Goal: Task Accomplishment & Management: Manage account settings

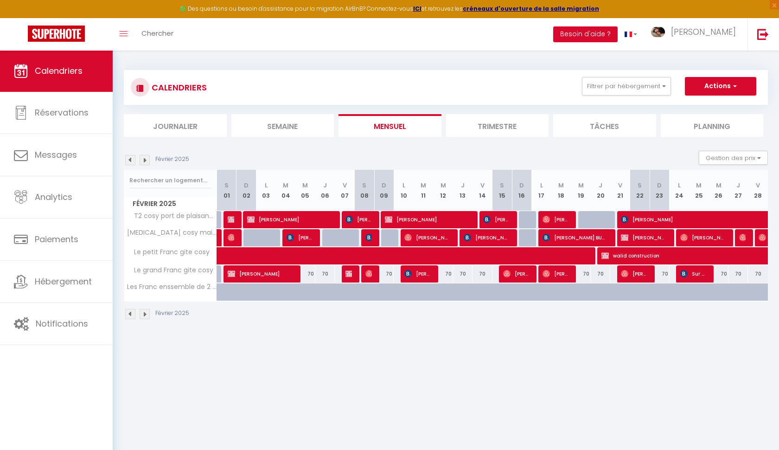
click at [303, 217] on span "Maksymilian Ziguras" at bounding box center [289, 219] width 84 height 18
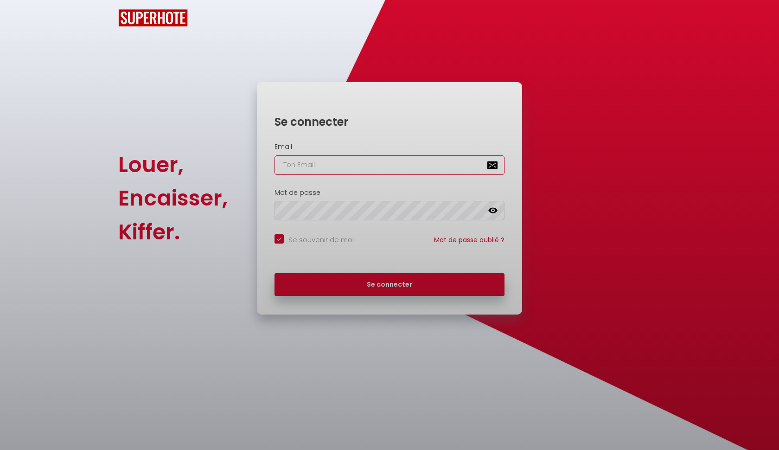
checkbox input "true"
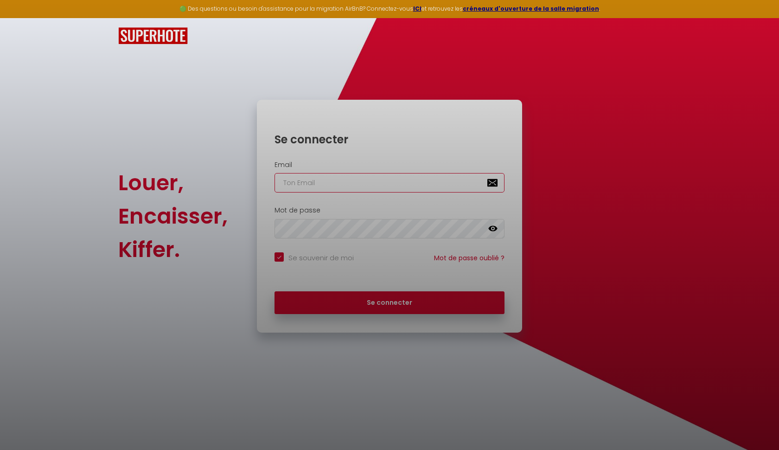
type input "martins.mirouse@gmail.com"
checkbox input "true"
click at [355, 306] on div at bounding box center [389, 225] width 779 height 450
click at [391, 303] on div at bounding box center [389, 225] width 779 height 450
click at [392, 301] on div at bounding box center [389, 225] width 779 height 450
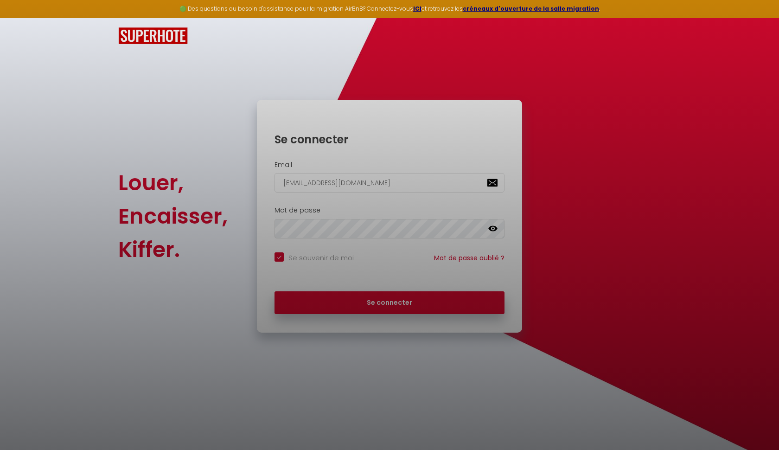
click at [381, 206] on div at bounding box center [389, 225] width 779 height 450
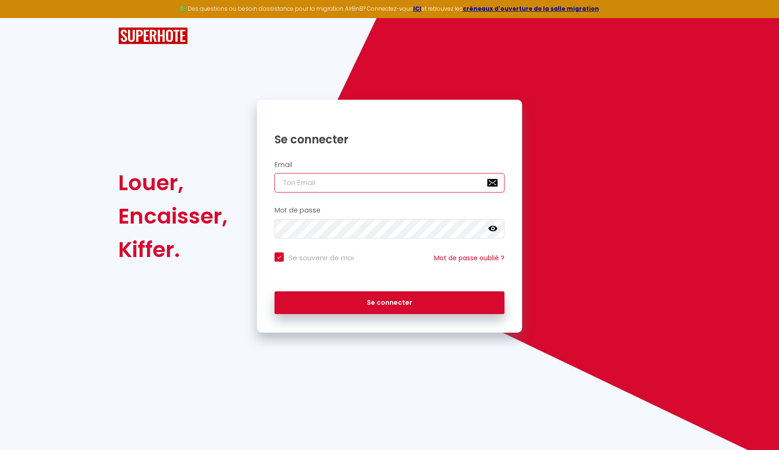
type input "[EMAIL_ADDRESS][DOMAIN_NAME]"
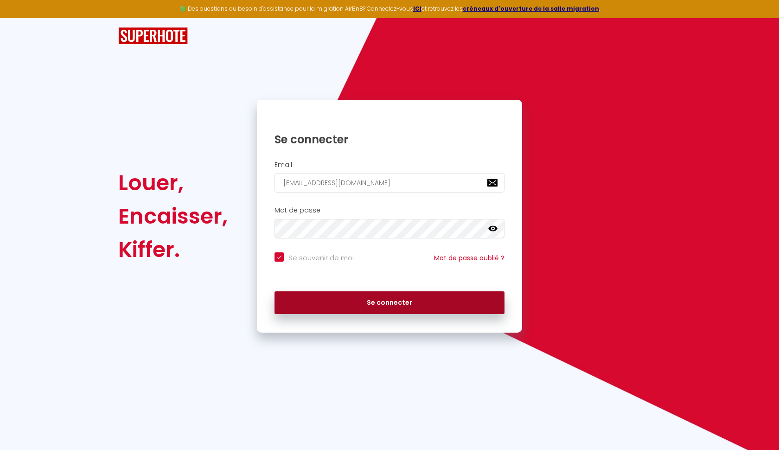
click at [392, 305] on button "Se connecter" at bounding box center [389, 302] width 230 height 23
checkbox input "true"
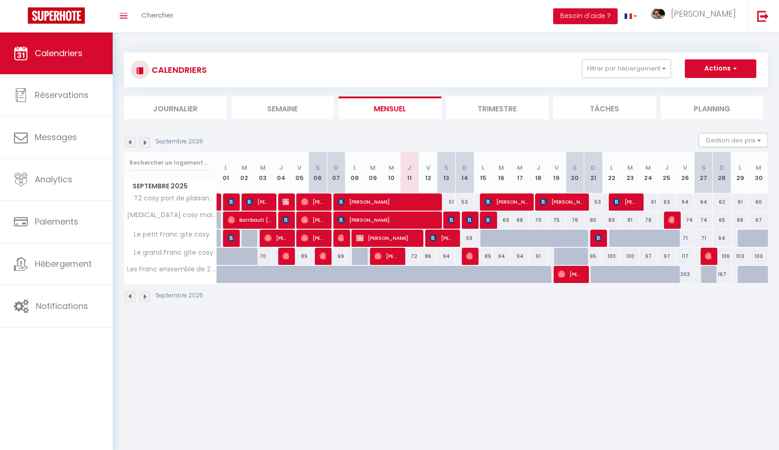
click at [133, 147] on div "Septembre 2025 Gestion des prix Nb Nuits minimum Règles Disponibilité" at bounding box center [446, 142] width 644 height 19
click at [129, 144] on img at bounding box center [130, 142] width 10 height 10
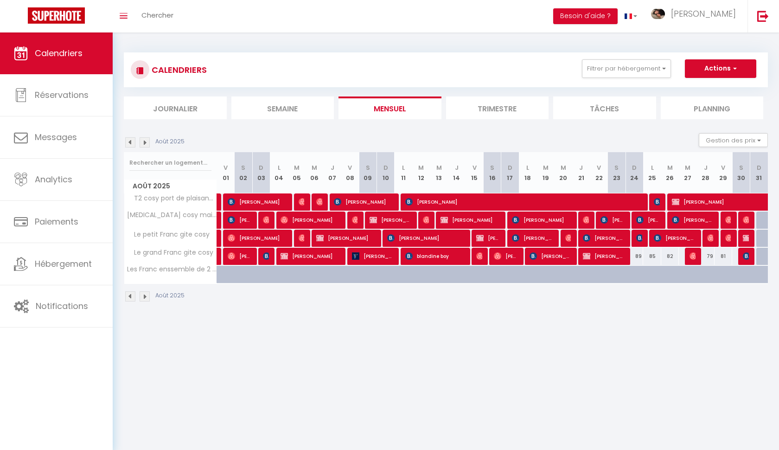
click at [129, 144] on img at bounding box center [130, 142] width 10 height 10
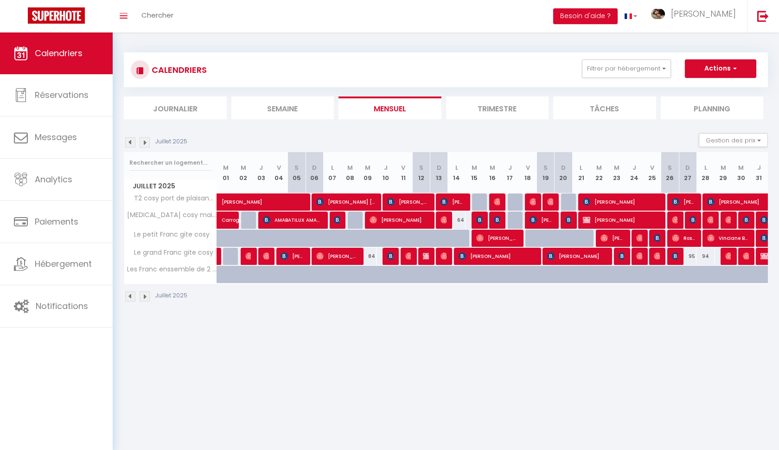
click at [129, 144] on img at bounding box center [130, 142] width 10 height 10
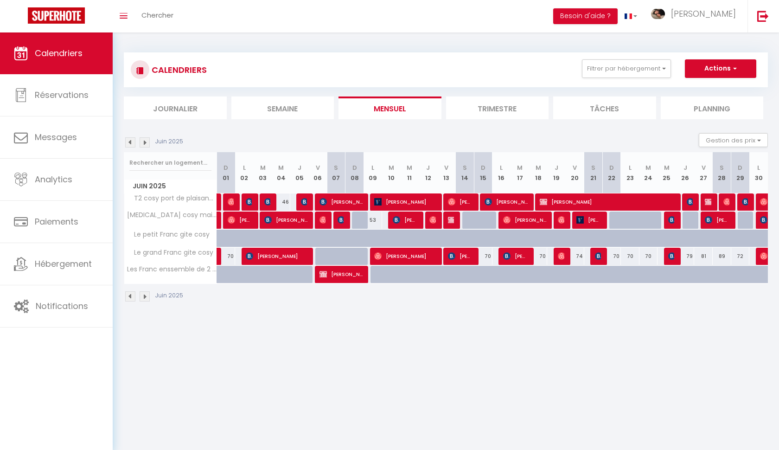
click at [129, 144] on img at bounding box center [130, 142] width 10 height 10
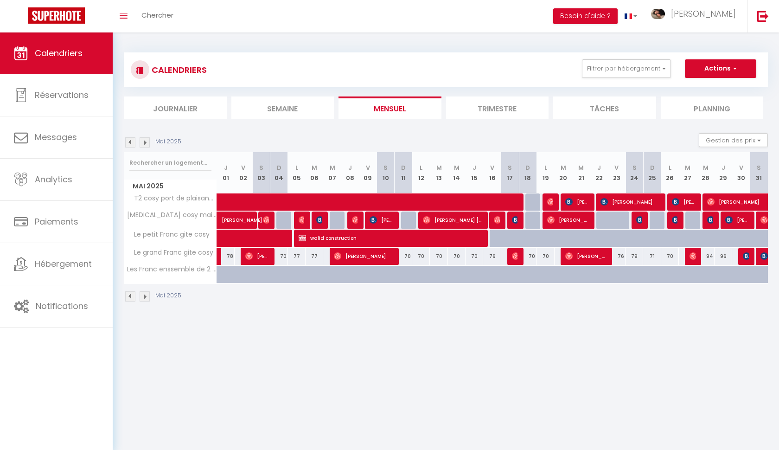
click at [129, 144] on img at bounding box center [130, 142] width 10 height 10
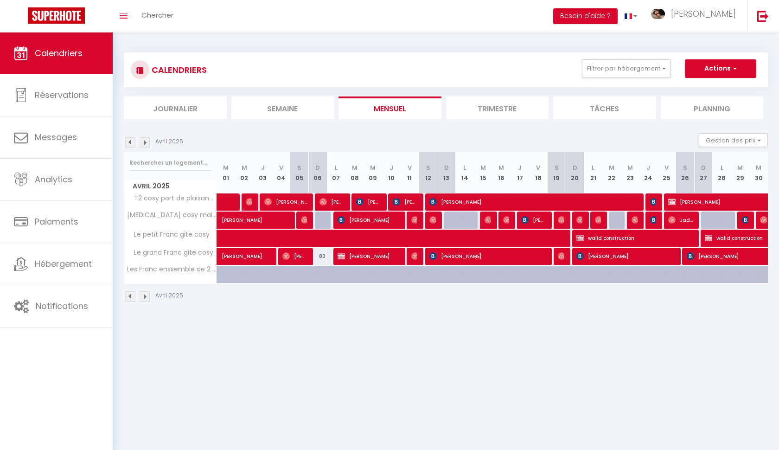
click at [129, 144] on img at bounding box center [130, 142] width 10 height 10
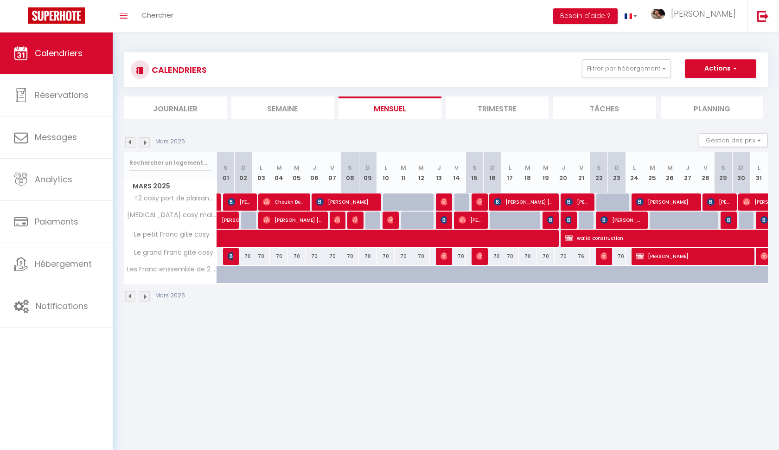
click at [129, 144] on img at bounding box center [130, 142] width 10 height 10
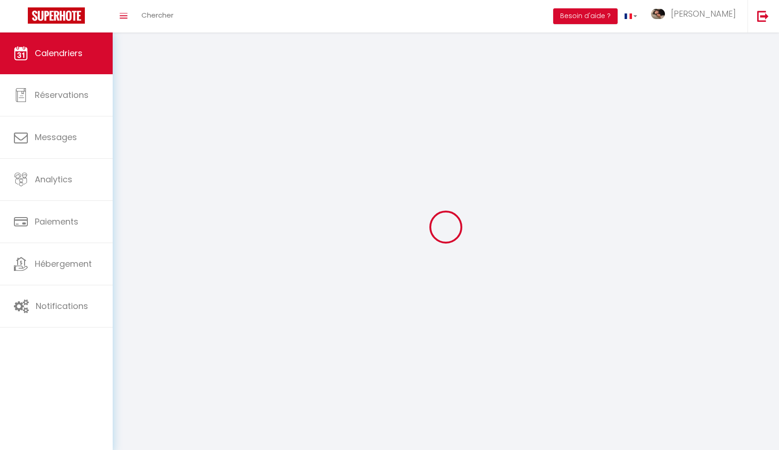
select select
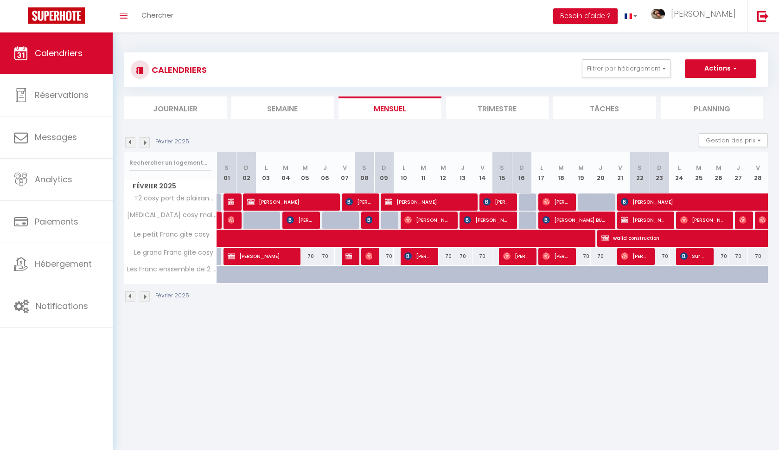
click at [232, 199] on img at bounding box center [231, 201] width 7 height 7
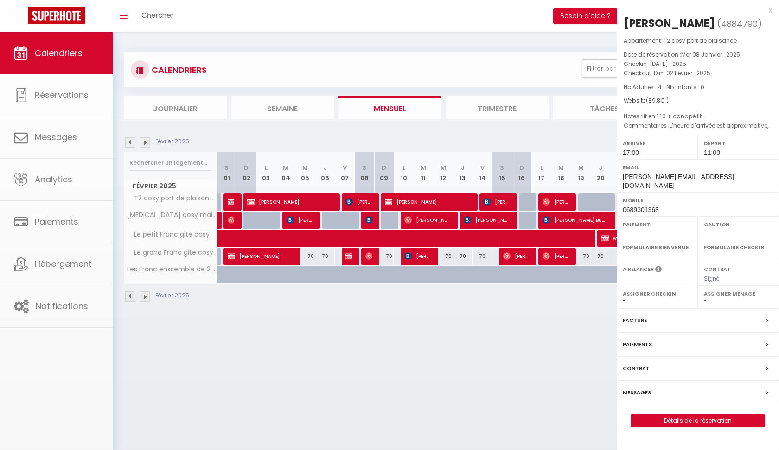
select select "OK"
select select "1"
select select "0"
select select "1"
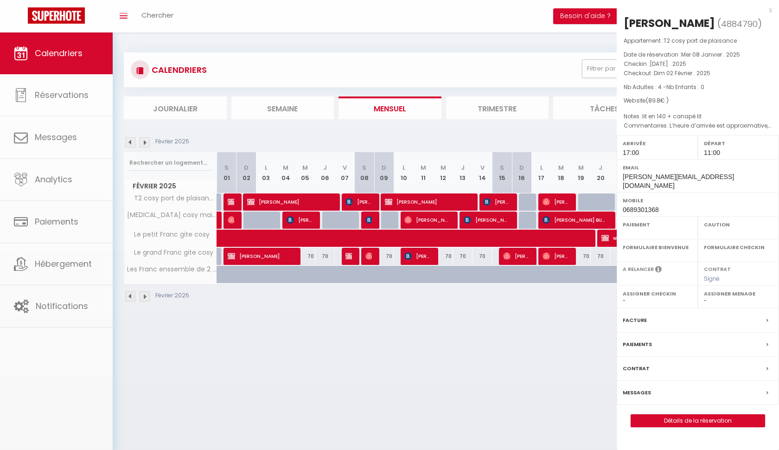
select select
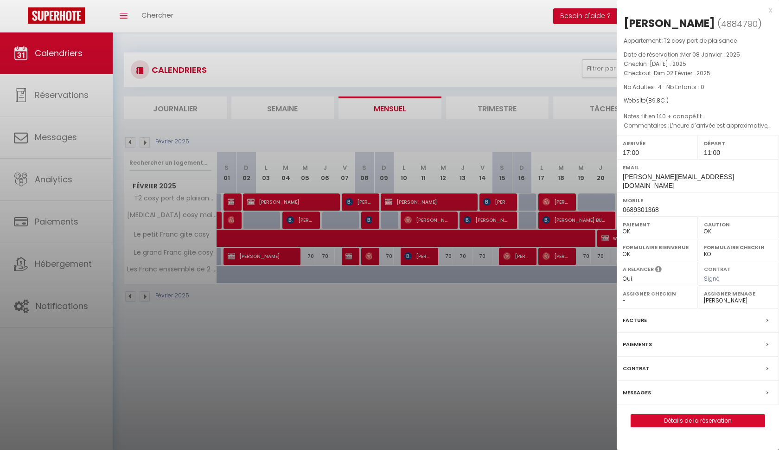
click at [514, 299] on div at bounding box center [389, 225] width 779 height 450
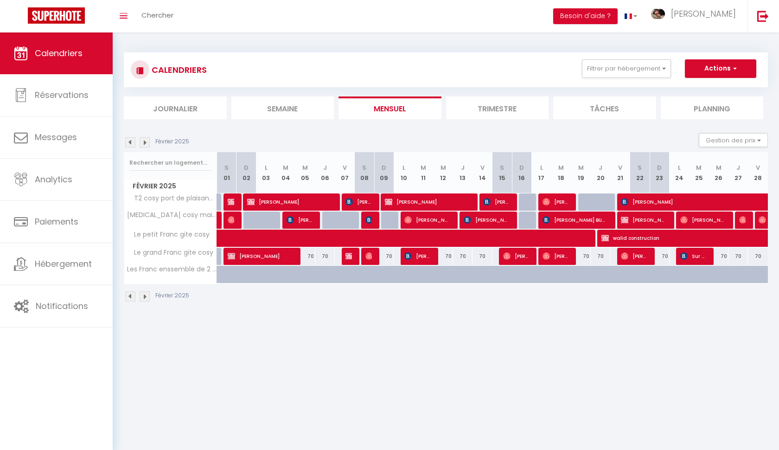
click at [305, 202] on span "Maksymilian Ziguras" at bounding box center [289, 202] width 84 height 18
select select "1121"
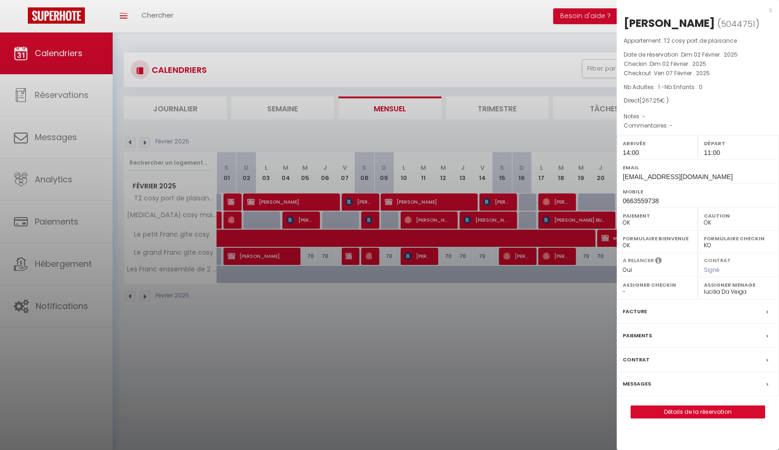
click at [679, 324] on div "Facture" at bounding box center [698, 311] width 162 height 24
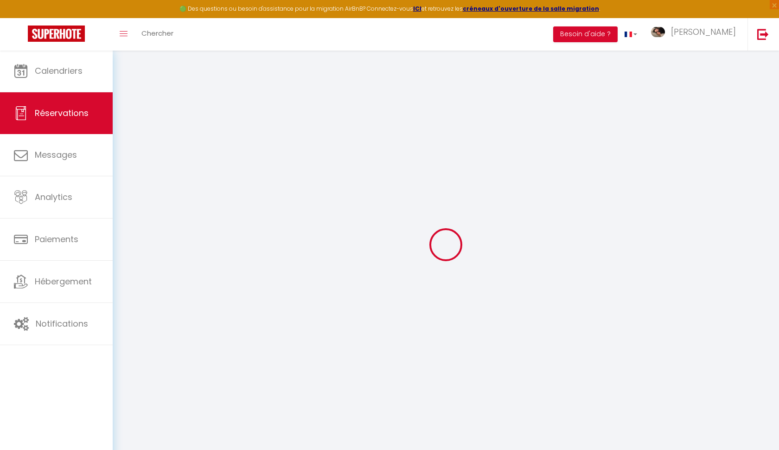
select select
checkbox input "false"
select index
select select
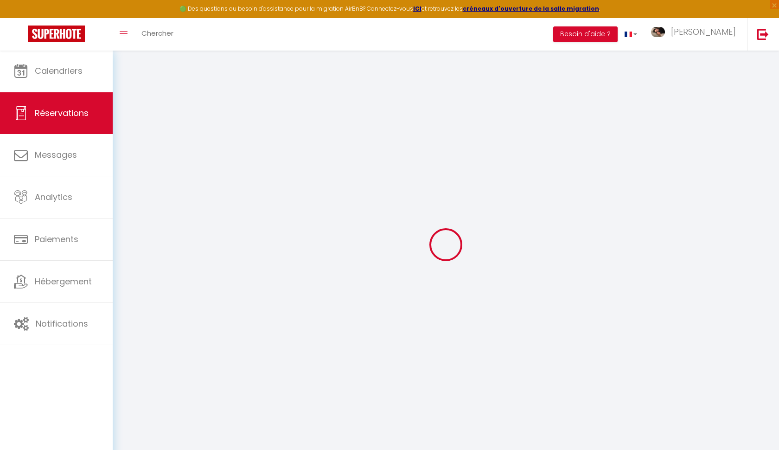
select select
checkbox input "false"
select index
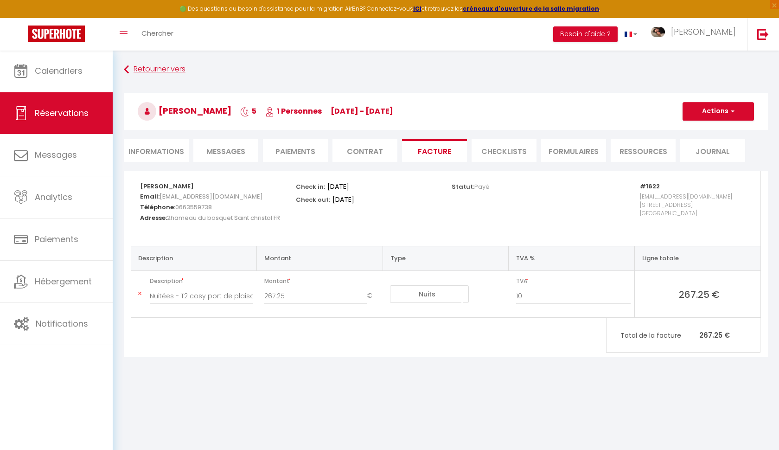
click at [159, 71] on link "Retourner vers" at bounding box center [446, 69] width 644 height 17
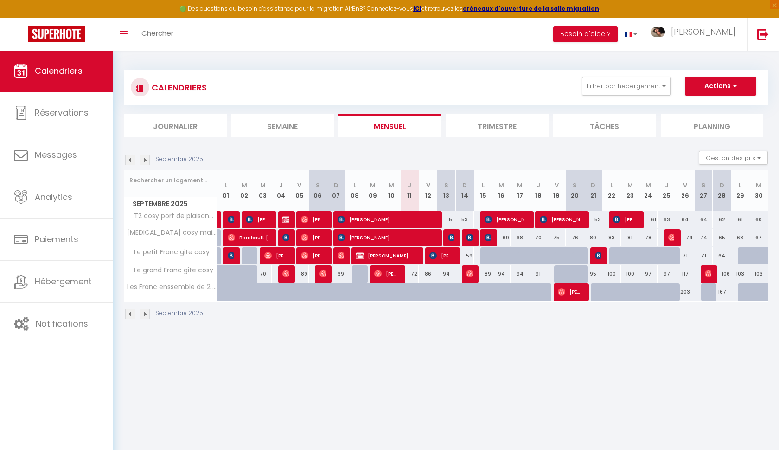
click at [129, 161] on img at bounding box center [130, 160] width 10 height 10
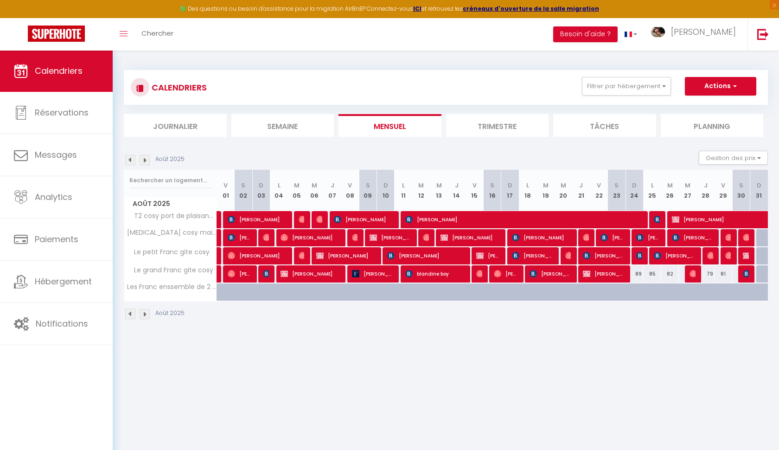
click at [129, 161] on img at bounding box center [130, 160] width 10 height 10
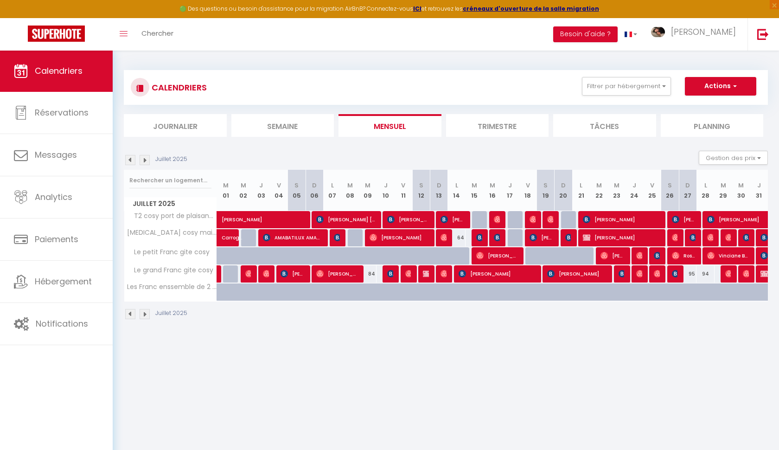
click at [129, 161] on img at bounding box center [130, 160] width 10 height 10
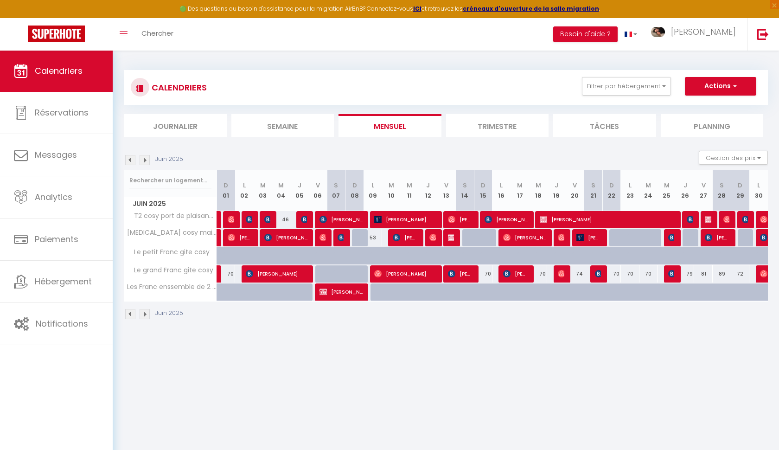
click at [129, 161] on img at bounding box center [130, 160] width 10 height 10
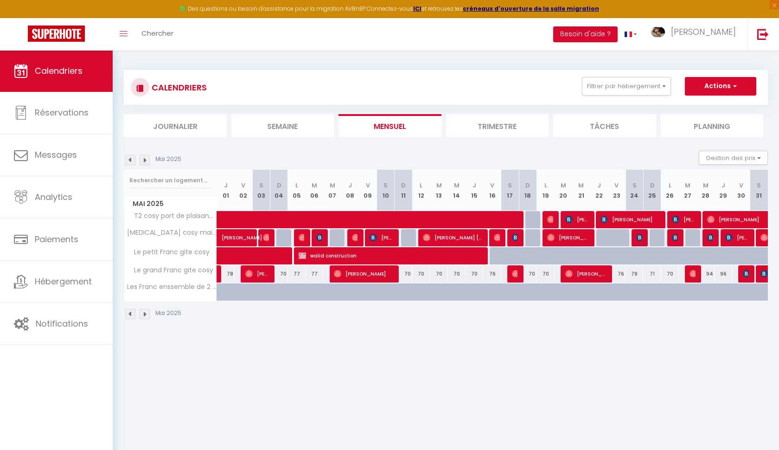
click at [129, 161] on img at bounding box center [130, 160] width 10 height 10
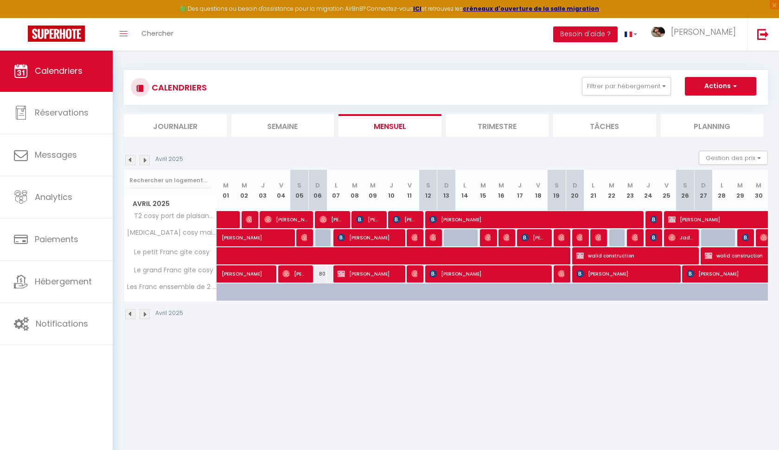
click at [129, 161] on img at bounding box center [130, 160] width 10 height 10
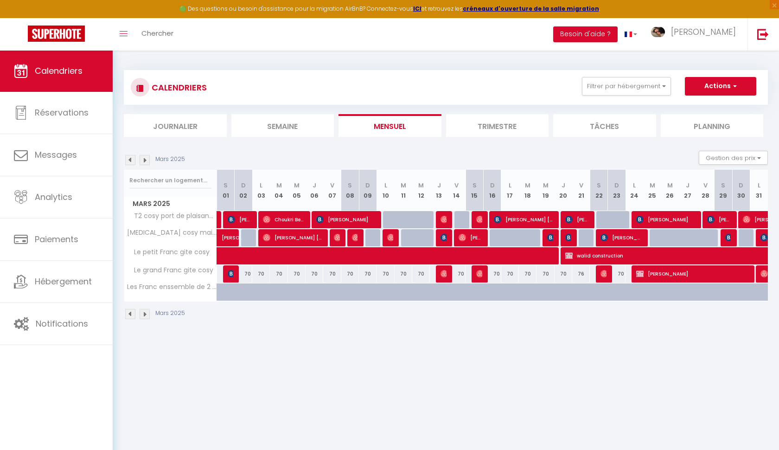
click at [129, 161] on img at bounding box center [130, 160] width 10 height 10
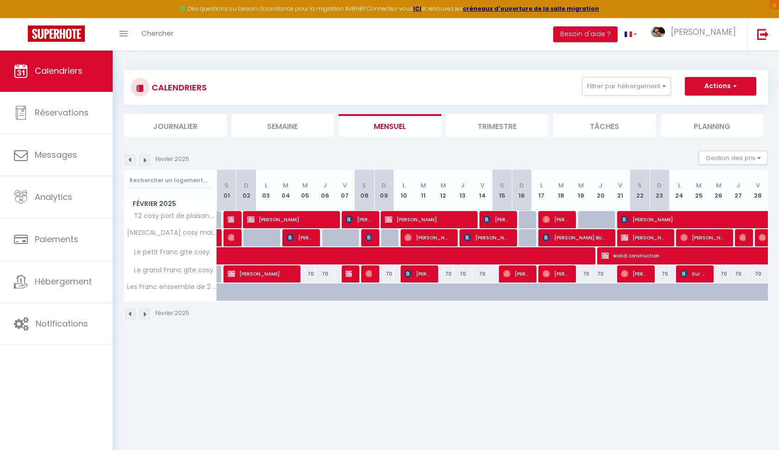
click at [129, 161] on img at bounding box center [130, 160] width 10 height 10
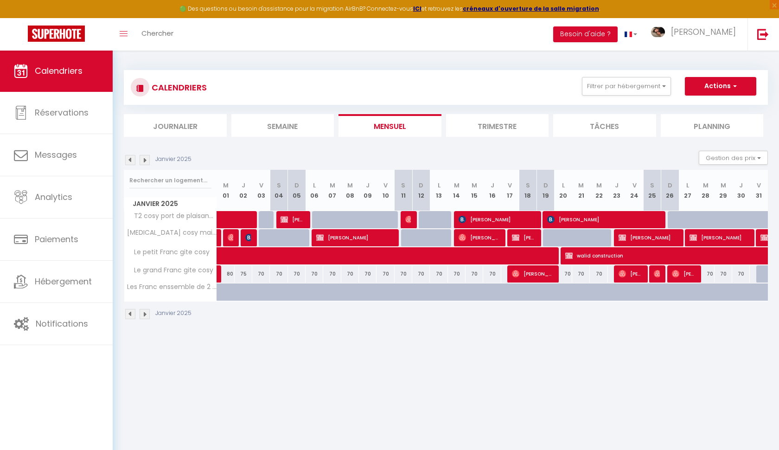
click at [142, 160] on img at bounding box center [145, 160] width 10 height 10
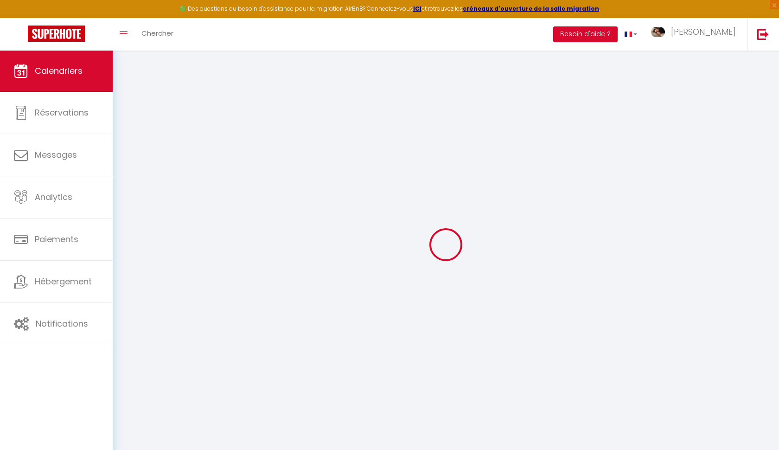
select select
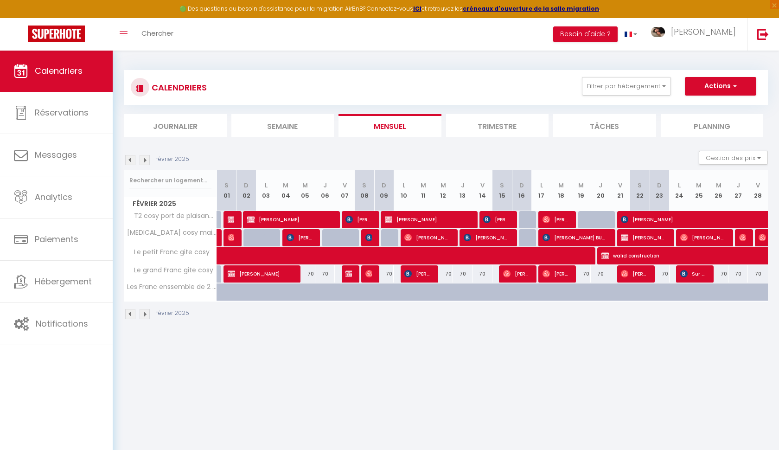
click at [449, 217] on span "Maksymilian Ziguras" at bounding box center [427, 219] width 84 height 18
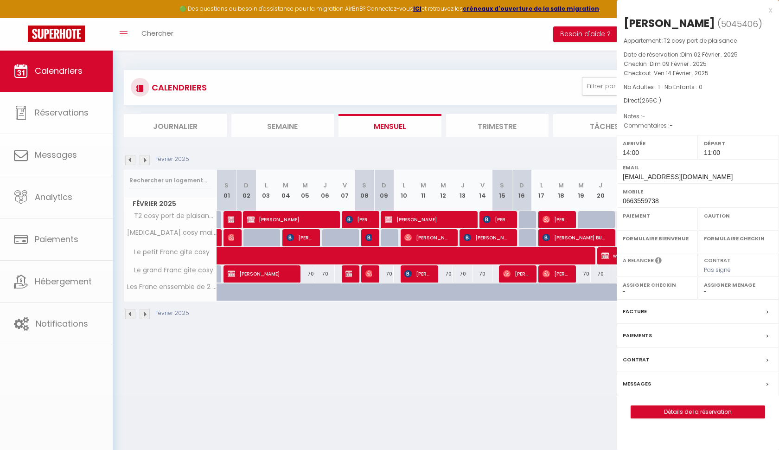
select select "OK"
select select "0"
select select "1"
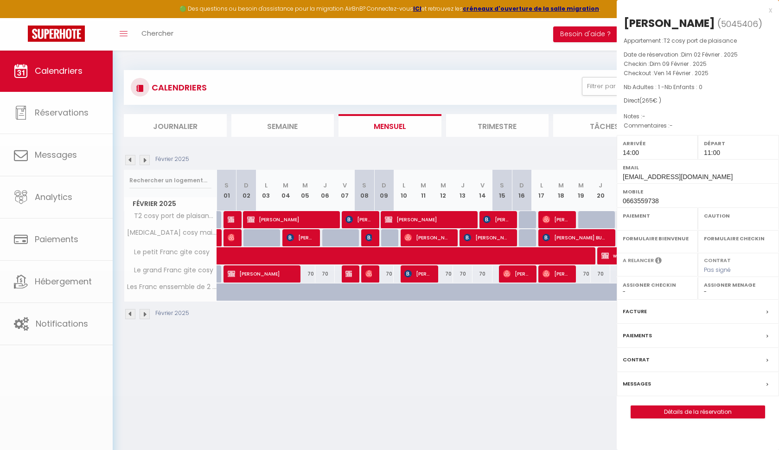
select select
select select "31352"
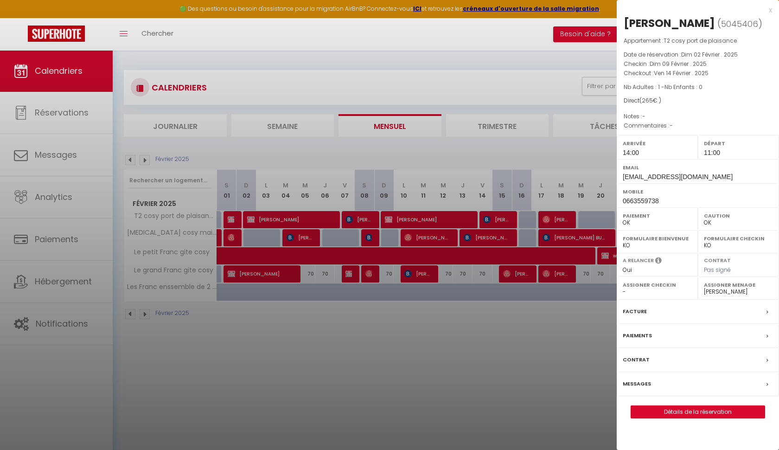
click at [679, 324] on div "Facture" at bounding box center [698, 311] width 162 height 24
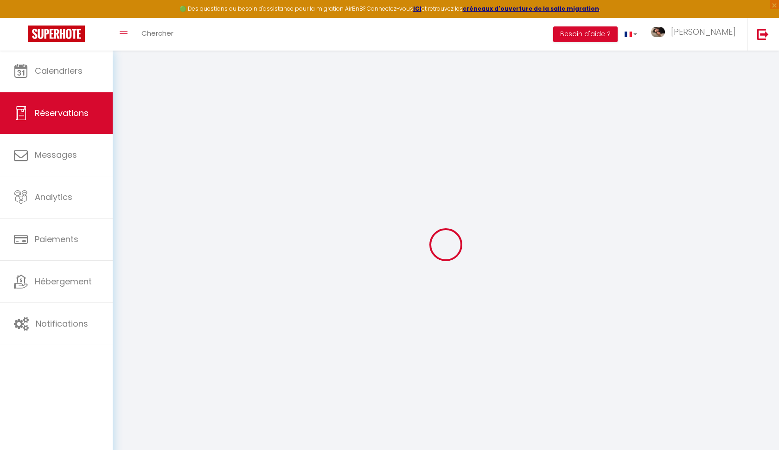
select select
checkbox input "false"
select index
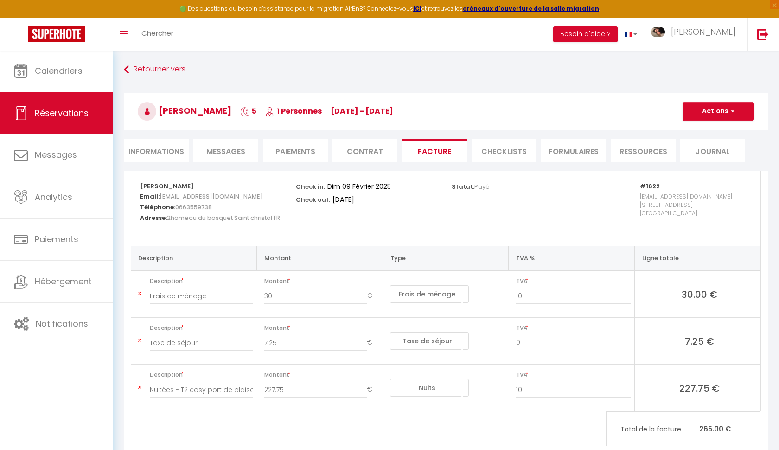
click at [719, 118] on button "Actions" at bounding box center [717, 111] width 71 height 19
click at [699, 145] on link "Aperçu et éditer" at bounding box center [711, 144] width 78 height 12
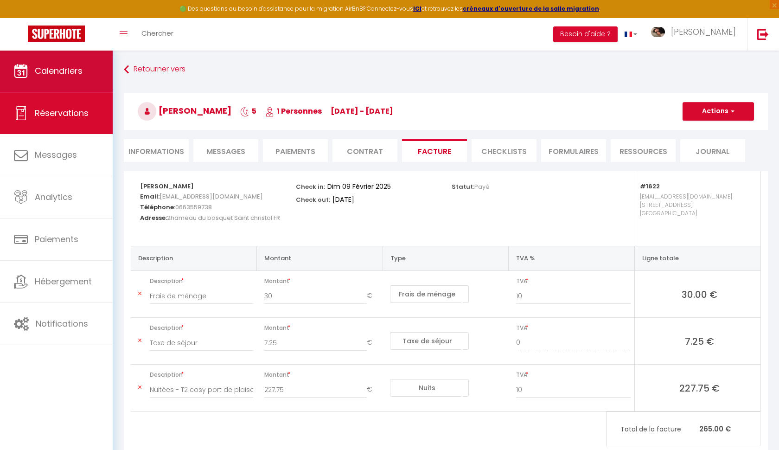
click at [78, 69] on span "Calendriers" at bounding box center [59, 71] width 48 height 12
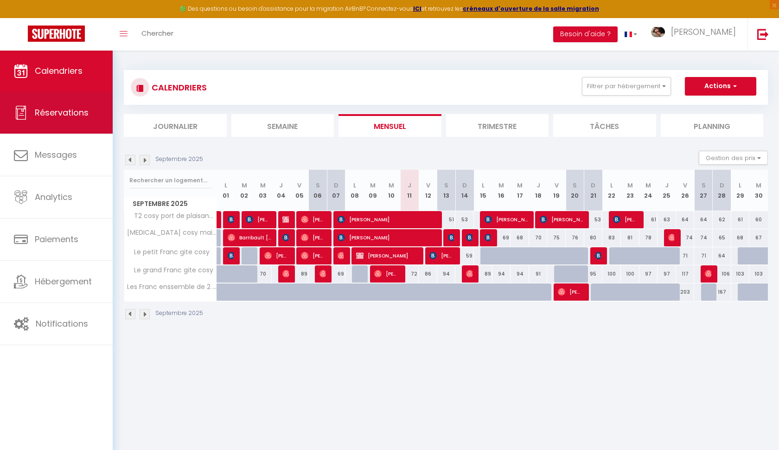
click at [77, 114] on span "Réservations" at bounding box center [62, 113] width 54 height 12
select select "not_cancelled"
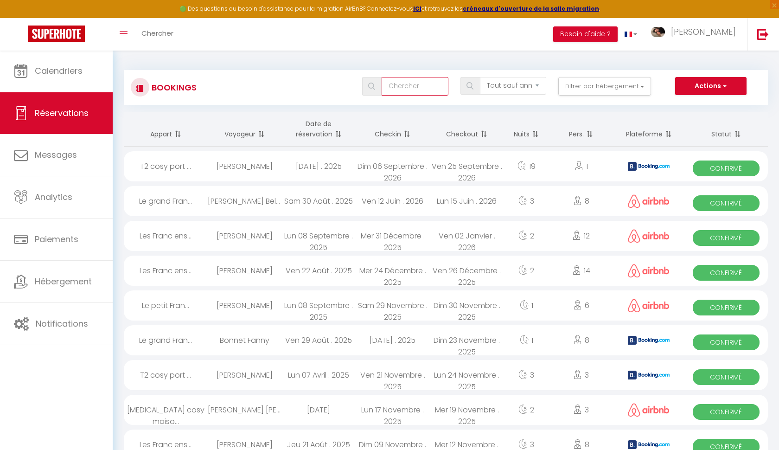
click at [428, 84] on input "text" at bounding box center [414, 86] width 66 height 19
type input "isabelle"
select select
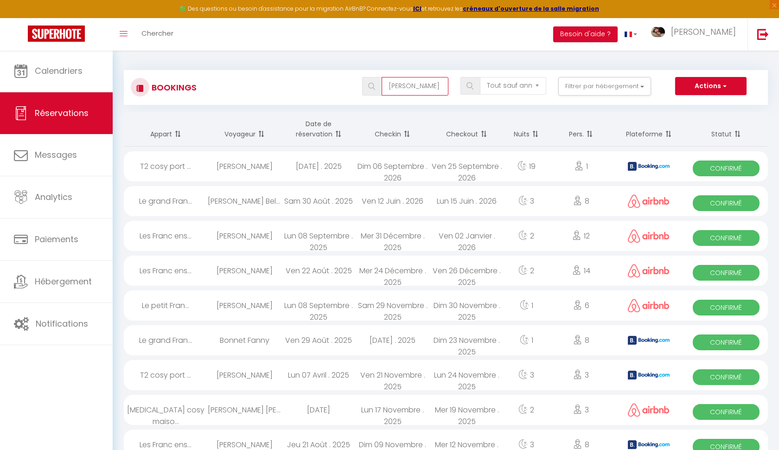
select select
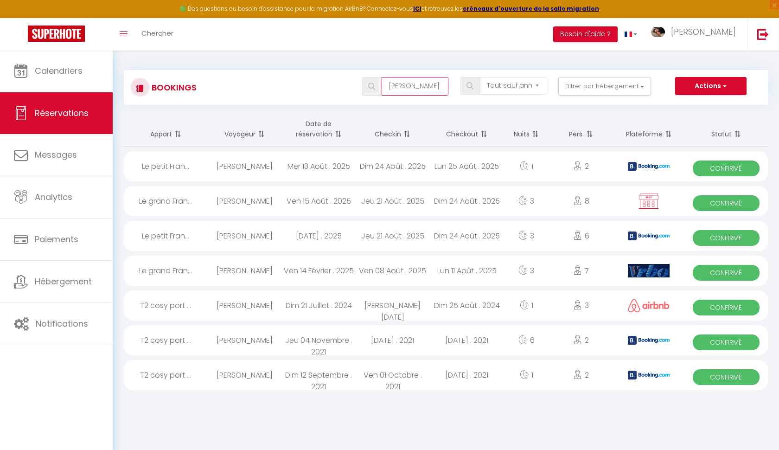
type input "isabelle"
click at [423, 271] on div "Ven 08 Août . 2025" at bounding box center [393, 270] width 74 height 30
select select "OK"
select select "1"
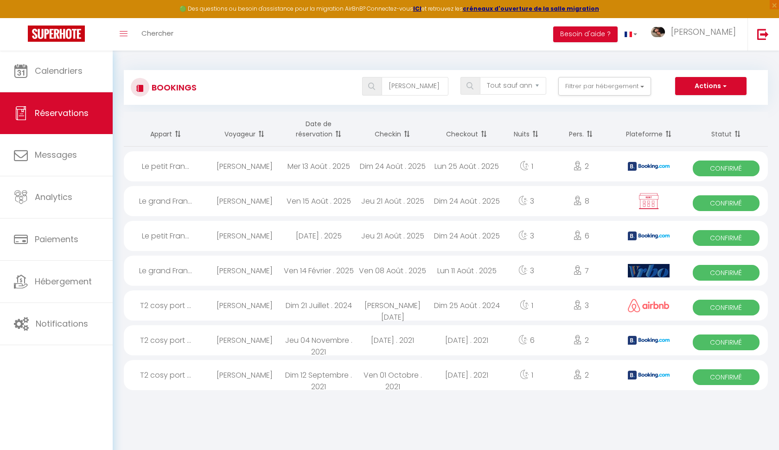
select select "0"
select select "1"
select select
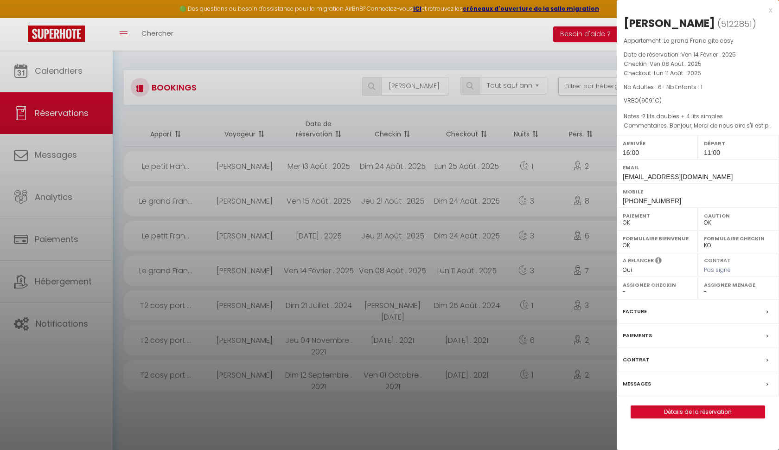
click at [669, 309] on div "Facture" at bounding box center [698, 311] width 162 height 24
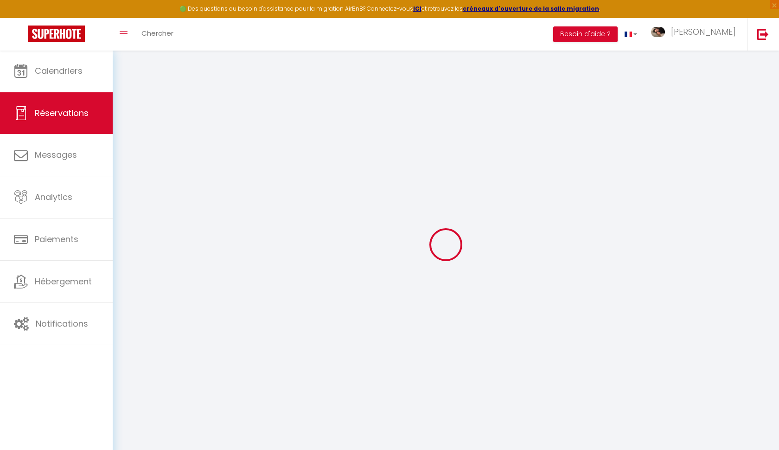
select select
checkbox input "false"
select index
type textarea "Bonjour, Merci de nous dire s'il est possible d'arriver plus tôt SVP Cordialeme…"
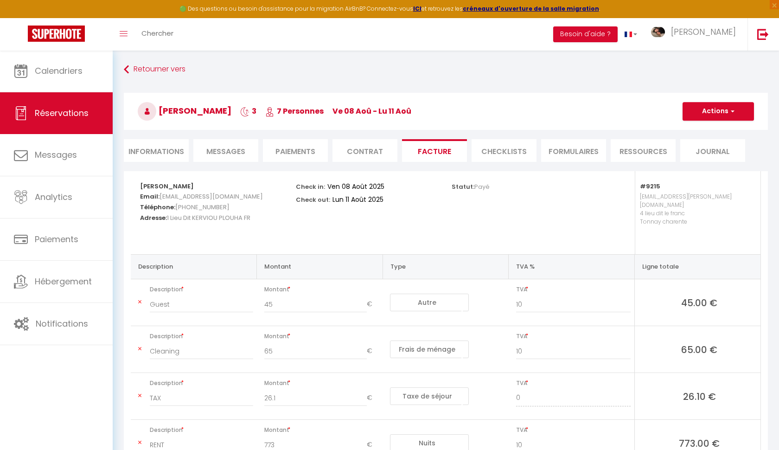
click at [722, 113] on button "Actions" at bounding box center [717, 111] width 71 height 19
click at [716, 145] on link "Aperçu et éditer" at bounding box center [711, 144] width 78 height 12
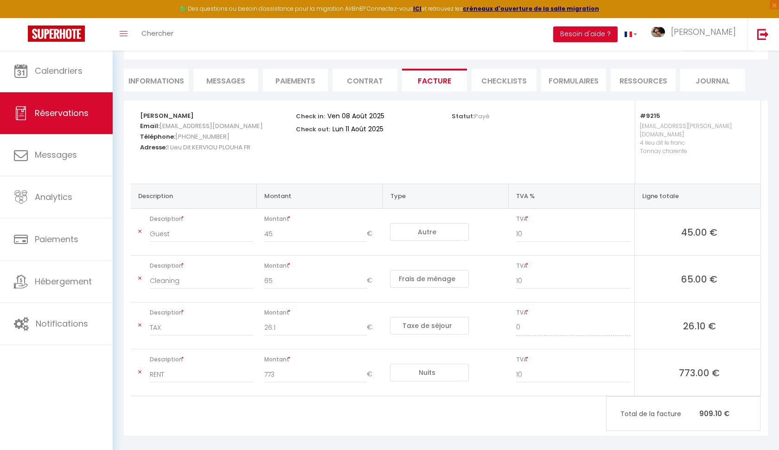
scroll to position [70, 0]
click at [626, 229] on input "9" at bounding box center [573, 234] width 114 height 17
click at [626, 229] on input "8" at bounding box center [573, 234] width 114 height 17
click at [626, 229] on input "7" at bounding box center [573, 234] width 114 height 17
click at [626, 229] on input "6" at bounding box center [573, 234] width 114 height 17
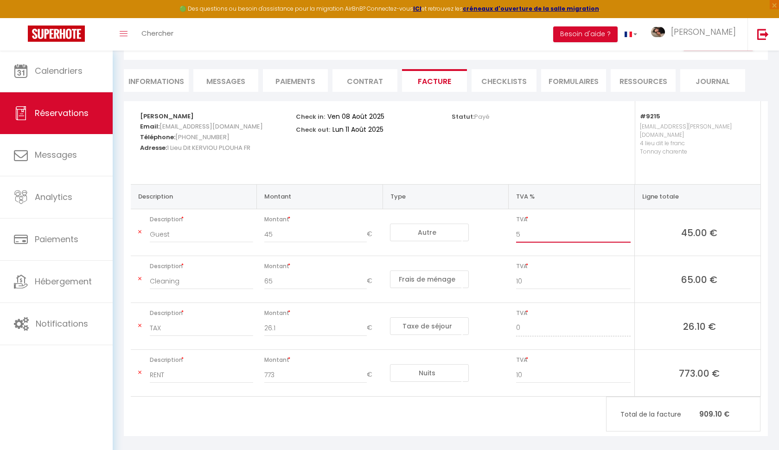
click at [626, 229] on input "5" at bounding box center [573, 234] width 114 height 17
click at [626, 229] on input "4" at bounding box center [573, 234] width 114 height 17
click at [626, 229] on input "3" at bounding box center [573, 234] width 114 height 17
click at [626, 229] on input "2" at bounding box center [573, 234] width 114 height 17
click at [626, 229] on input "1" at bounding box center [573, 234] width 114 height 17
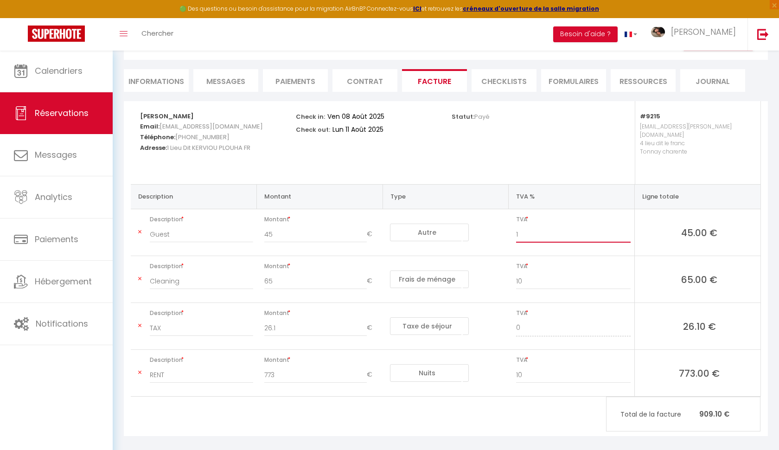
click at [626, 230] on input "1" at bounding box center [573, 234] width 114 height 17
type input "0"
click at [626, 229] on input "0" at bounding box center [573, 234] width 114 height 17
click at [627, 275] on input "9" at bounding box center [573, 281] width 114 height 17
click at [627, 275] on input "8" at bounding box center [573, 281] width 114 height 17
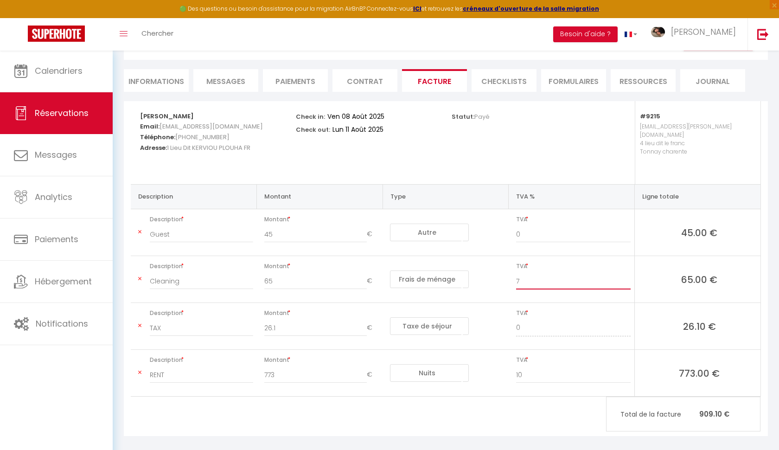
click at [627, 275] on input "7" at bounding box center [573, 281] width 114 height 17
click at [627, 275] on input "6" at bounding box center [573, 281] width 114 height 17
click at [627, 275] on input "5" at bounding box center [573, 281] width 114 height 17
click at [627, 275] on input "4" at bounding box center [573, 281] width 114 height 17
click at [627, 275] on input "3" at bounding box center [573, 281] width 114 height 17
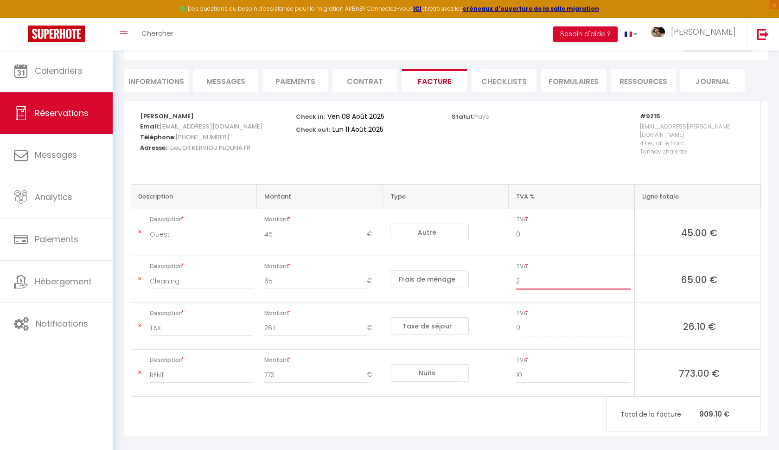
click at [627, 275] on input "2" at bounding box center [573, 281] width 114 height 17
click at [627, 275] on input "1" at bounding box center [573, 281] width 114 height 17
type input "0"
click at [627, 275] on input "0" at bounding box center [573, 281] width 114 height 17
click at [627, 368] on input "9" at bounding box center [573, 374] width 114 height 17
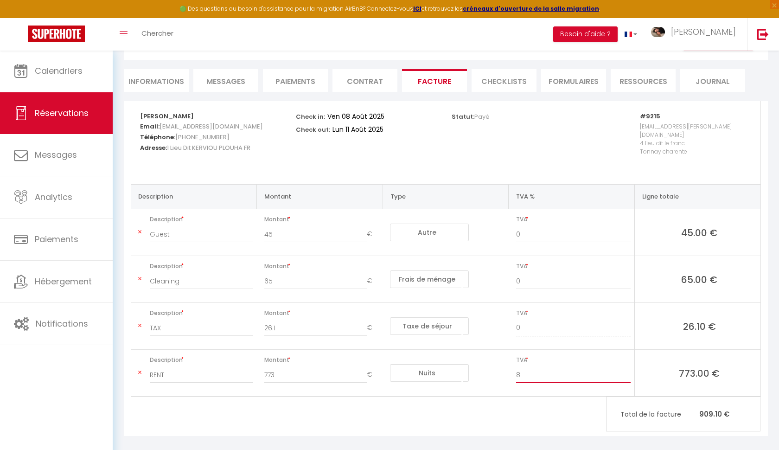
click at [627, 368] on input "8" at bounding box center [573, 374] width 114 height 17
click at [627, 368] on input "7" at bounding box center [573, 374] width 114 height 17
click at [627, 368] on input "6" at bounding box center [573, 374] width 114 height 17
click at [627, 368] on input "5" at bounding box center [573, 374] width 114 height 17
click at [627, 368] on input "4" at bounding box center [573, 374] width 114 height 17
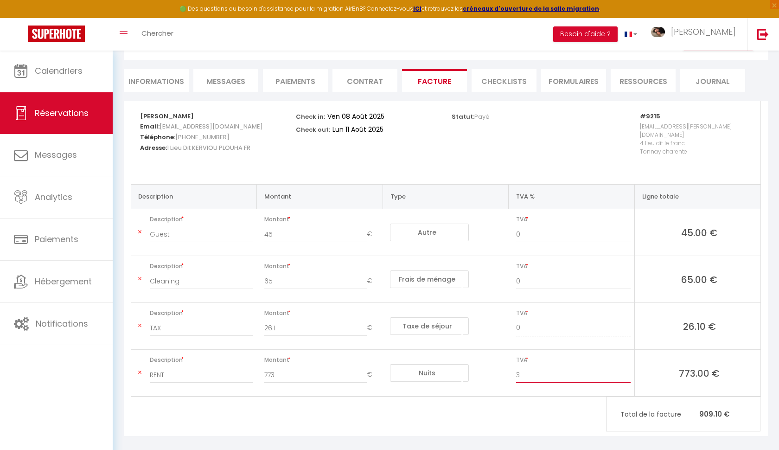
click at [627, 368] on input "3" at bounding box center [573, 374] width 114 height 17
click at [627, 368] on input "2" at bounding box center [573, 374] width 114 height 17
click at [627, 368] on input "1" at bounding box center [573, 374] width 114 height 17
type input "0"
click at [627, 368] on input "0" at bounding box center [573, 374] width 114 height 17
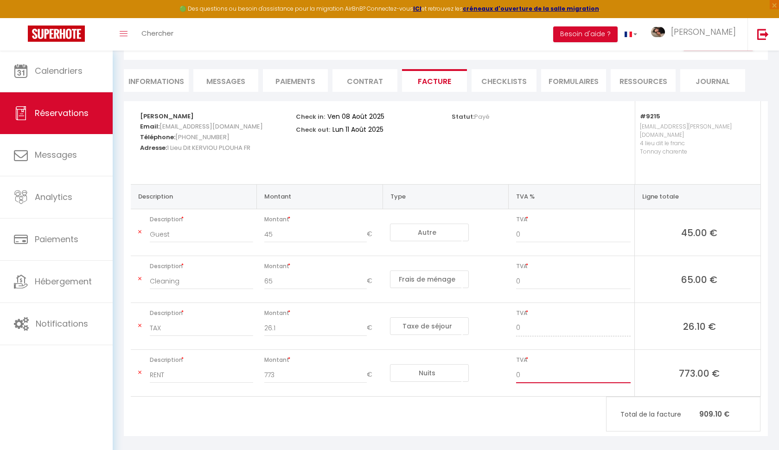
click at [627, 368] on input "0" at bounding box center [573, 374] width 114 height 17
click at [431, 408] on div "Isabelle JOLLY Email: jollyi@orange.fr Téléphone: +33 6 63 55 65 21 Adresse: 1 …" at bounding box center [446, 268] width 644 height 335
click at [433, 80] on li "Facture" at bounding box center [434, 80] width 65 height 23
click at [452, 85] on li "Facture" at bounding box center [434, 80] width 65 height 23
click at [439, 74] on li "Facture" at bounding box center [434, 80] width 65 height 23
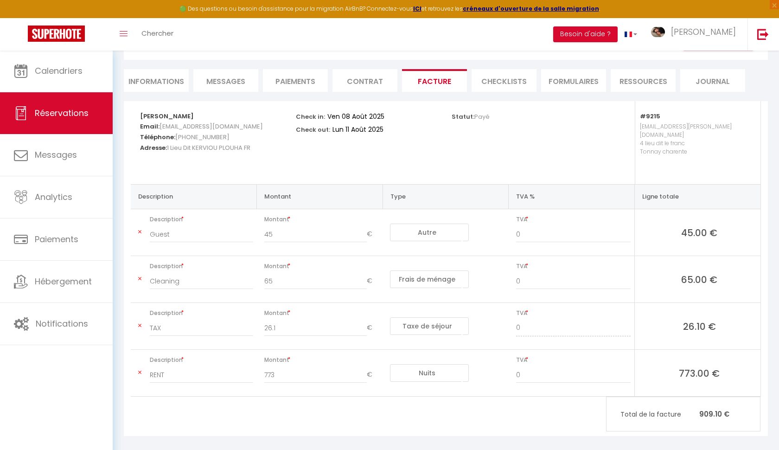
click at [434, 84] on li "Facture" at bounding box center [434, 80] width 65 height 23
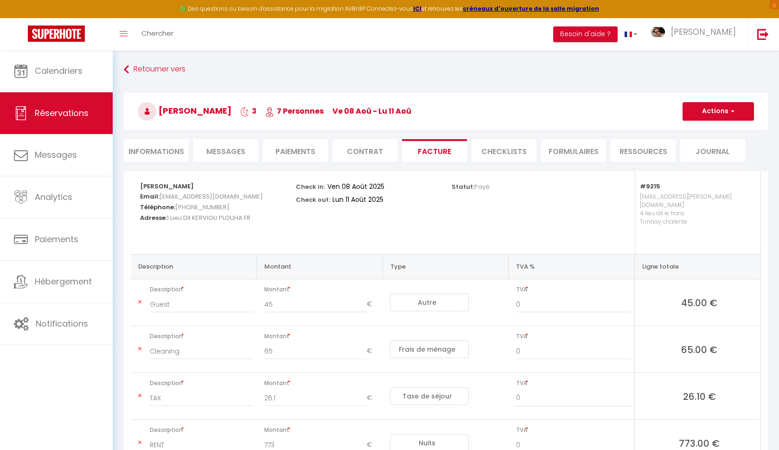
scroll to position [0, 0]
click at [374, 147] on li "Contrat" at bounding box center [364, 150] width 65 height 23
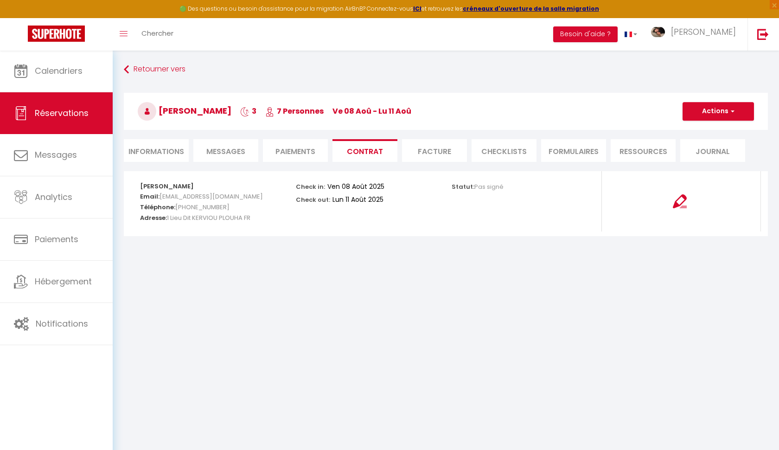
click at [450, 153] on li "Facture" at bounding box center [434, 150] width 65 height 23
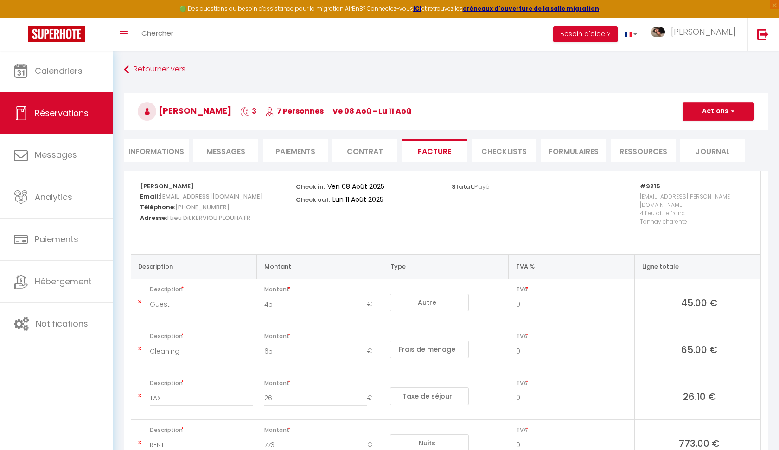
click at [723, 111] on button "Actions" at bounding box center [717, 111] width 71 height 19
click at [696, 143] on link "Aperçu et éditer" at bounding box center [711, 144] width 78 height 12
click at [722, 105] on button "Actions" at bounding box center [717, 111] width 71 height 19
click at [710, 132] on link "Enregistrer" at bounding box center [711, 132] width 78 height 12
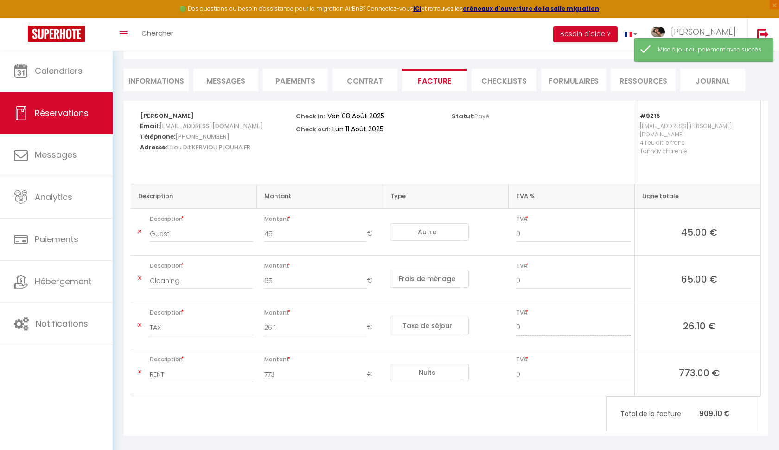
scroll to position [70, 0]
type input "10"
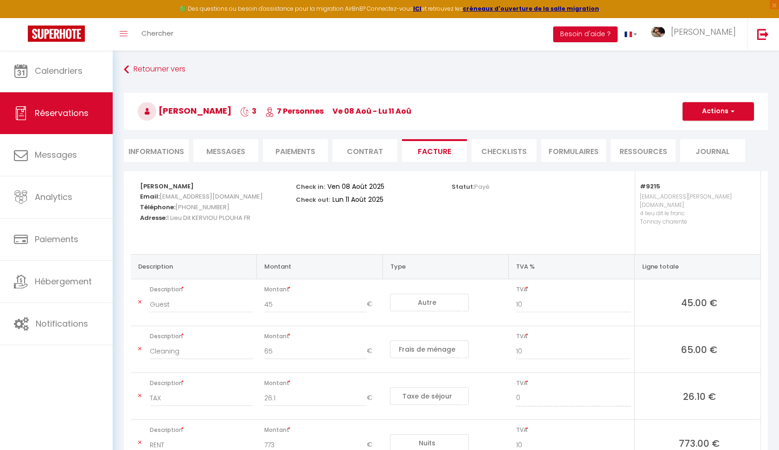
scroll to position [0, 0]
click at [727, 106] on button "Actions" at bounding box center [717, 111] width 71 height 19
click at [709, 140] on link "Aperçu et éditer" at bounding box center [711, 144] width 78 height 12
click at [704, 114] on button "Actions" at bounding box center [717, 111] width 71 height 19
click at [700, 143] on link "Aperçu et éditer" at bounding box center [711, 144] width 78 height 12
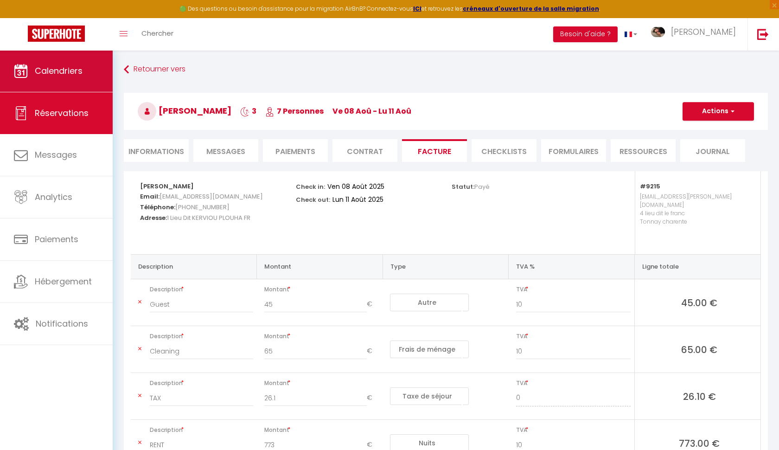
click at [70, 76] on span "Calendriers" at bounding box center [59, 71] width 48 height 12
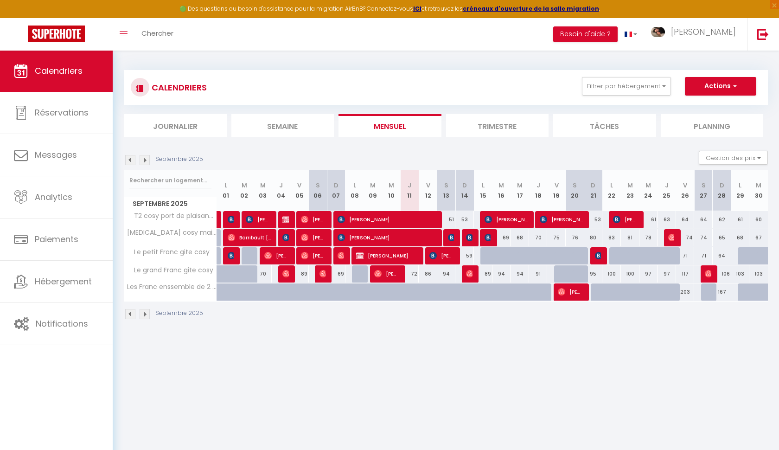
click at [131, 159] on img at bounding box center [130, 160] width 10 height 10
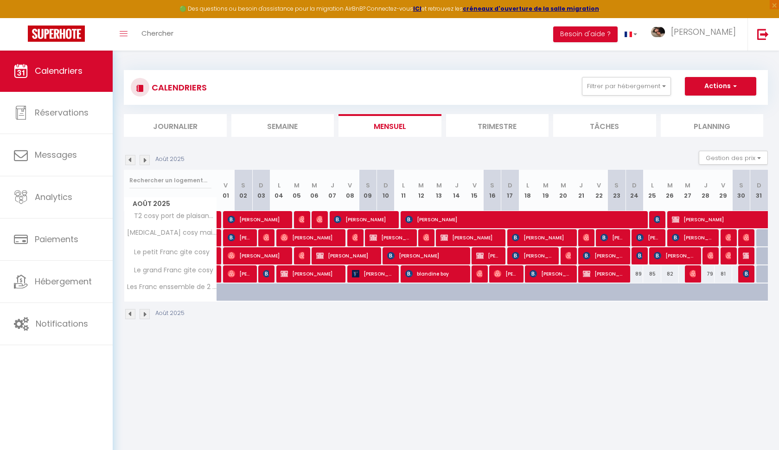
click at [131, 159] on img at bounding box center [130, 160] width 10 height 10
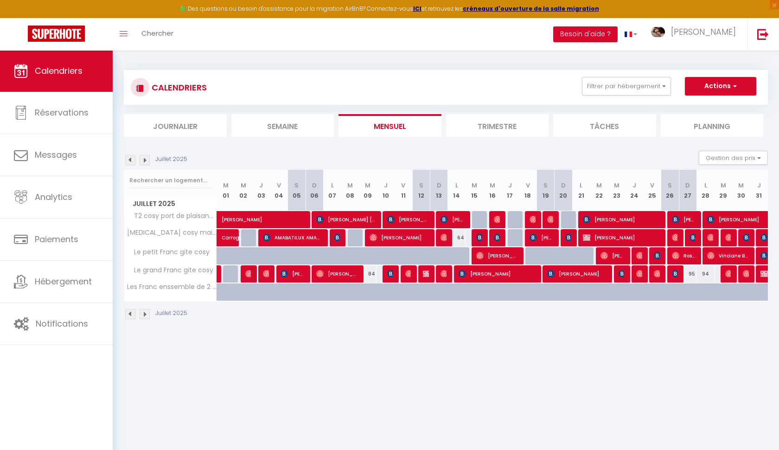
click at [131, 159] on img at bounding box center [130, 160] width 10 height 10
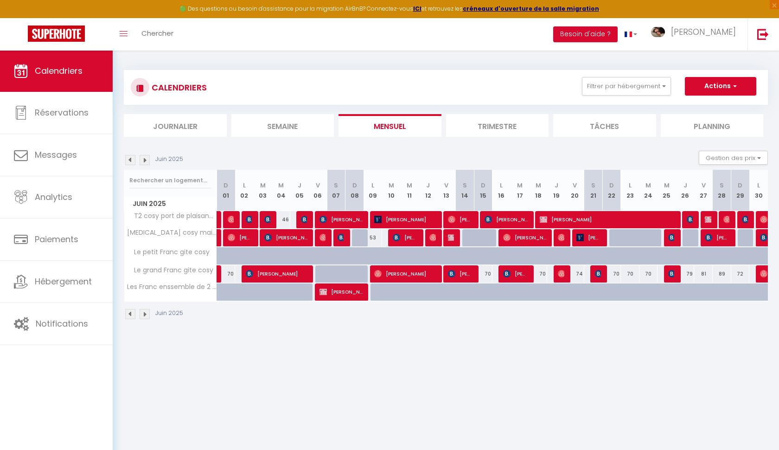
click at [131, 159] on img at bounding box center [130, 160] width 10 height 10
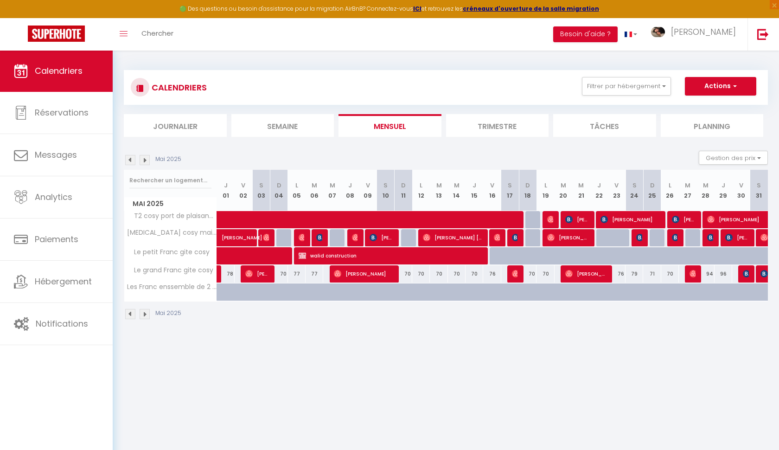
click at [131, 159] on img at bounding box center [130, 160] width 10 height 10
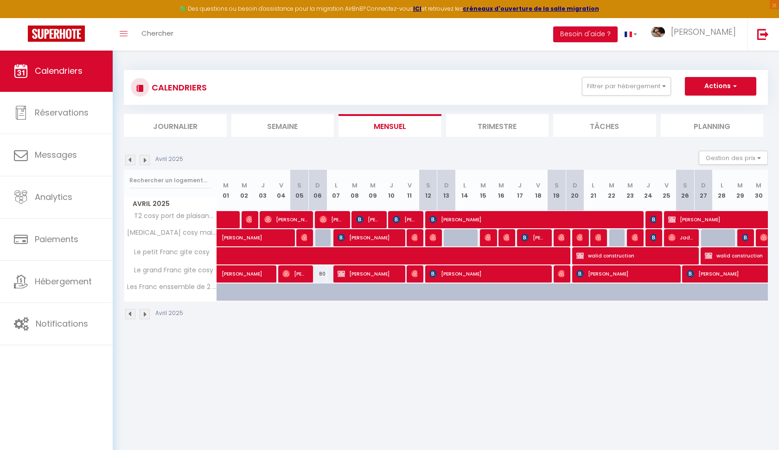
click at [131, 159] on img at bounding box center [130, 160] width 10 height 10
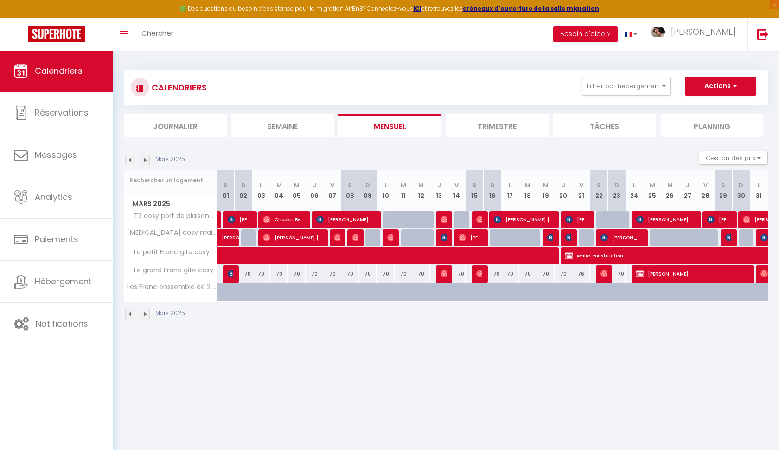
click at [131, 159] on img at bounding box center [130, 160] width 10 height 10
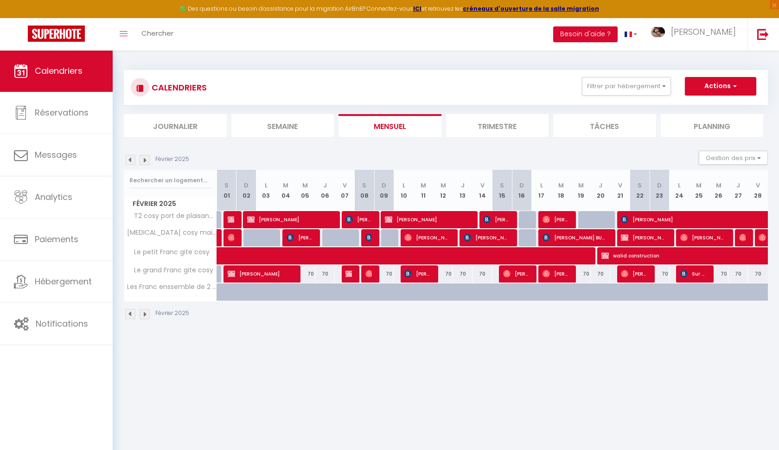
click at [656, 236] on span "Jean-jacques Mercier" at bounding box center [643, 238] width 45 height 18
select select "OK"
select select "0"
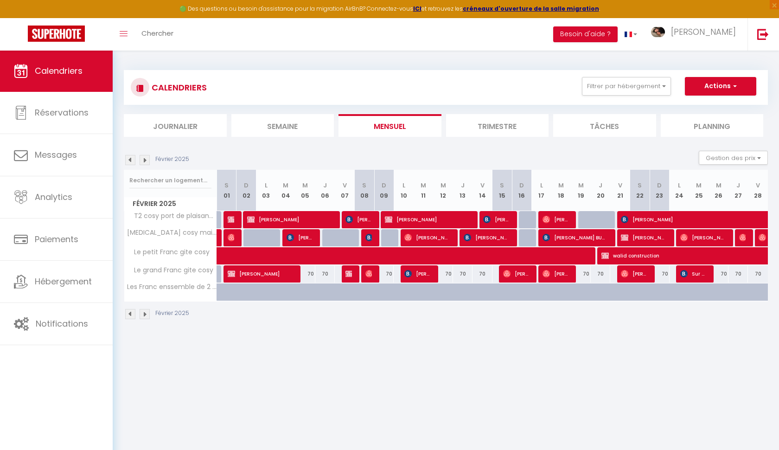
select select "1"
select select
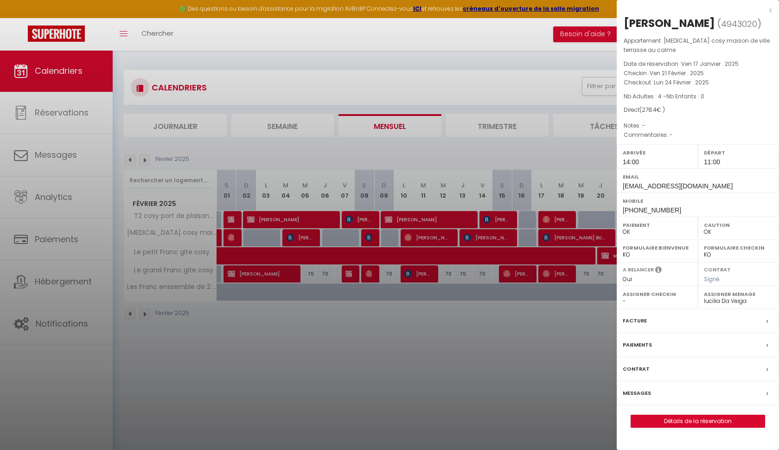
click at [572, 340] on div at bounding box center [389, 225] width 779 height 450
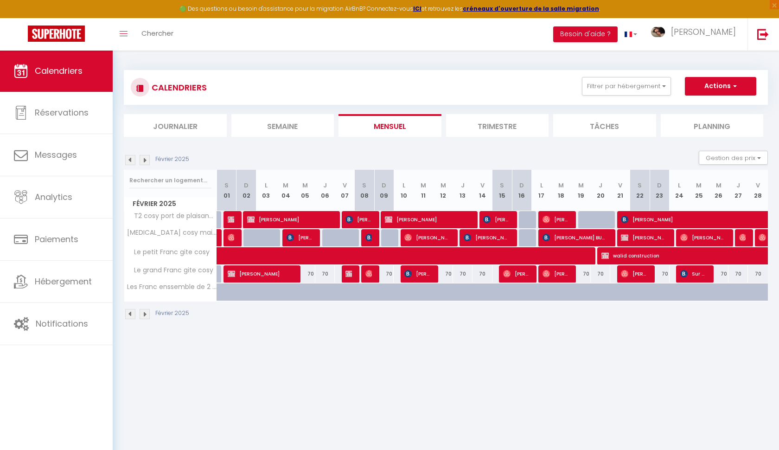
click at [236, 219] on div "46" at bounding box center [246, 219] width 20 height 17
click at [231, 219] on img at bounding box center [231, 219] width 7 height 7
select select "31352"
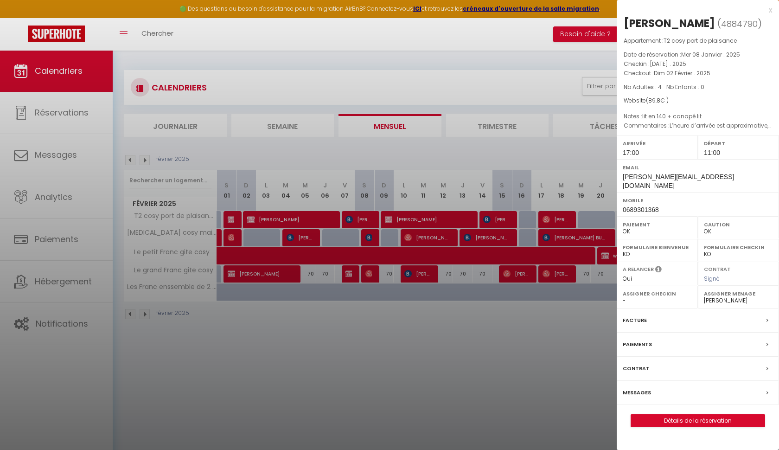
click at [285, 374] on div at bounding box center [389, 225] width 779 height 450
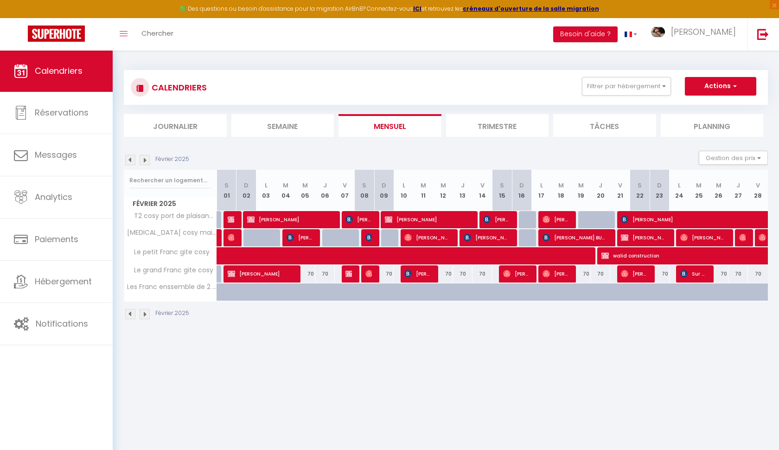
click at [270, 275] on span "Amar Bouzerkria" at bounding box center [260, 274] width 65 height 18
select select "0"
select select
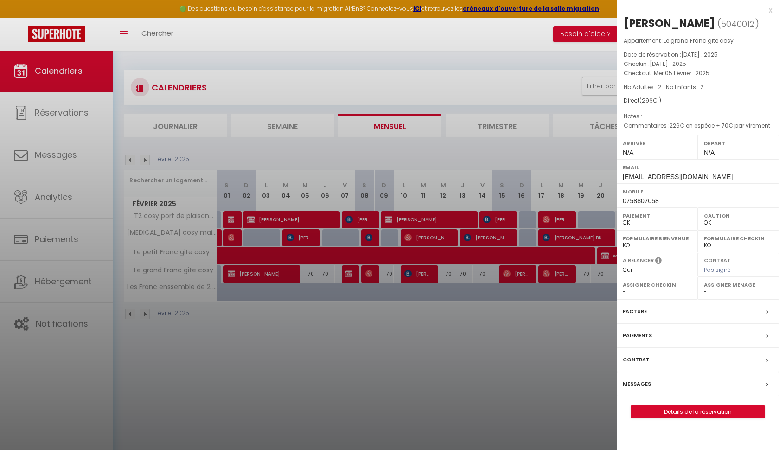
click at [705, 306] on div "Facture" at bounding box center [698, 311] width 162 height 24
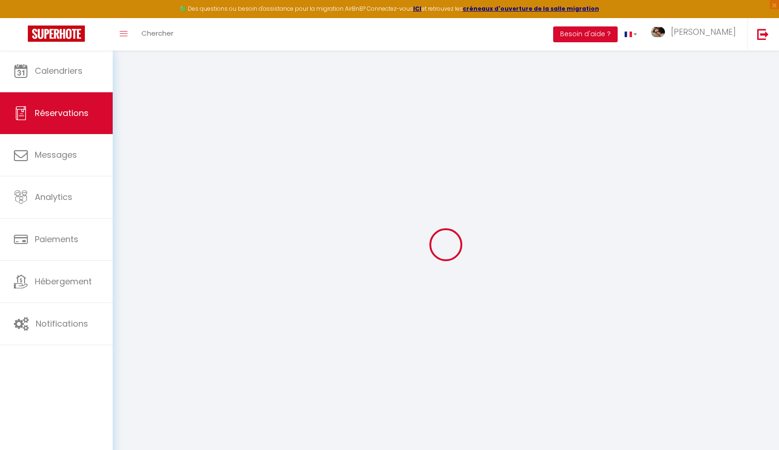
select select "cleaning"
select select "taxes"
select select
checkbox input "false"
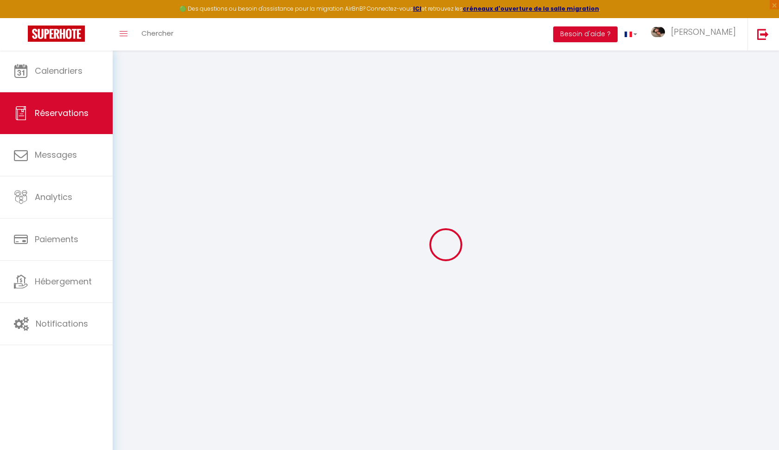
select index
select select
checkbox input "false"
select index
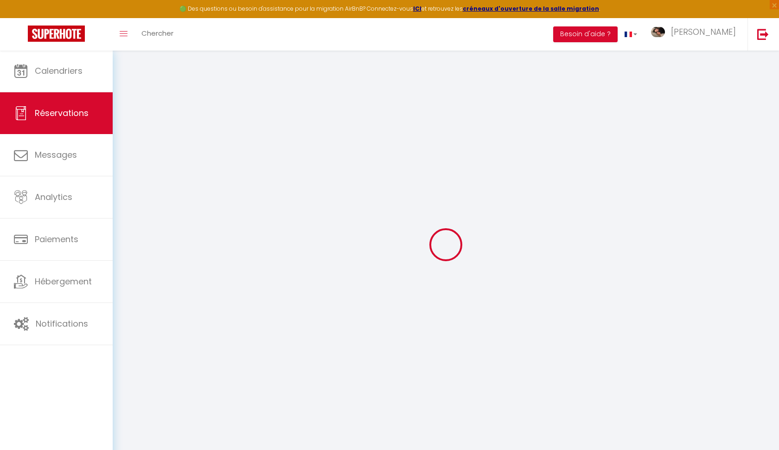
type textarea "226€ en espèce + 70€ par virement"
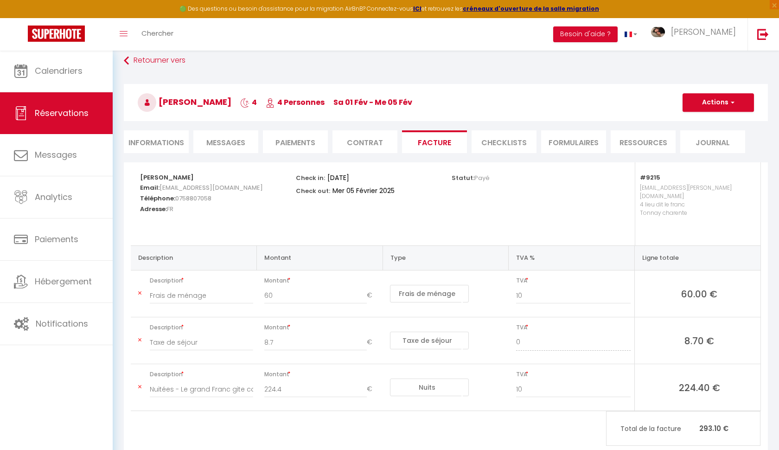
scroll to position [19, 0]
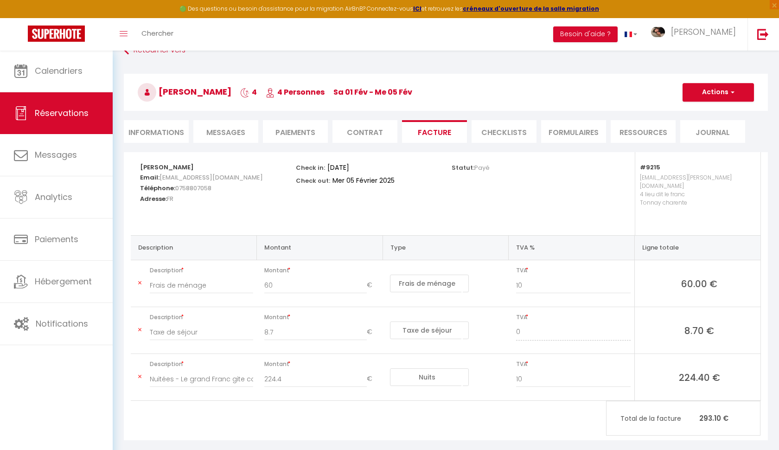
click at [711, 94] on button "Actions" at bounding box center [717, 92] width 71 height 19
click at [706, 124] on link "Aperçu et éditer" at bounding box center [711, 125] width 78 height 12
click at [175, 135] on li "Informations" at bounding box center [156, 131] width 65 height 23
select select
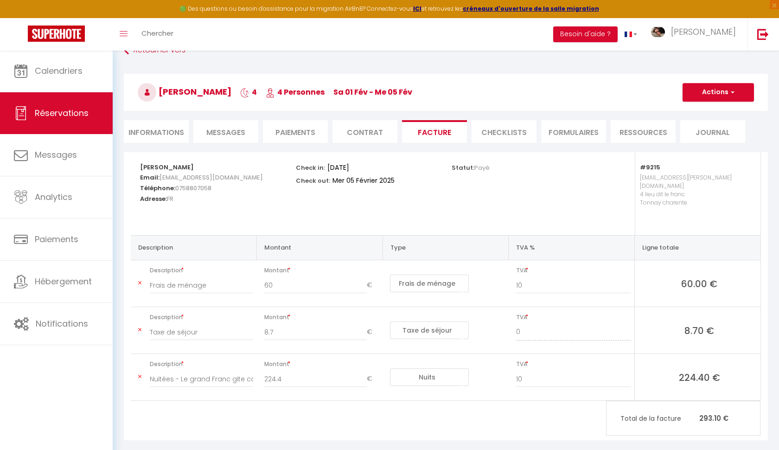
select index
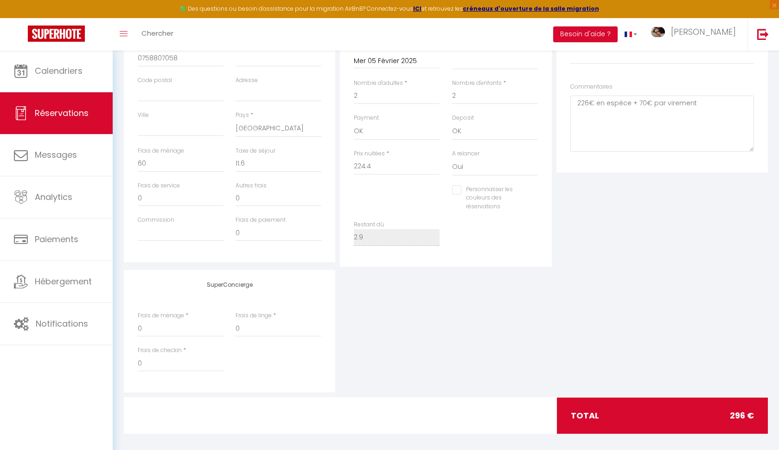
scroll to position [230, 0]
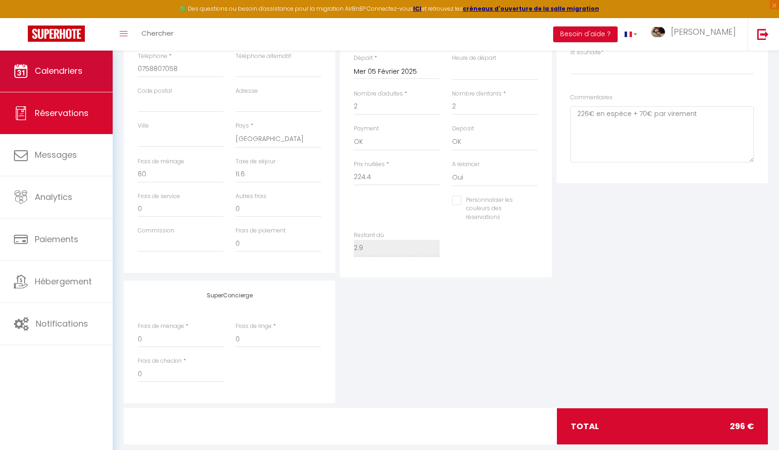
click at [83, 73] on span "Calendriers" at bounding box center [59, 71] width 48 height 12
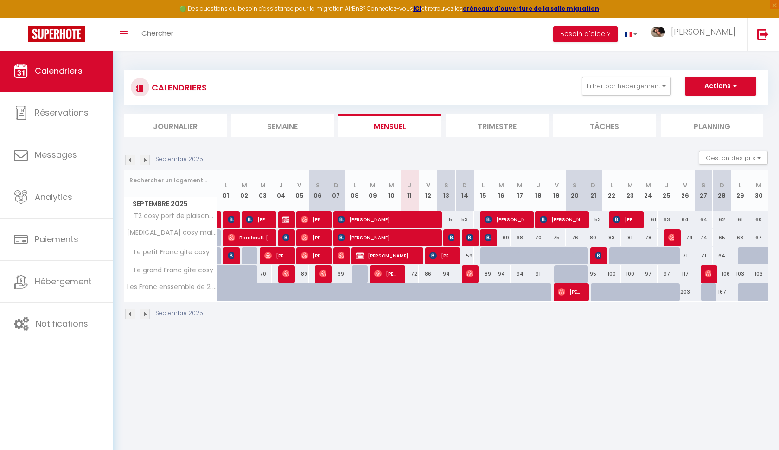
click at [129, 159] on img at bounding box center [130, 160] width 10 height 10
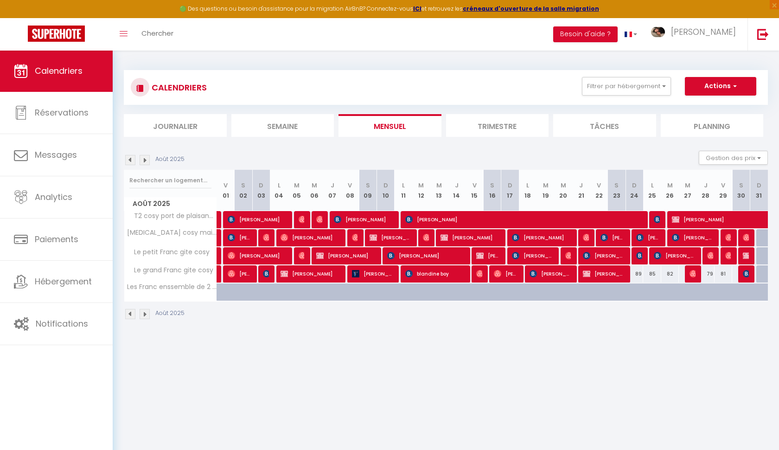
click at [129, 159] on img at bounding box center [130, 160] width 10 height 10
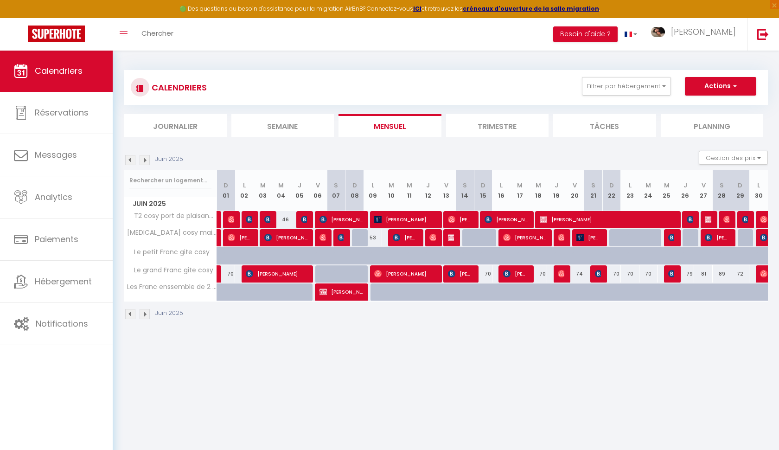
click at [129, 159] on img at bounding box center [130, 160] width 10 height 10
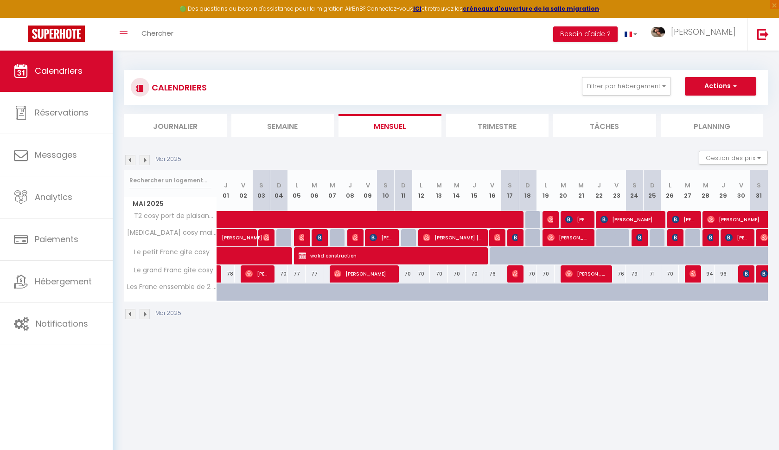
click at [129, 159] on img at bounding box center [130, 160] width 10 height 10
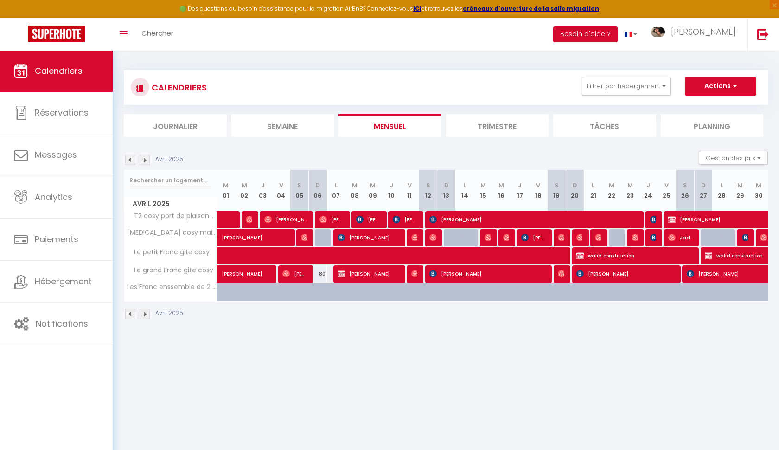
click at [129, 159] on img at bounding box center [130, 160] width 10 height 10
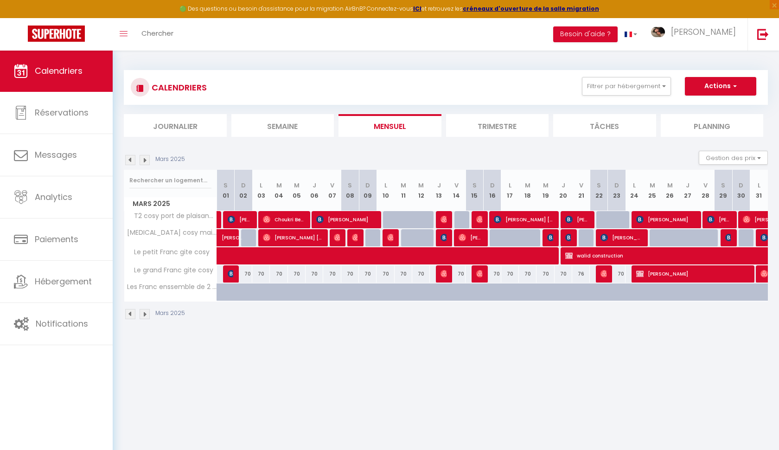
click at [129, 159] on img at bounding box center [130, 160] width 10 height 10
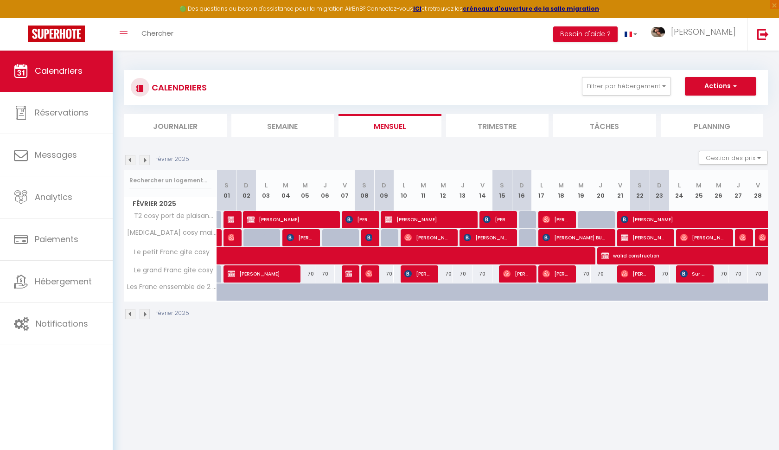
click at [129, 159] on img at bounding box center [130, 160] width 10 height 10
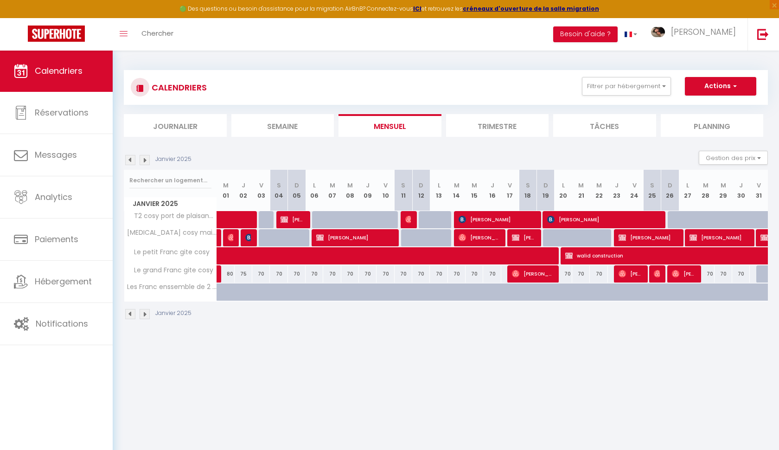
click at [146, 159] on img at bounding box center [145, 160] width 10 height 10
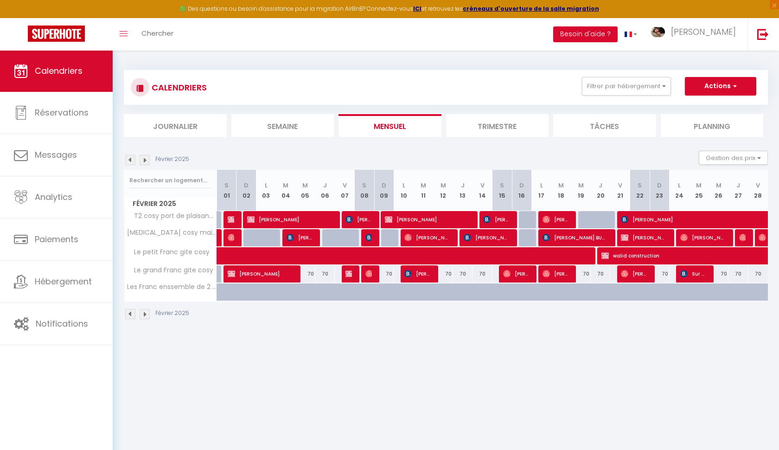
click at [234, 222] on div at bounding box center [232, 220] width 19 height 18
click at [234, 221] on img at bounding box center [231, 219] width 7 height 7
select select "OK"
select select "1"
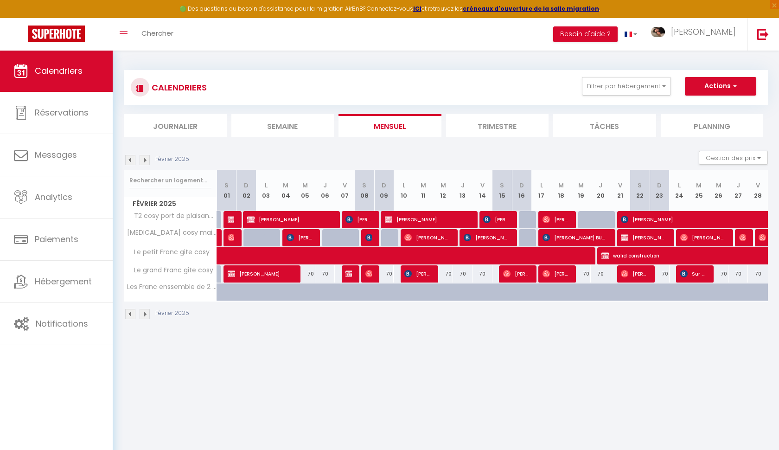
select select "0"
select select "1"
select select
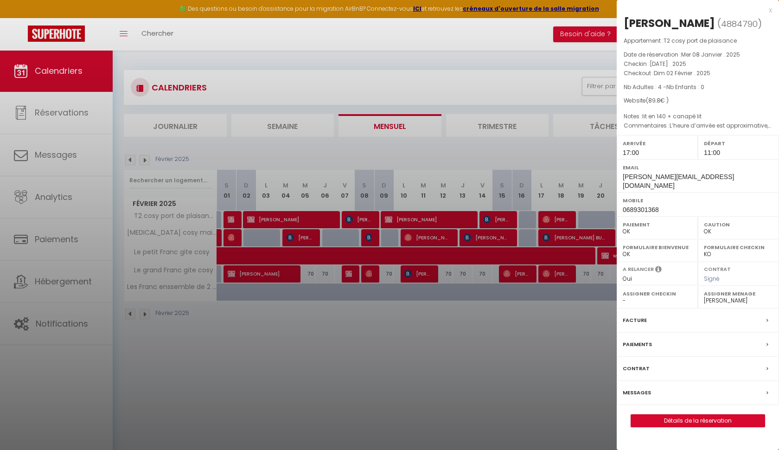
click at [290, 219] on div at bounding box center [389, 225] width 779 height 450
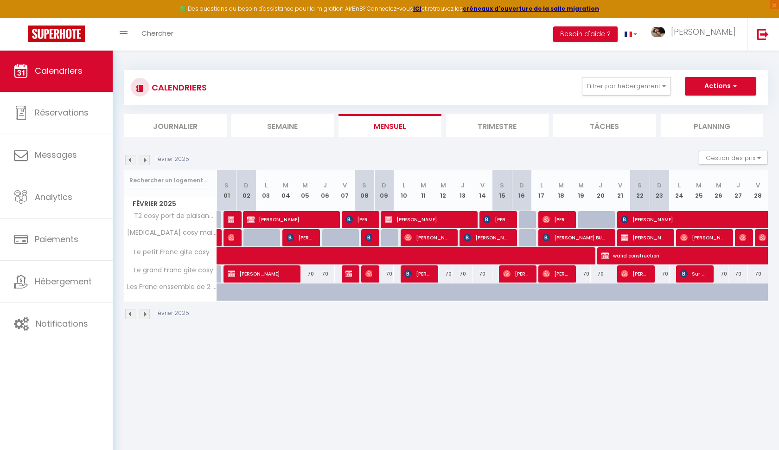
click at [290, 219] on span "Maksymilian Ziguras" at bounding box center [289, 219] width 84 height 18
select select "1121"
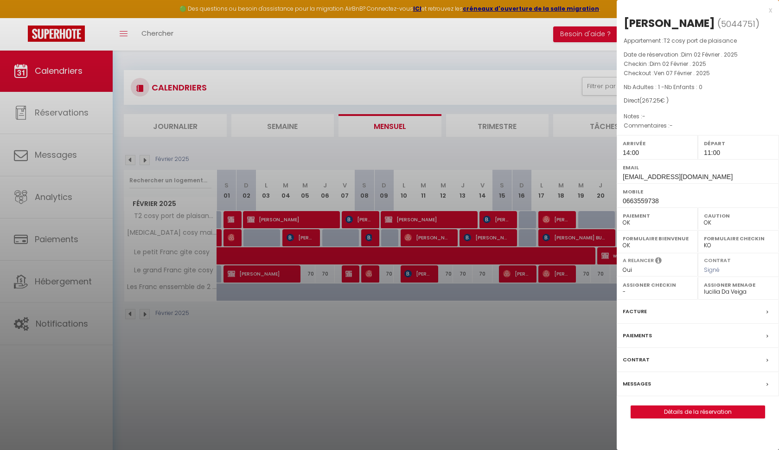
click at [649, 324] on div "Facture" at bounding box center [698, 311] width 162 height 24
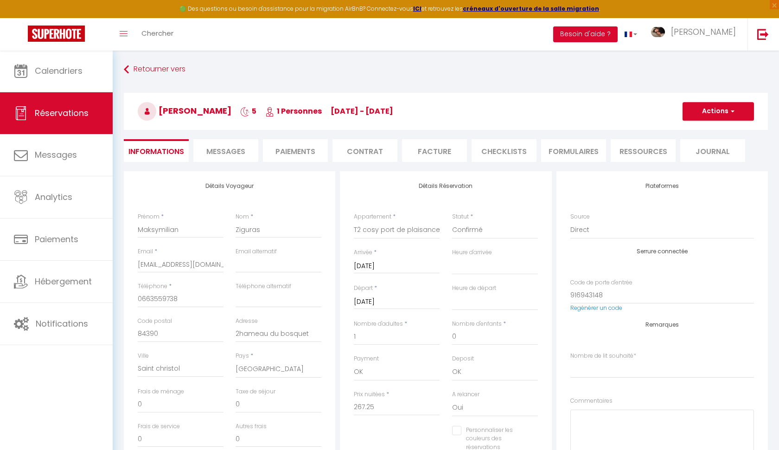
select select
checkbox input "false"
select index
select select
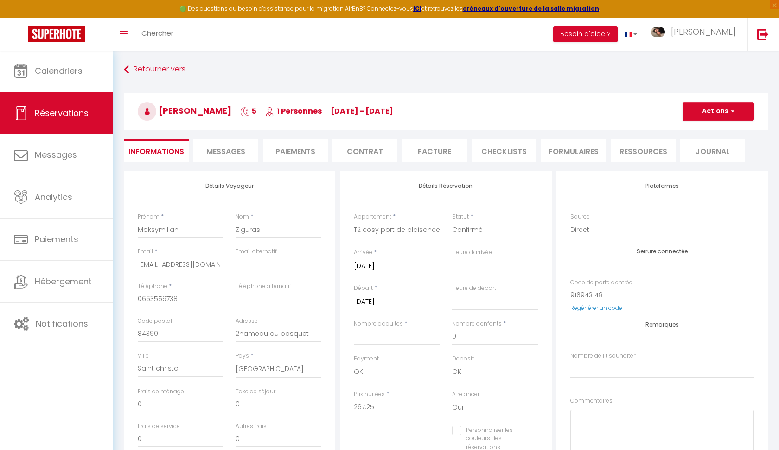
select select
checkbox input "false"
select index
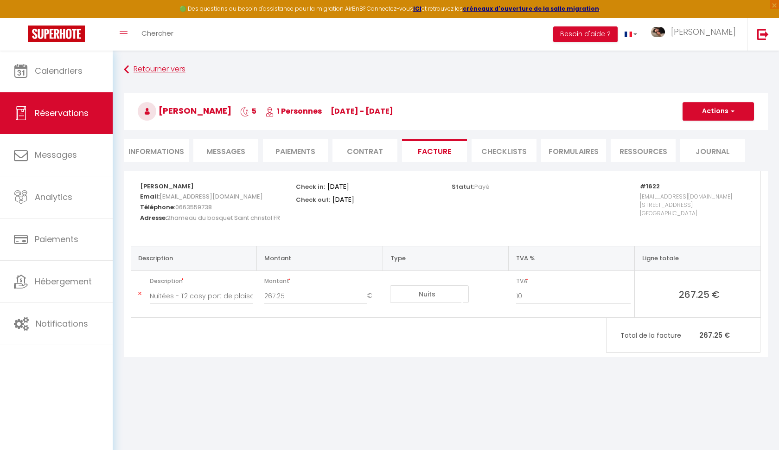
click at [171, 70] on link "Retourner vers" at bounding box center [446, 69] width 644 height 17
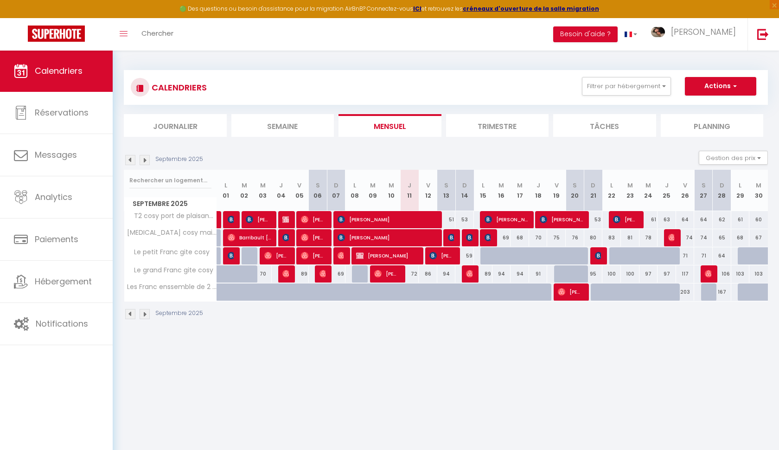
click at [131, 160] on img at bounding box center [130, 160] width 10 height 10
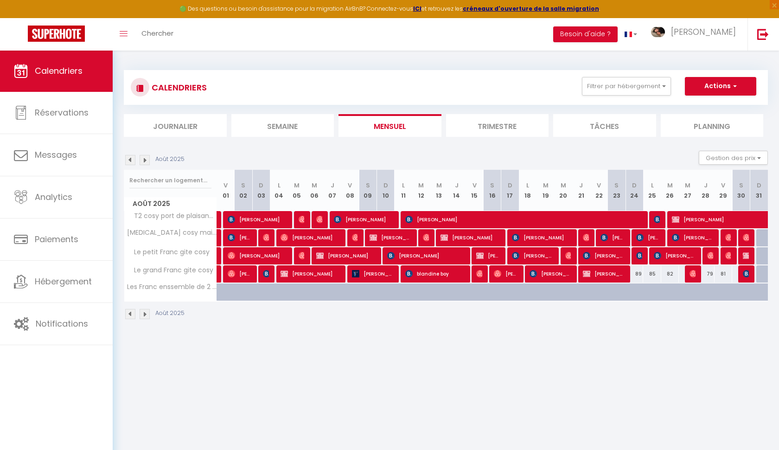
click at [131, 160] on img at bounding box center [130, 160] width 10 height 10
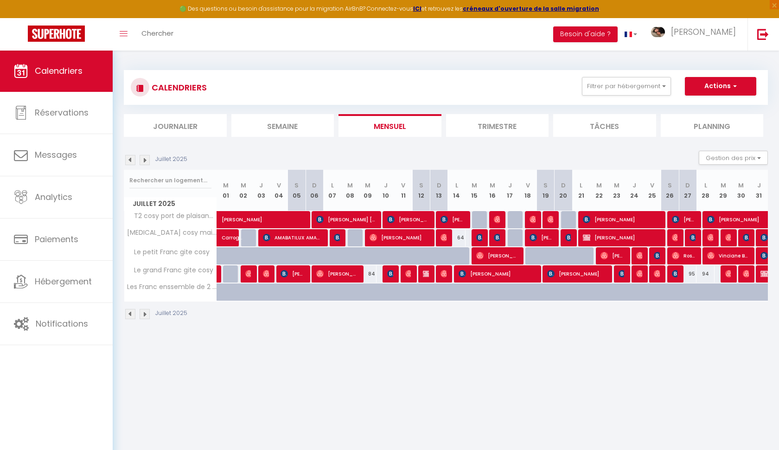
click at [131, 160] on img at bounding box center [130, 160] width 10 height 10
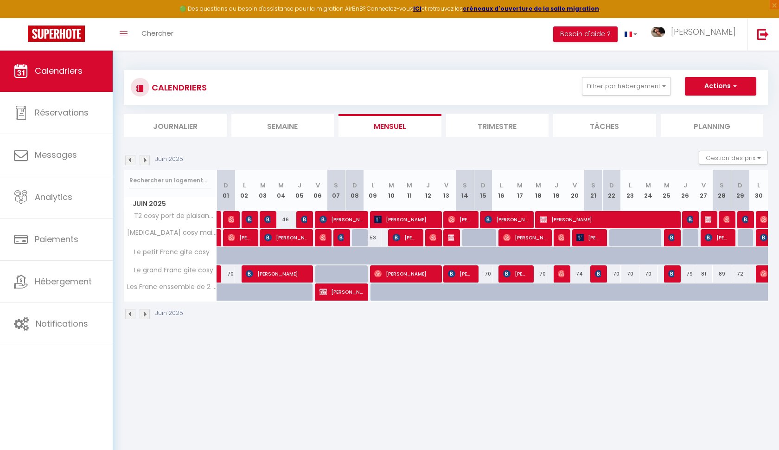
click at [131, 160] on img at bounding box center [130, 160] width 10 height 10
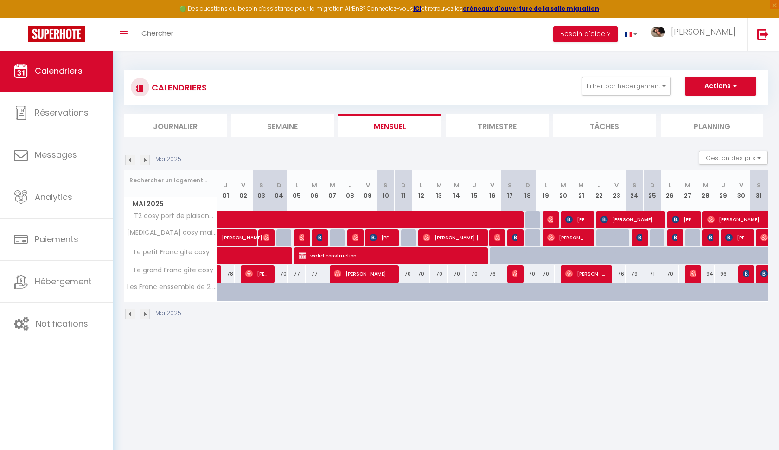
click at [131, 160] on img at bounding box center [130, 160] width 10 height 10
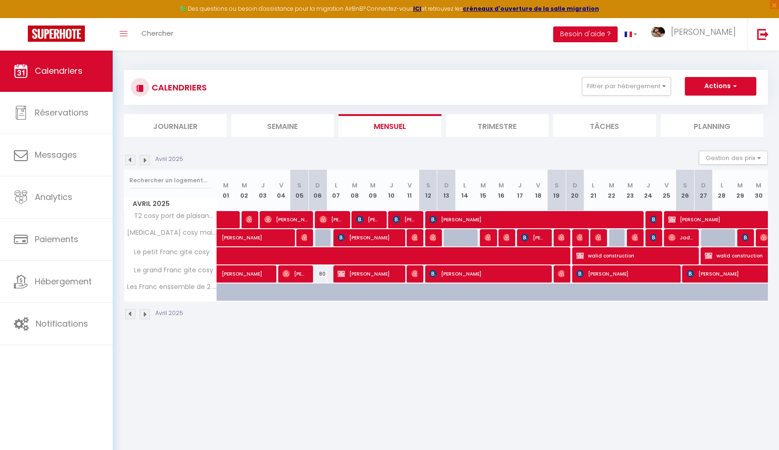
click at [131, 160] on img at bounding box center [130, 160] width 10 height 10
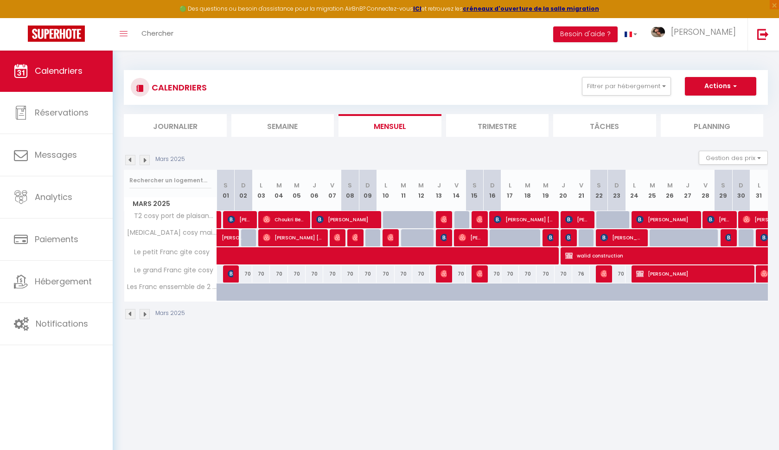
click at [131, 160] on img at bounding box center [130, 160] width 10 height 10
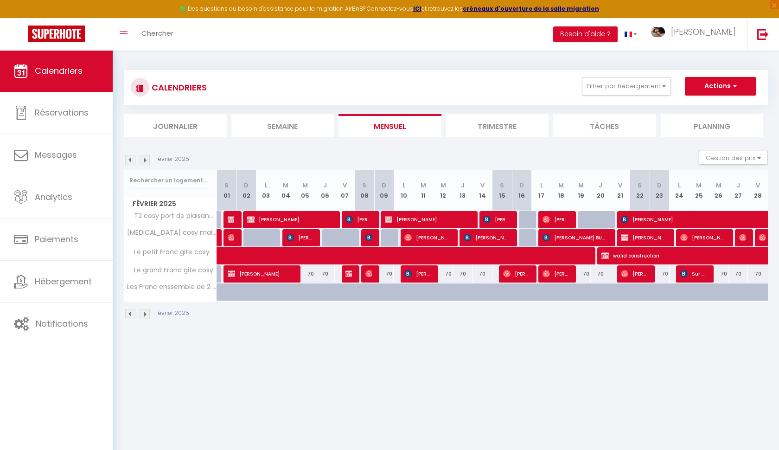
click at [131, 160] on img at bounding box center [130, 160] width 10 height 10
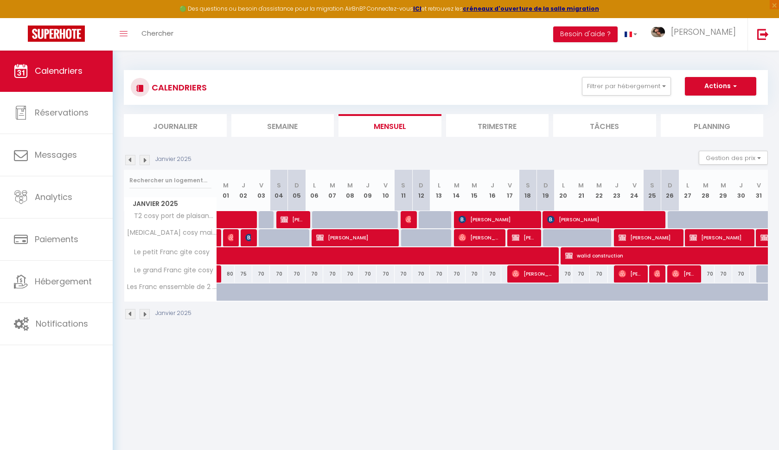
click at [148, 159] on img at bounding box center [145, 160] width 10 height 10
select select
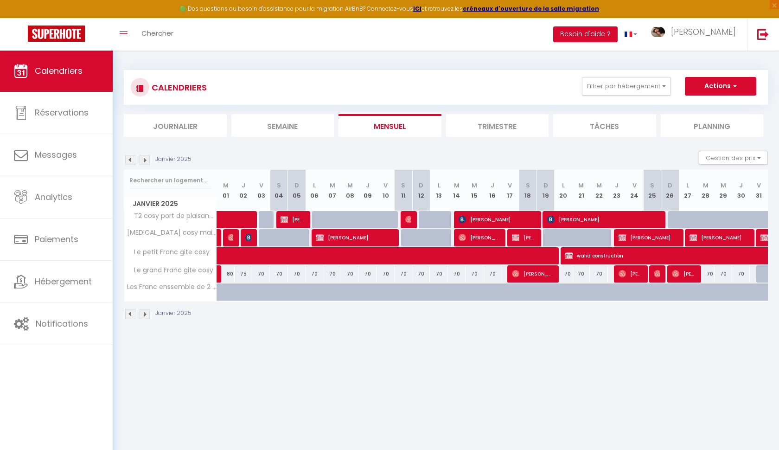
select select
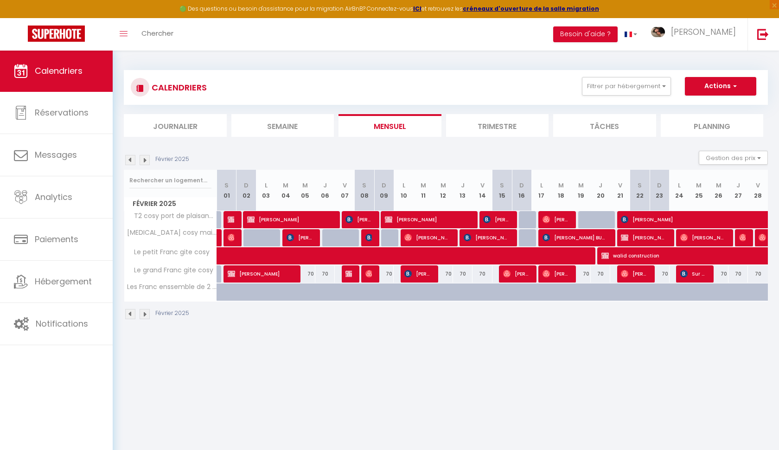
click at [301, 218] on span "Maksymilian Ziguras" at bounding box center [289, 219] width 84 height 18
select select "OK"
select select "0"
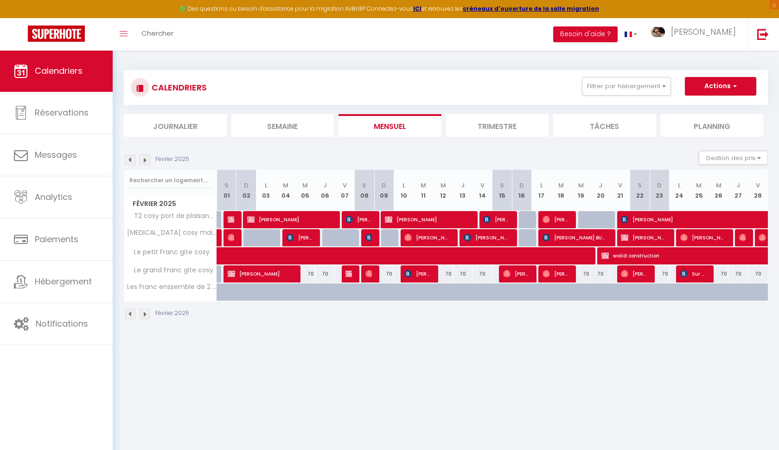
select select "1"
select select
select select "1121"
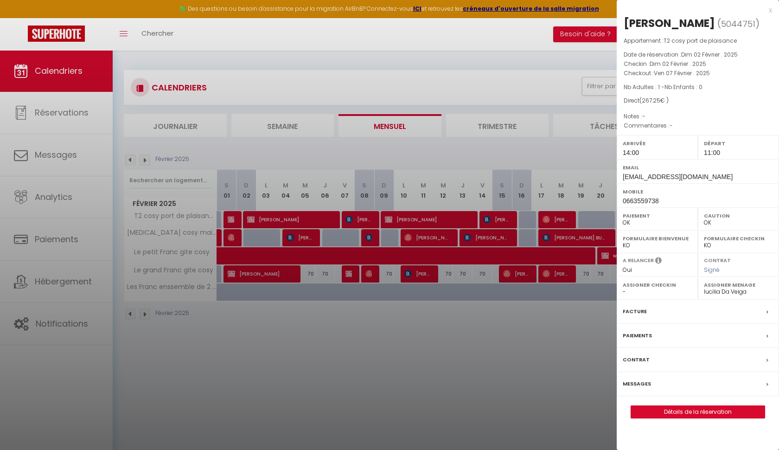
click at [707, 324] on div "Facture" at bounding box center [698, 311] width 162 height 24
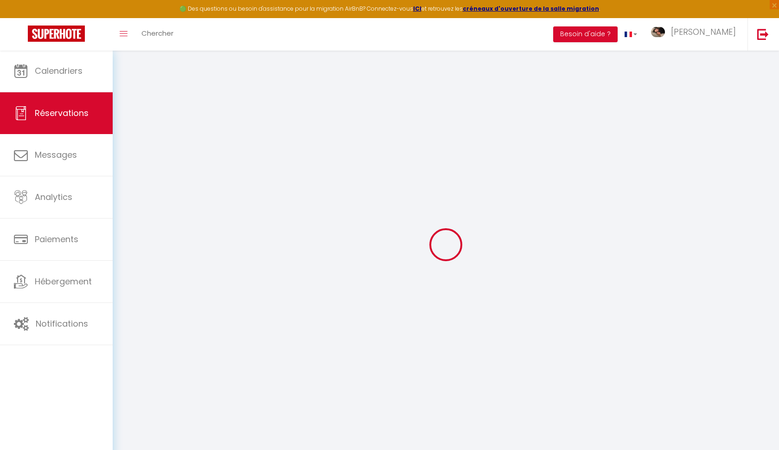
select select
checkbox input "false"
select index
select select
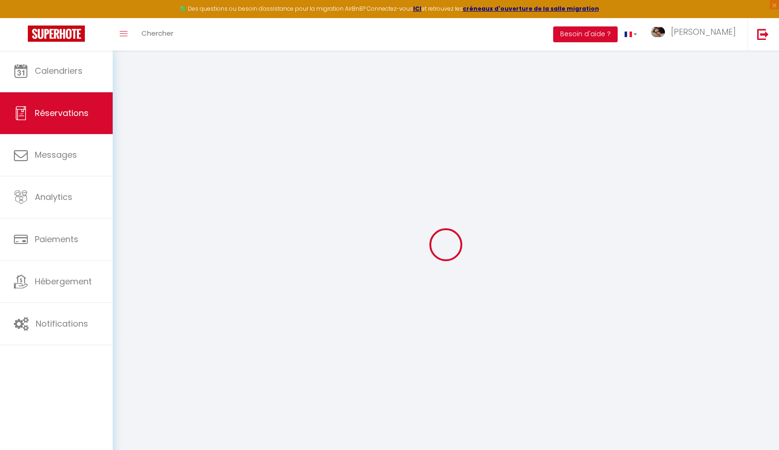
select select
checkbox input "false"
select index
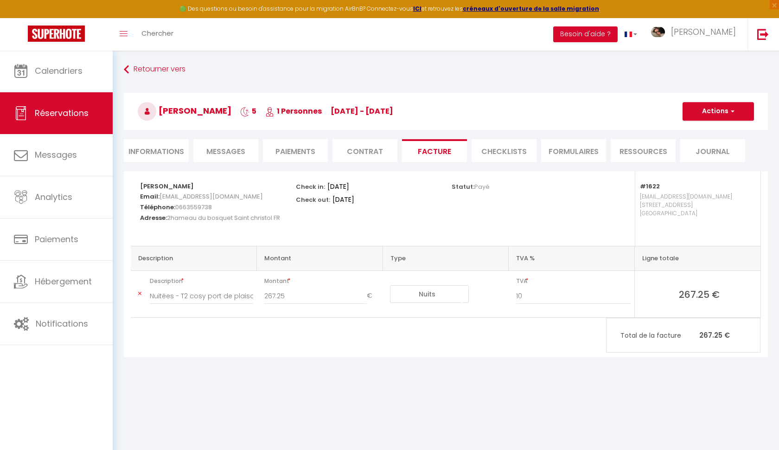
click at [731, 107] on button "Actions" at bounding box center [717, 111] width 71 height 19
click at [706, 145] on link "Aperçu et éditer" at bounding box center [711, 144] width 78 height 12
click at [163, 73] on link "Retourner vers" at bounding box center [446, 69] width 644 height 17
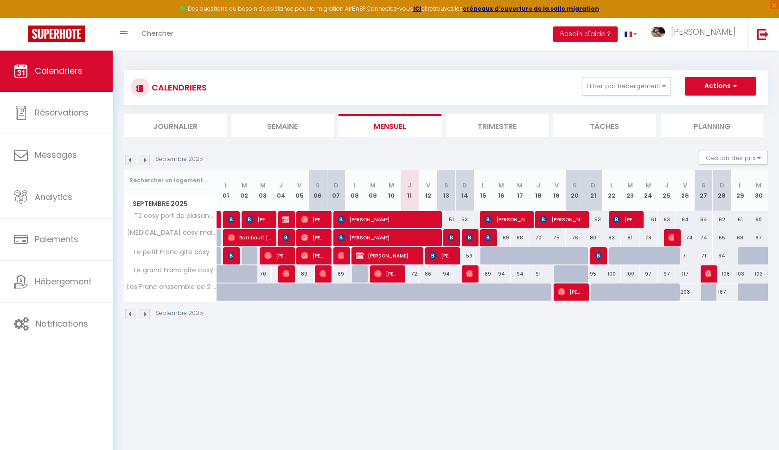
click at [127, 160] on img at bounding box center [130, 160] width 10 height 10
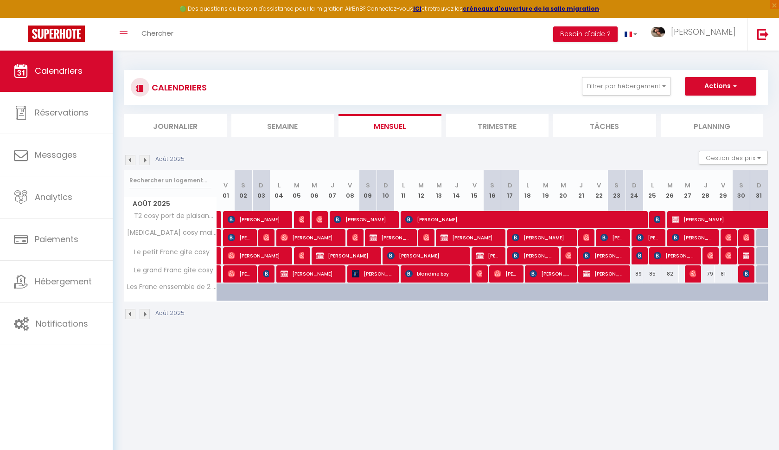
click at [127, 160] on img at bounding box center [130, 160] width 10 height 10
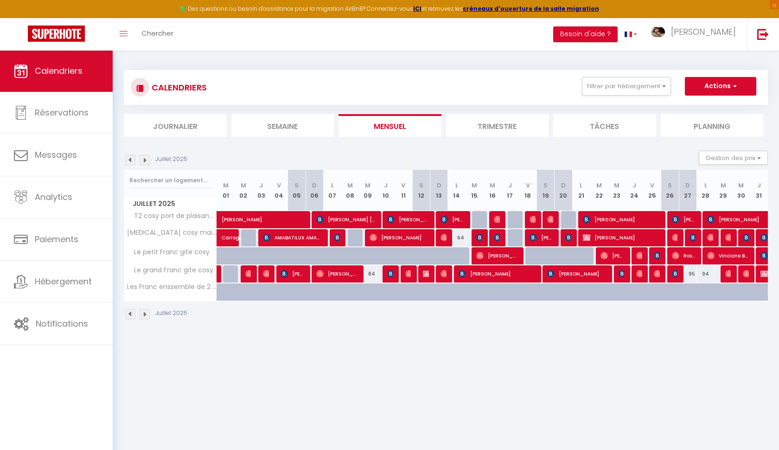
click at [127, 160] on img at bounding box center [130, 160] width 10 height 10
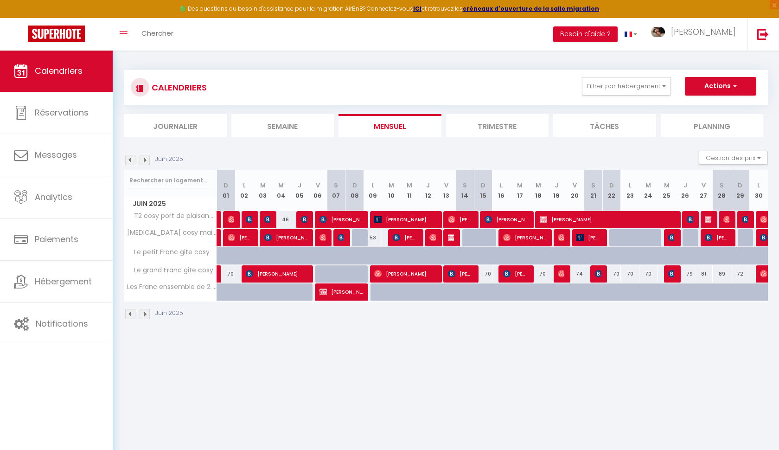
click at [127, 160] on img at bounding box center [130, 160] width 10 height 10
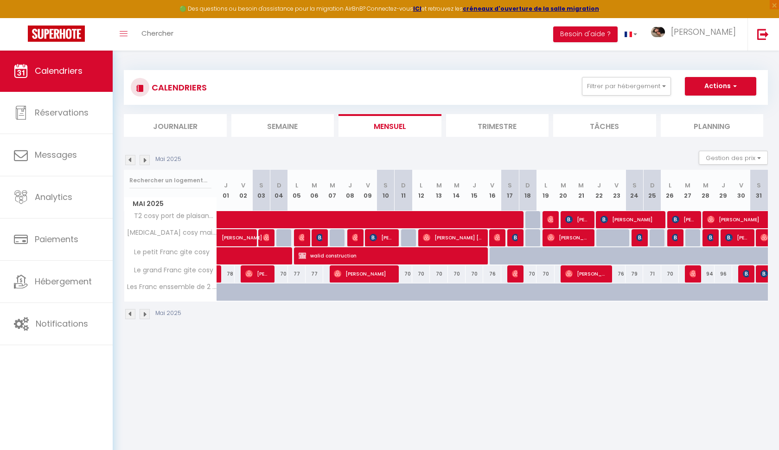
click at [127, 160] on img at bounding box center [130, 160] width 10 height 10
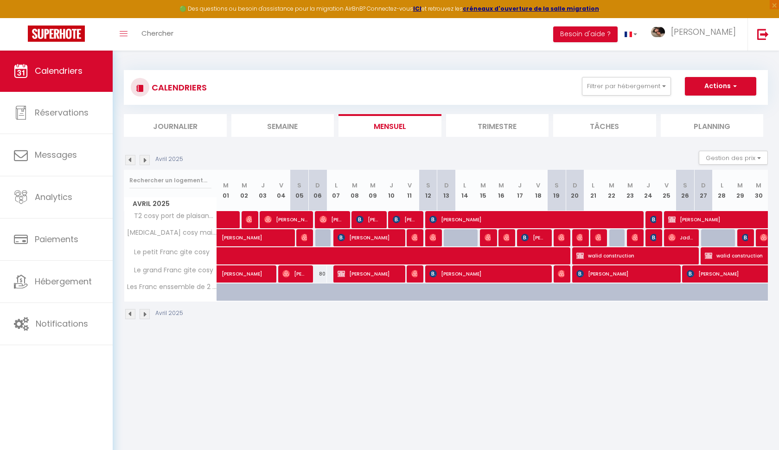
click at [127, 160] on img at bounding box center [130, 160] width 10 height 10
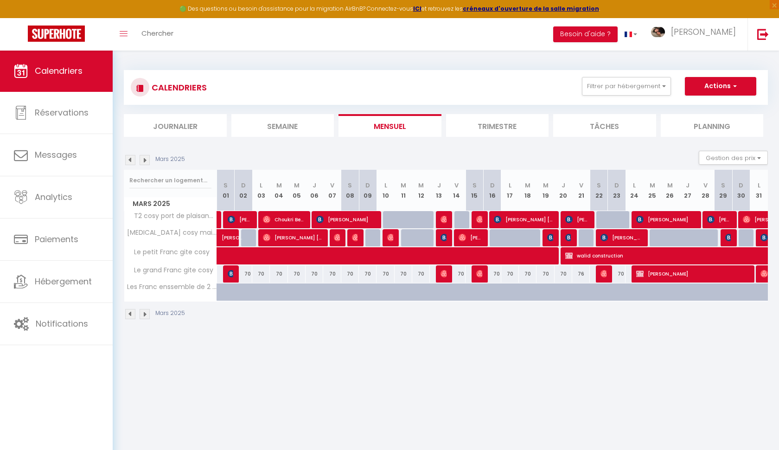
click at [127, 160] on img at bounding box center [130, 160] width 10 height 10
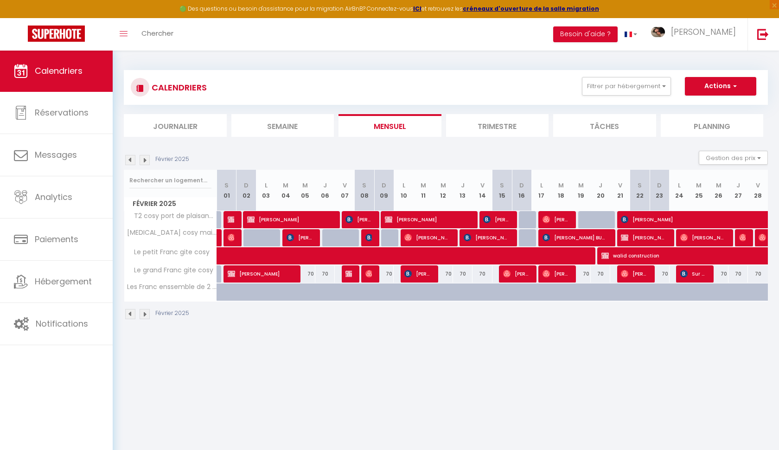
click at [420, 219] on span "Maksymilian Ziguras" at bounding box center [427, 219] width 84 height 18
select select "OK"
select select "0"
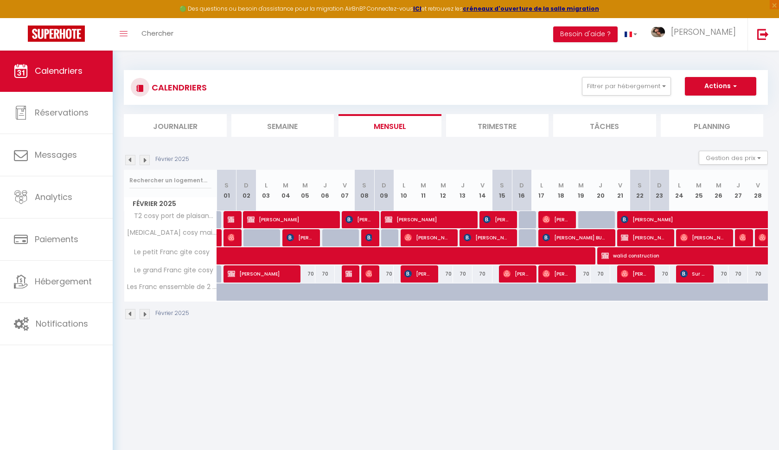
select select "1"
select select
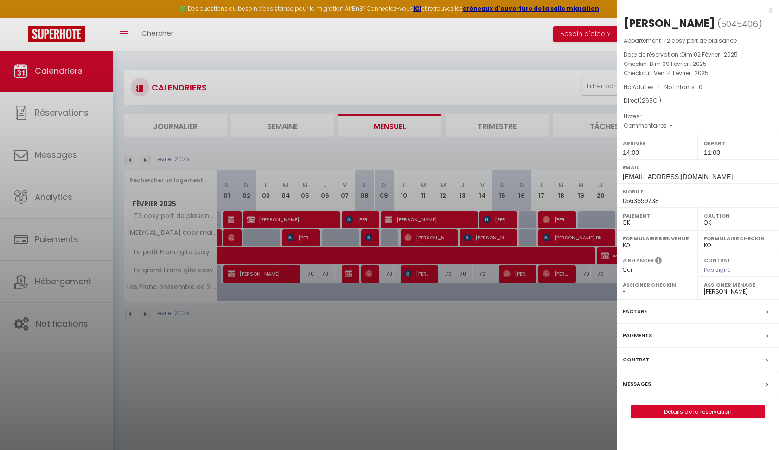
click at [292, 219] on div at bounding box center [389, 225] width 779 height 450
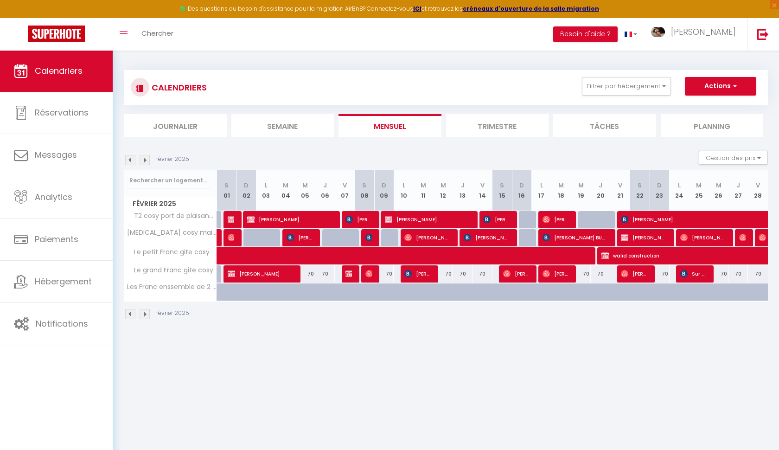
click at [292, 219] on span "Maksymilian Ziguras" at bounding box center [289, 219] width 84 height 18
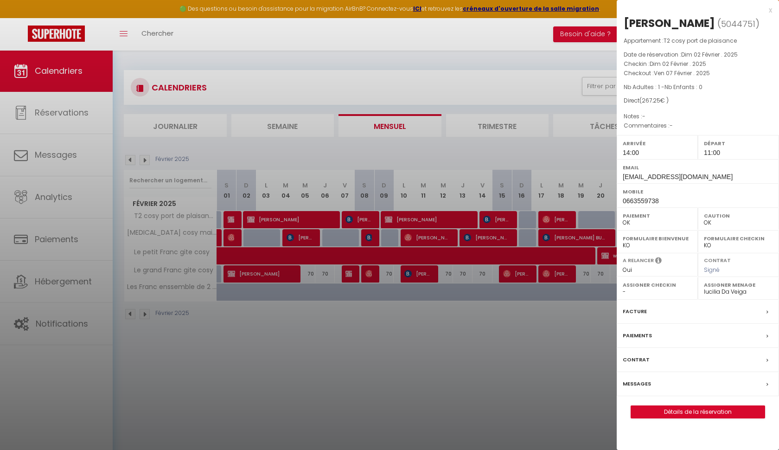
click at [414, 218] on div at bounding box center [389, 225] width 779 height 450
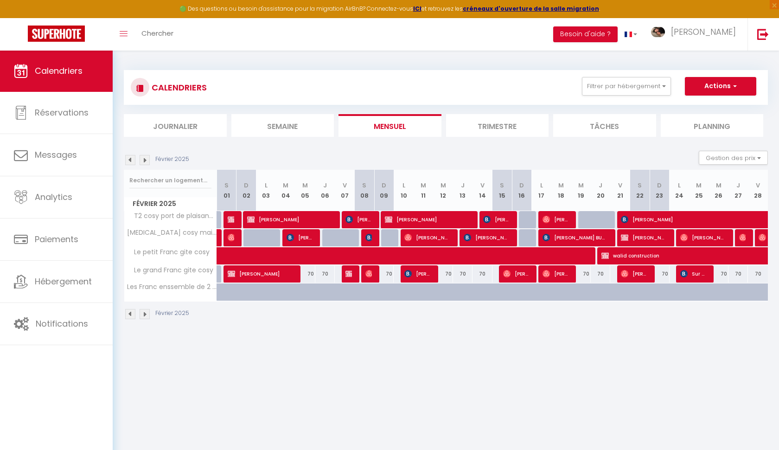
click at [414, 218] on span "Maksymilian Ziguras" at bounding box center [427, 219] width 84 height 18
select select "31352"
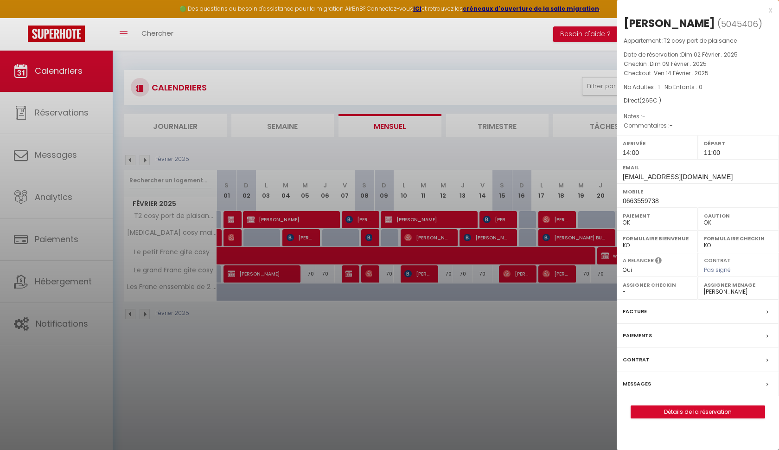
click at [653, 322] on div "Facture" at bounding box center [698, 311] width 162 height 24
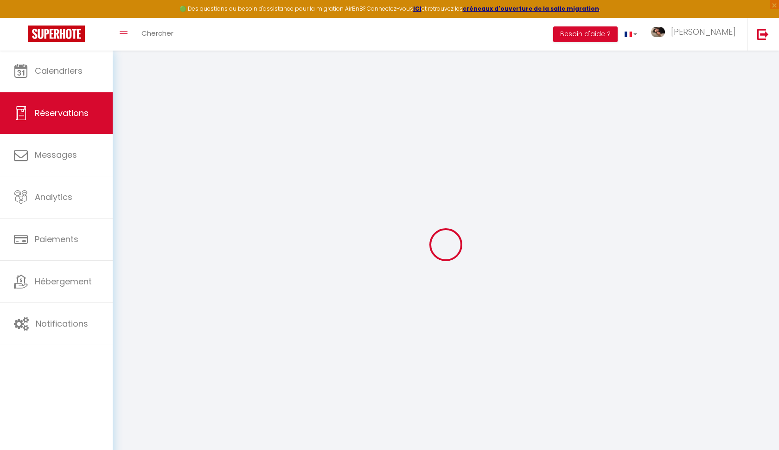
select select "cleaning"
select select "taxes"
select select
checkbox input "false"
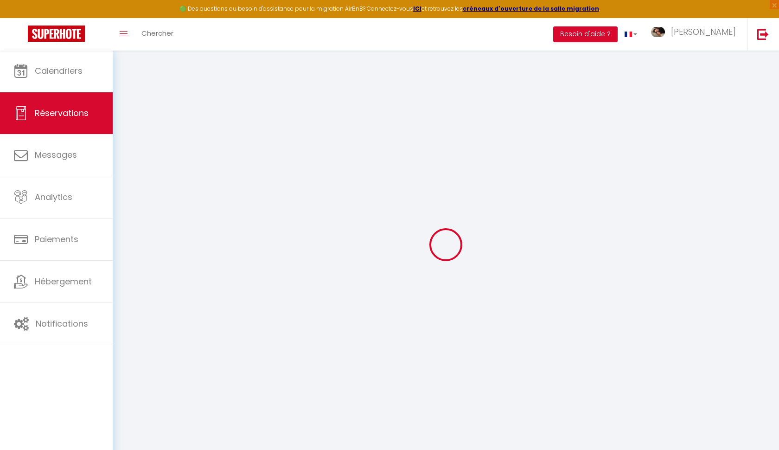
select index
select select
checkbox input "false"
select index
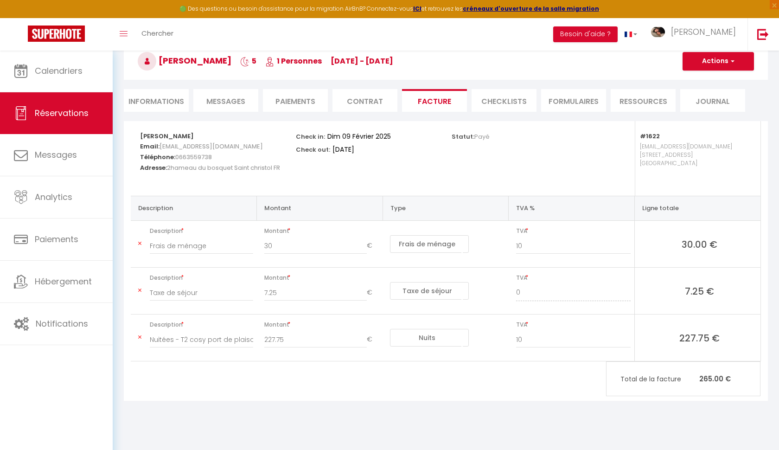
scroll to position [50, 0]
click at [703, 60] on button "Actions" at bounding box center [717, 61] width 71 height 19
click at [699, 94] on link "Aperçu et éditer" at bounding box center [711, 94] width 78 height 12
click at [272, 343] on input "227.75" at bounding box center [315, 339] width 103 height 17
type input "257.75"
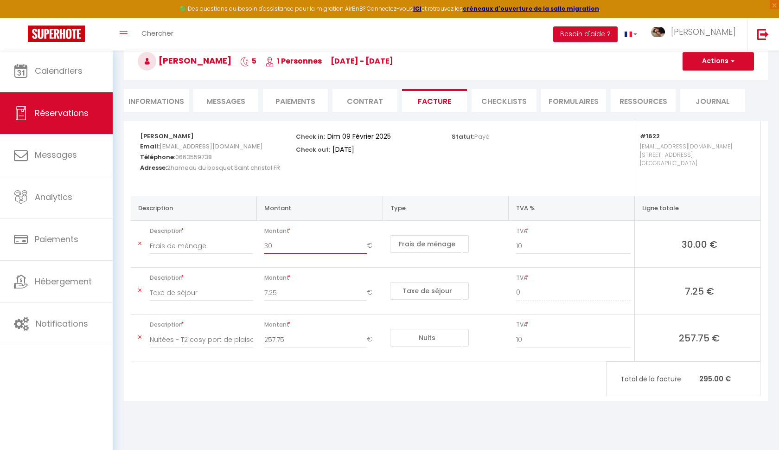
click at [288, 242] on input "30" at bounding box center [315, 245] width 103 height 17
type input "3"
click at [427, 174] on div "Check in: Dim 09 Février 2025 Check out: Ven 14 Février 2025" at bounding box center [368, 158] width 156 height 75
click at [139, 241] on icon at bounding box center [139, 244] width 3 height 6
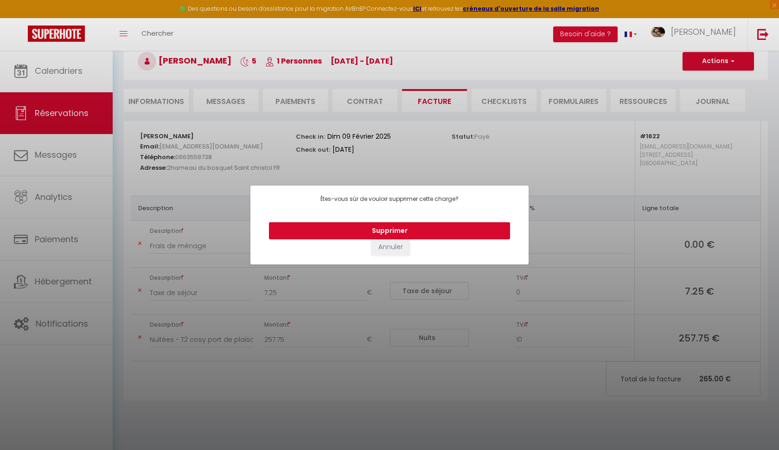
click at [403, 226] on button "Supprimer" at bounding box center [389, 231] width 241 height 18
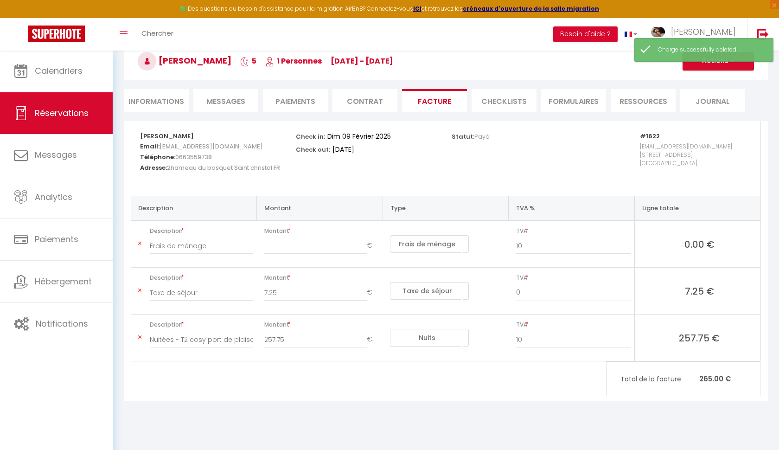
type input "Taxe de séjour"
type input "7.25"
select select "taxes"
type input "0"
type input "Nuitées - T2 cosy port de plaisance - Maksymilian Ziguras"
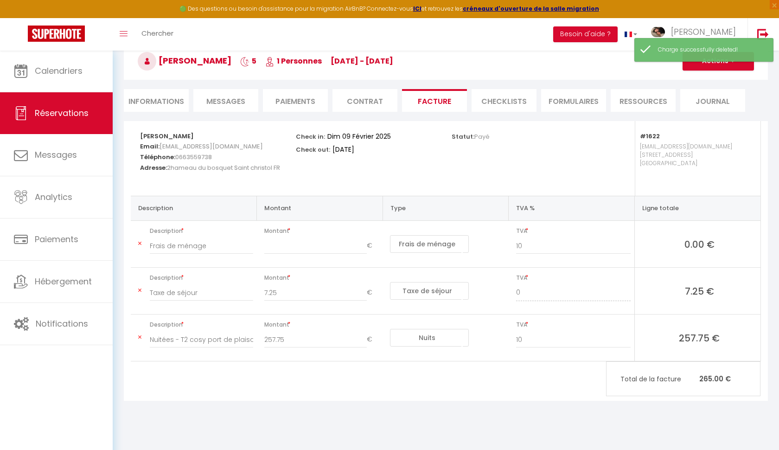
type input "227.75"
select select "nights"
type input "10"
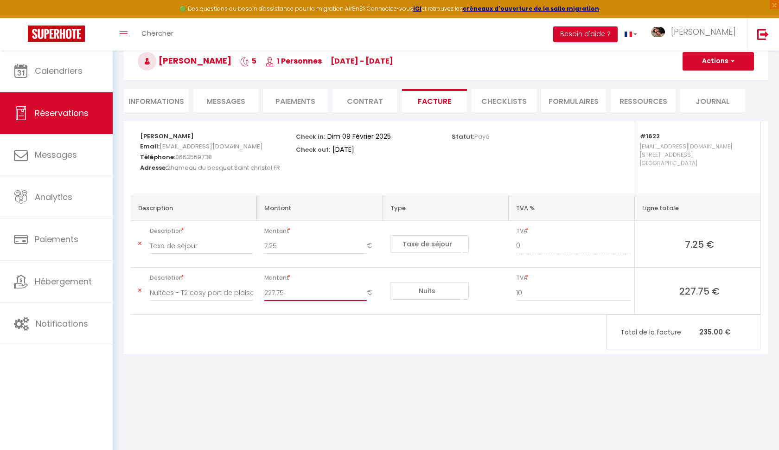
click at [272, 295] on input "227.75" at bounding box center [315, 292] width 103 height 17
type input "257.75"
click at [715, 66] on button "Actions" at bounding box center [717, 61] width 71 height 19
click at [716, 93] on link "Aperçu et éditer" at bounding box center [711, 94] width 78 height 12
click at [447, 326] on div "Maksymilian Ziguras Email: makszig@gmail.com Téléphone: 0663559738 Adresse: 2ha…" at bounding box center [446, 237] width 644 height 233
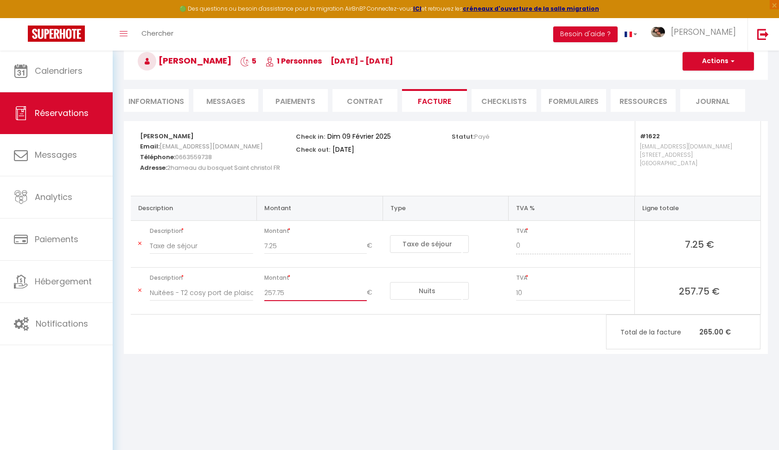
click at [322, 286] on input "257.75" at bounding box center [315, 292] width 103 height 17
click at [233, 280] on span "Description" at bounding box center [201, 277] width 103 height 13
click at [713, 64] on button "Actions" at bounding box center [717, 61] width 71 height 19
click at [706, 80] on link "Enregistrer" at bounding box center [711, 82] width 78 height 12
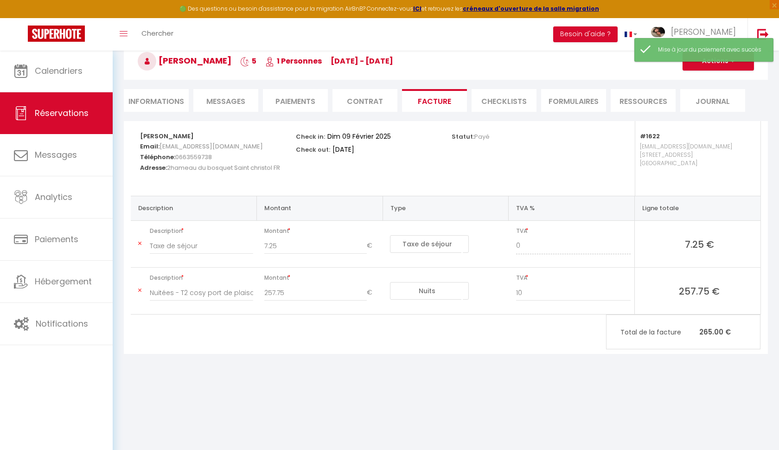
click at [712, 64] on button "Actions" at bounding box center [717, 61] width 71 height 19
click at [709, 93] on link "Aperçu et éditer" at bounding box center [711, 94] width 78 height 12
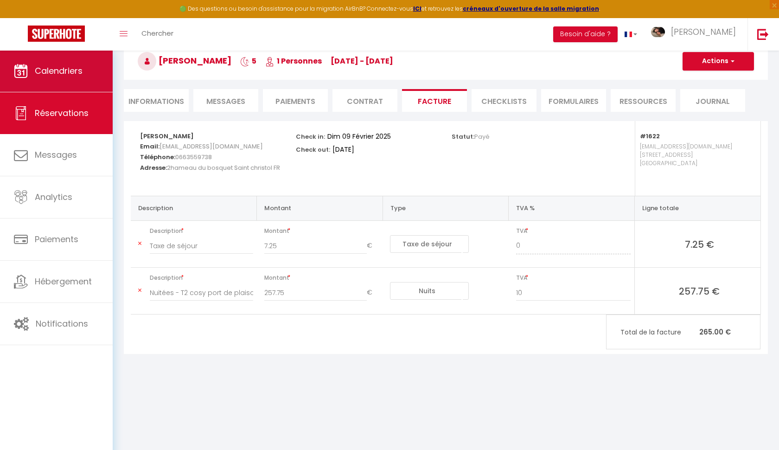
click at [90, 72] on link "Calendriers" at bounding box center [56, 71] width 113 height 42
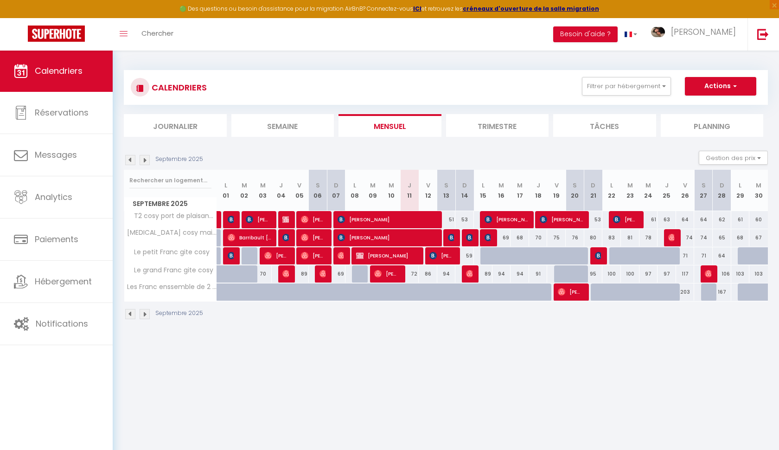
click at [130, 160] on img at bounding box center [130, 160] width 10 height 10
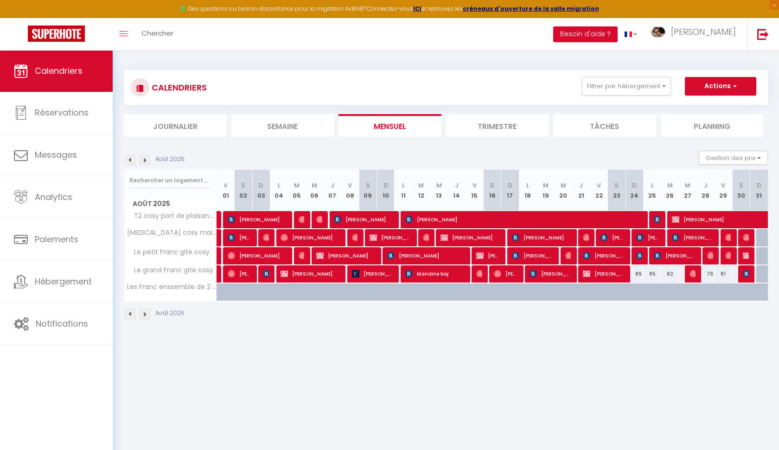
click at [130, 160] on img at bounding box center [130, 160] width 10 height 10
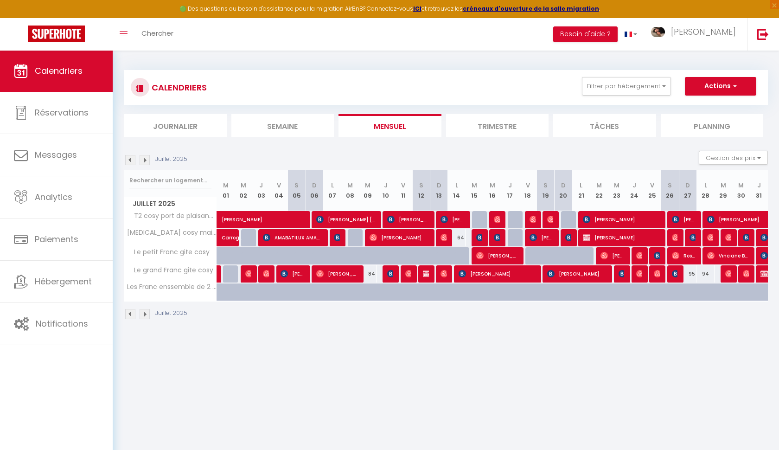
click at [130, 160] on img at bounding box center [130, 160] width 10 height 10
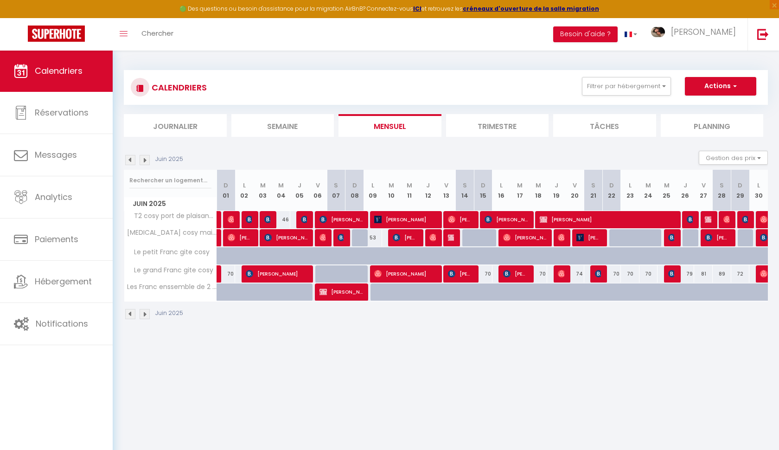
click at [130, 160] on img at bounding box center [130, 160] width 10 height 10
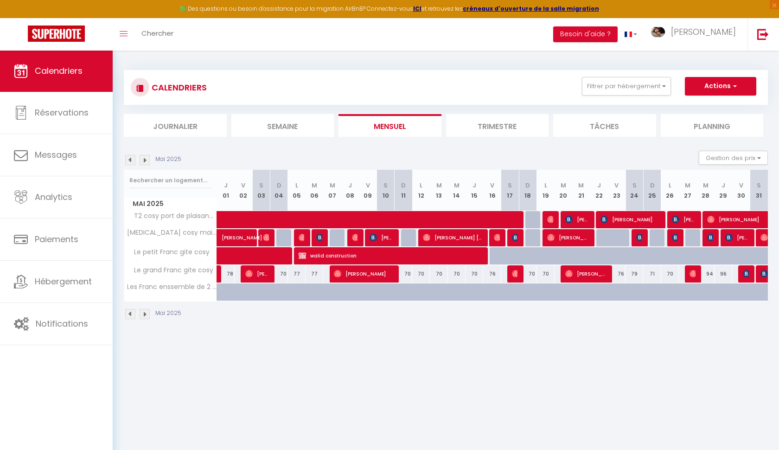
click at [130, 160] on img at bounding box center [130, 160] width 10 height 10
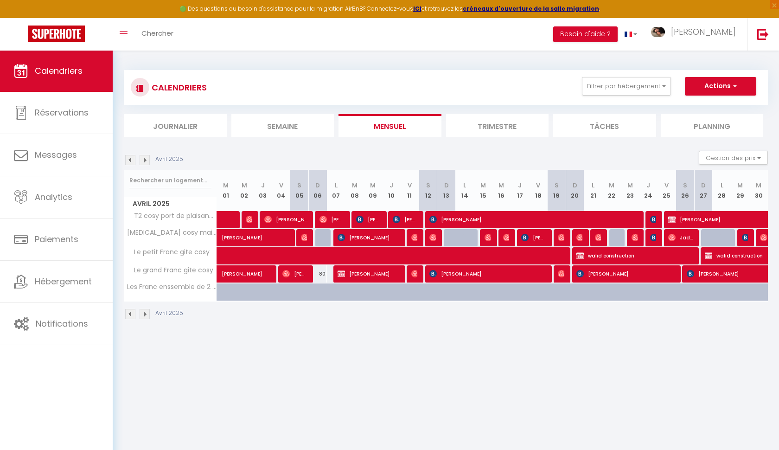
click at [130, 160] on img at bounding box center [130, 160] width 10 height 10
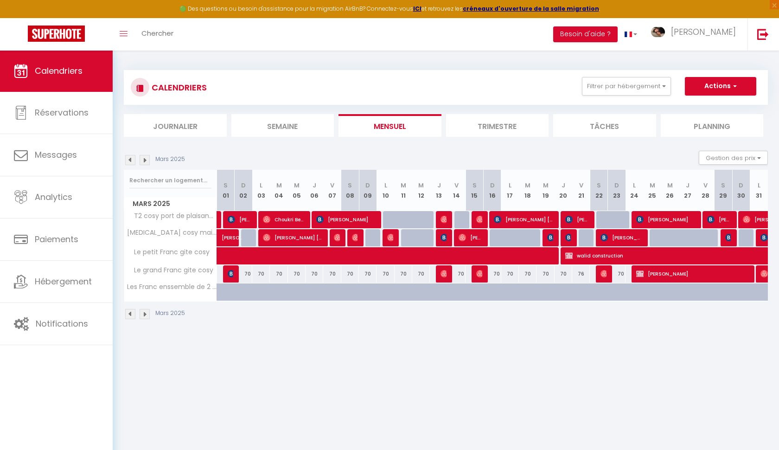
click at [130, 160] on img at bounding box center [130, 160] width 10 height 10
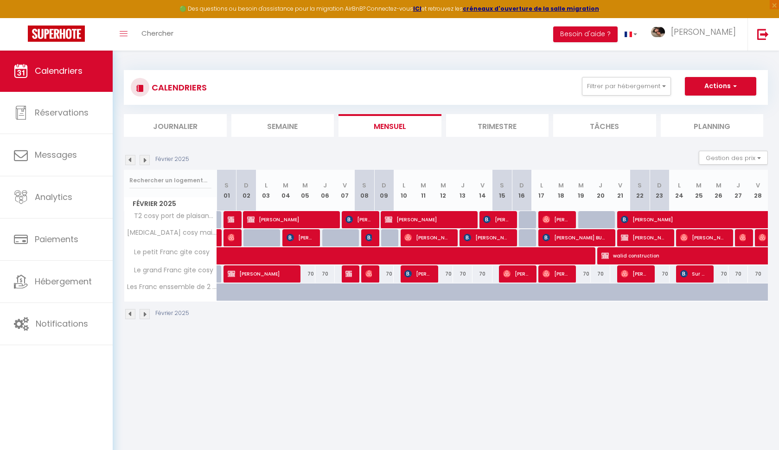
click at [368, 255] on span at bounding box center [430, 256] width 405 height 18
select select "OK"
select select "0"
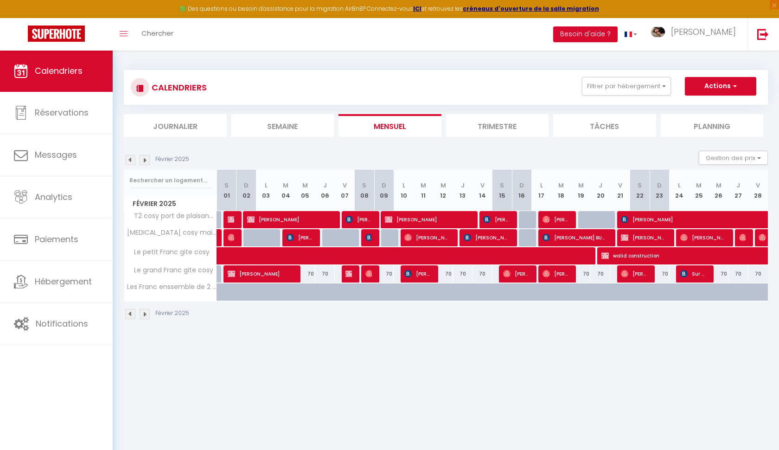
select select "1"
select select
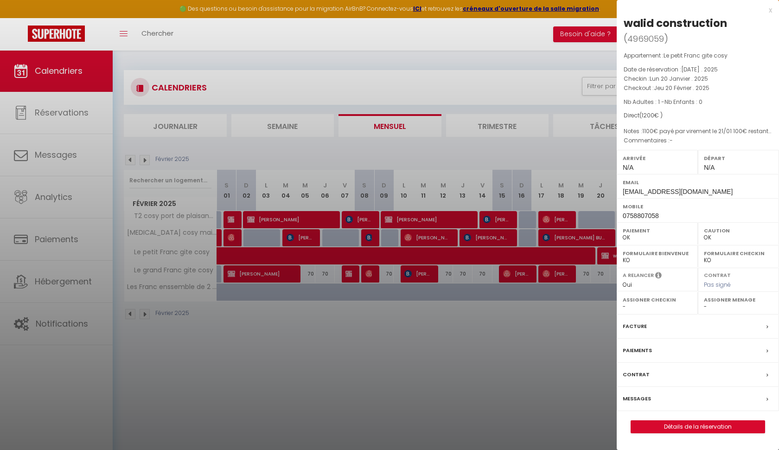
click at [406, 144] on div at bounding box center [389, 225] width 779 height 450
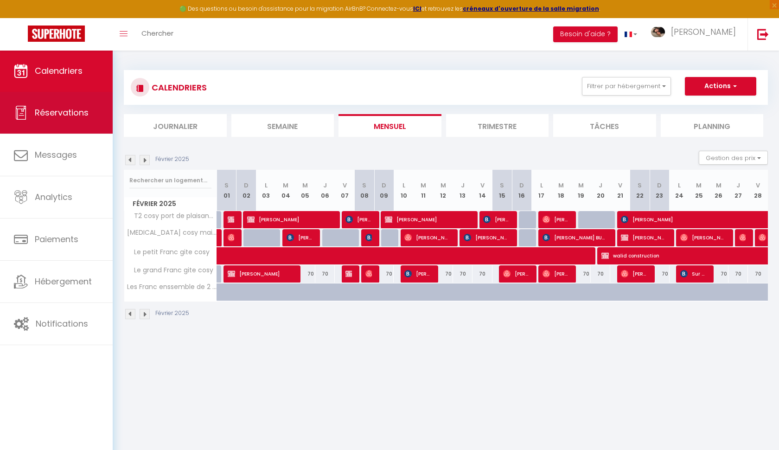
click at [55, 117] on span "Réservations" at bounding box center [62, 113] width 54 height 12
select select "not_cancelled"
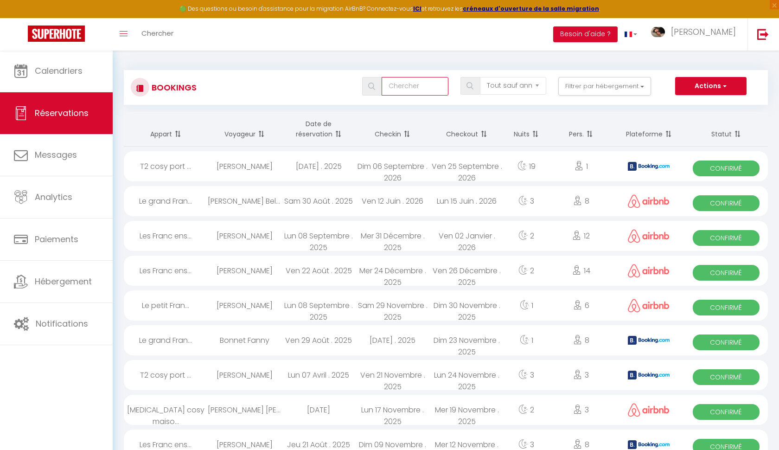
click at [403, 89] on input "text" at bounding box center [414, 86] width 66 height 19
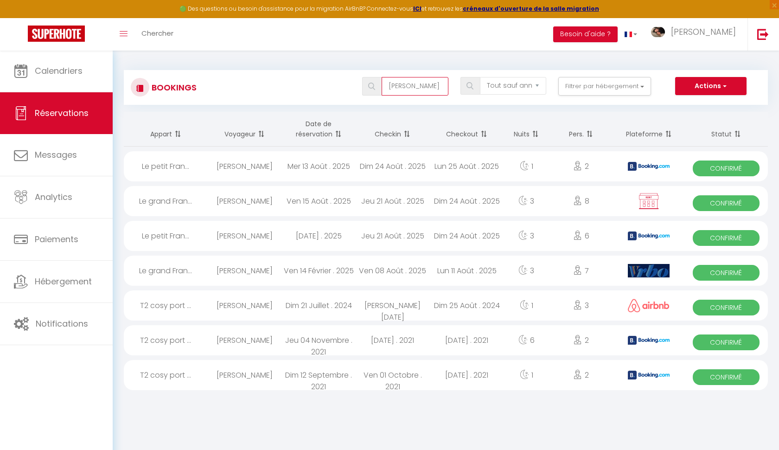
type input "isabelle jo"
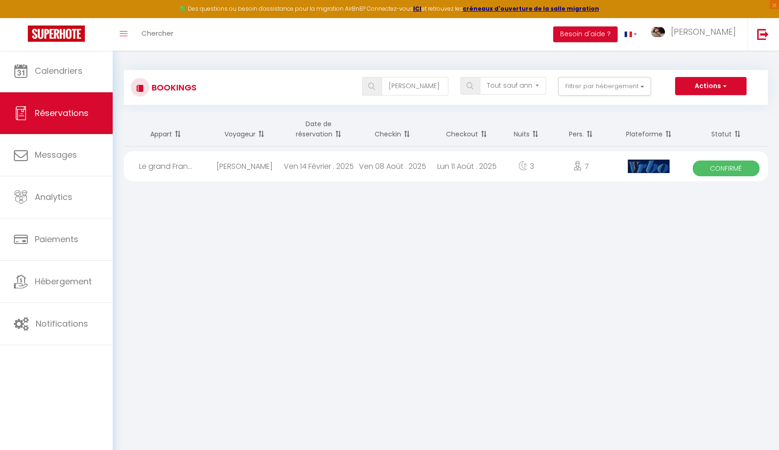
click at [393, 166] on div "Ven 08 Août . 2025" at bounding box center [393, 166] width 74 height 30
select select "OK"
select select "1"
select select "0"
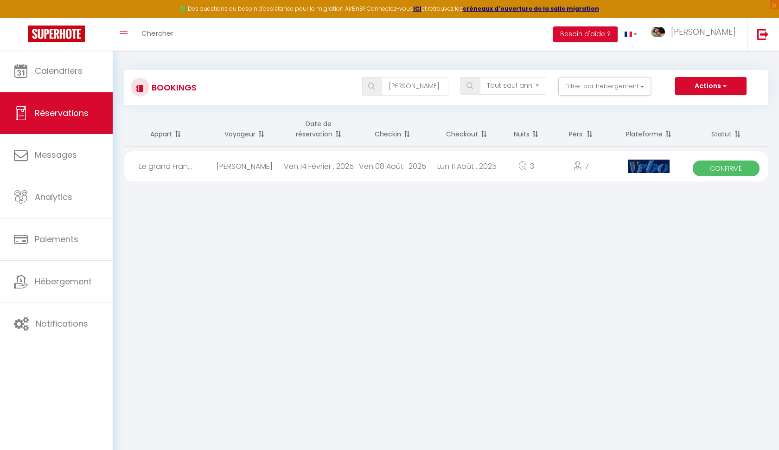
select select "1"
select select
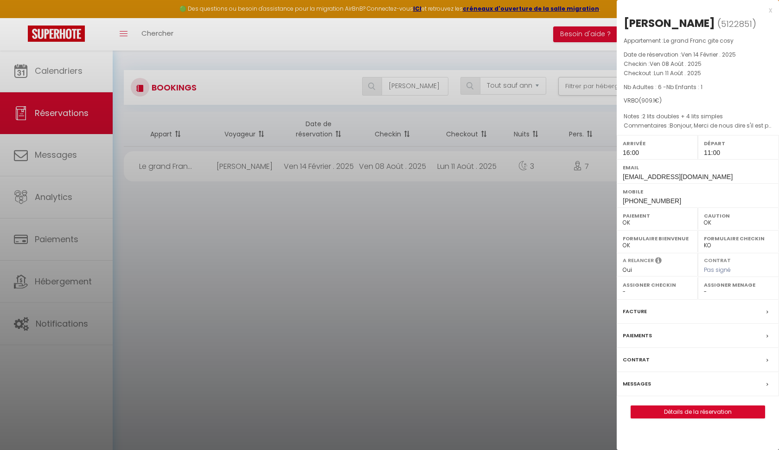
click at [678, 309] on div "Facture" at bounding box center [698, 311] width 162 height 24
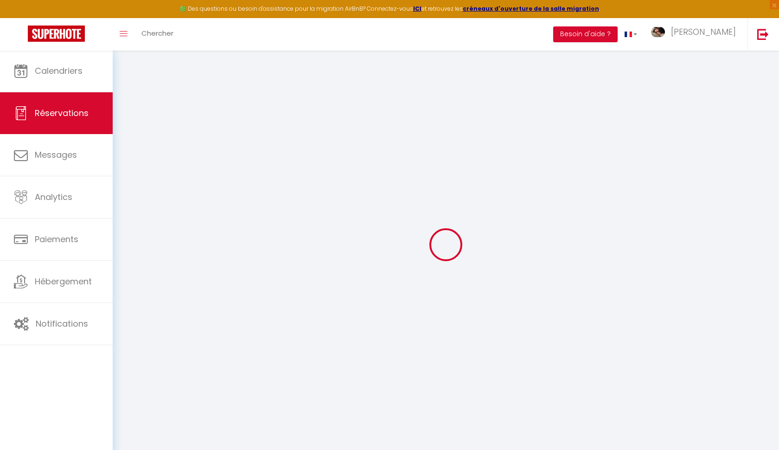
select select "other"
select select "cleaning"
select select "taxes"
select select
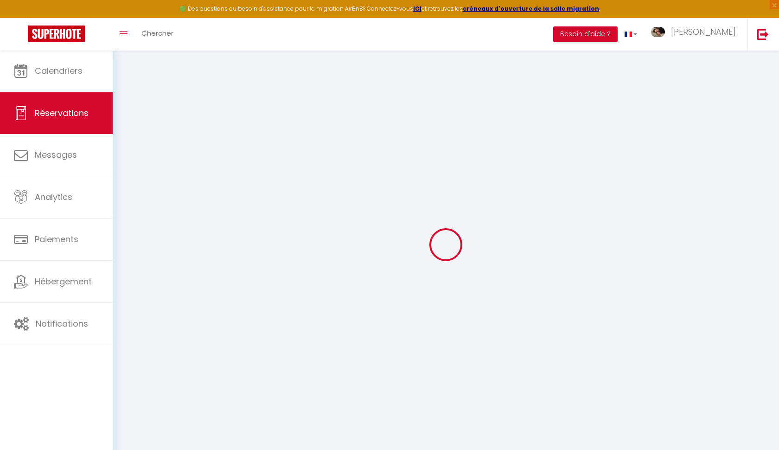
checkbox input "false"
select index
select select
checkbox input "false"
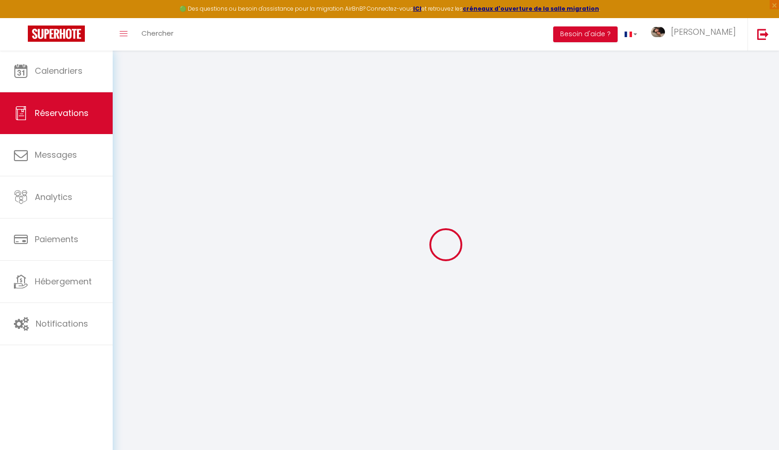
select index
type textarea "Bonjour, Merci de nous dire s'il est possible d'arriver plus tôt SVP Cordialeme…"
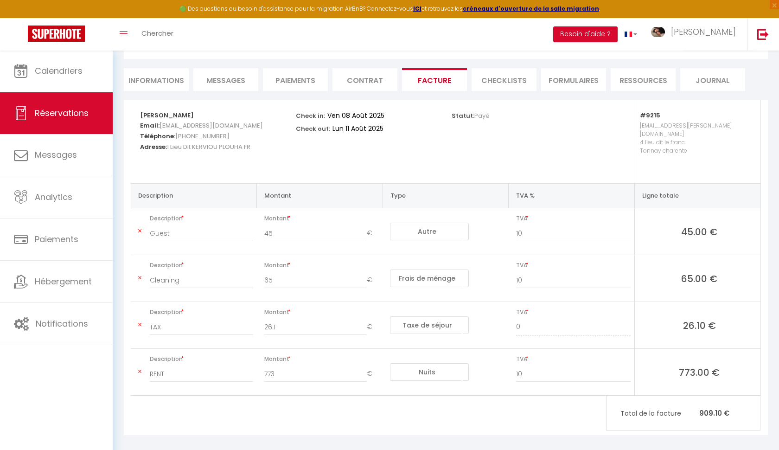
scroll to position [70, 0]
click at [289, 366] on input "773" at bounding box center [315, 374] width 103 height 17
type input "7"
type input "838"
click at [181, 273] on input "Cleaning" at bounding box center [201, 281] width 103 height 17
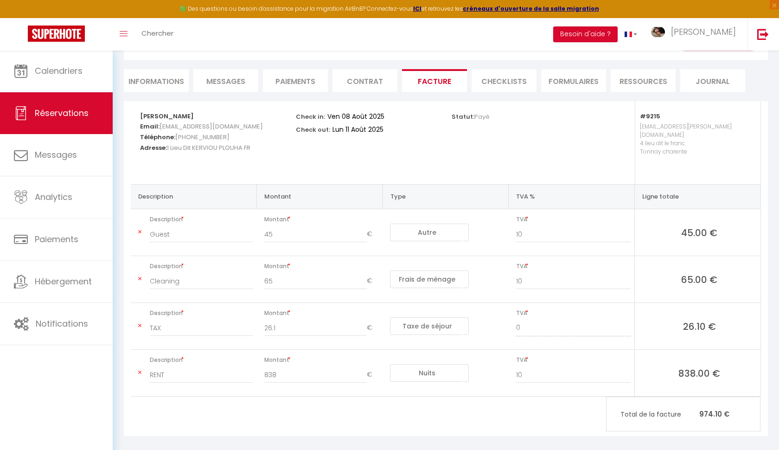
click at [138, 276] on icon at bounding box center [139, 279] width 3 height 6
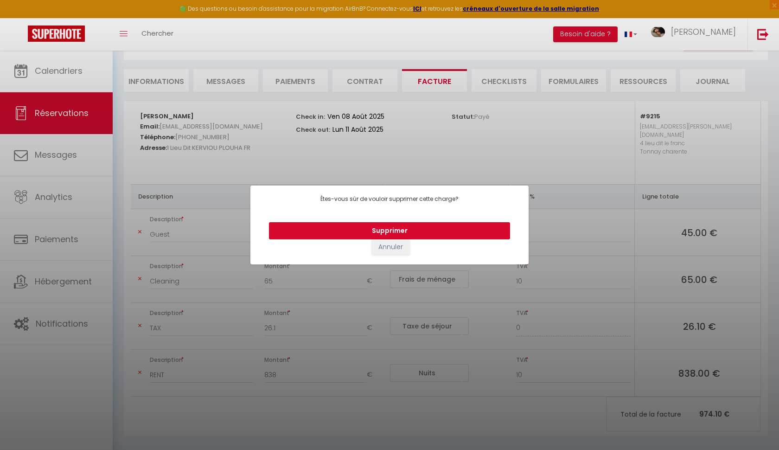
click at [399, 225] on button "Supprimer" at bounding box center [389, 231] width 241 height 18
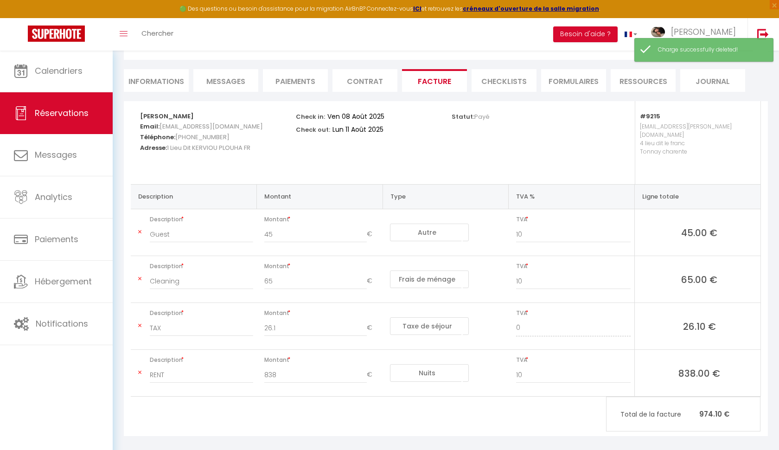
type input "TAX"
type input "26.1"
select select "taxes"
type input "0"
type input "RENT"
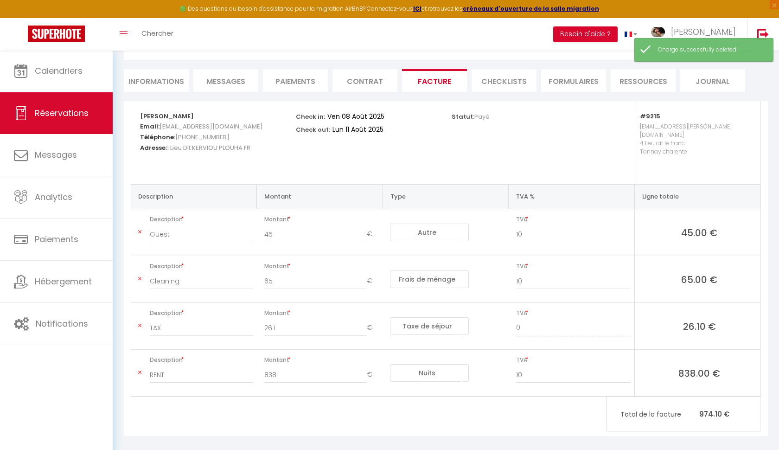
type input "773"
select select "nights"
type input "10"
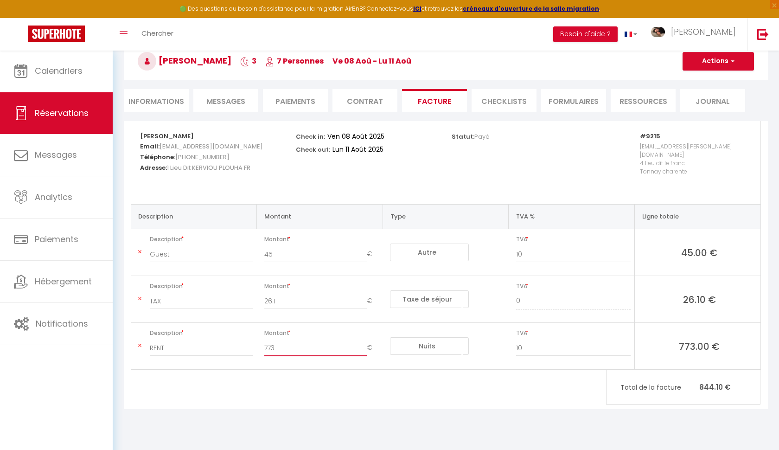
click at [280, 340] on input "773" at bounding box center [315, 347] width 103 height 17
type input "7"
type input "838"
click at [717, 66] on button "Actions" at bounding box center [717, 61] width 71 height 19
click at [706, 83] on link "Enregistrer" at bounding box center [711, 82] width 78 height 12
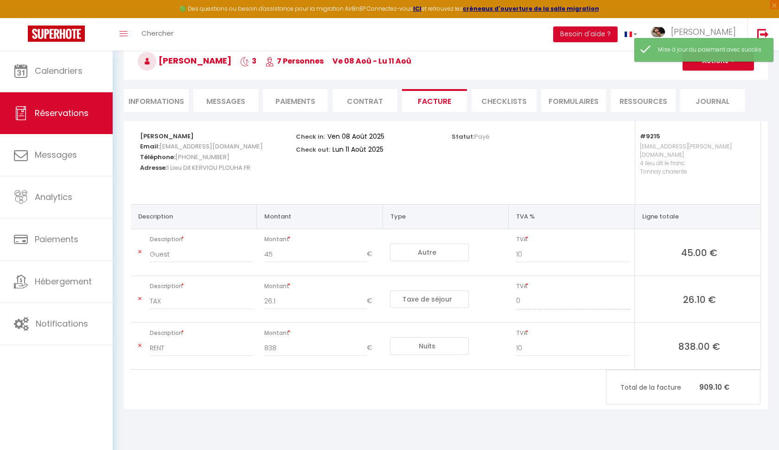
click at [717, 64] on button "Actions" at bounding box center [717, 61] width 71 height 19
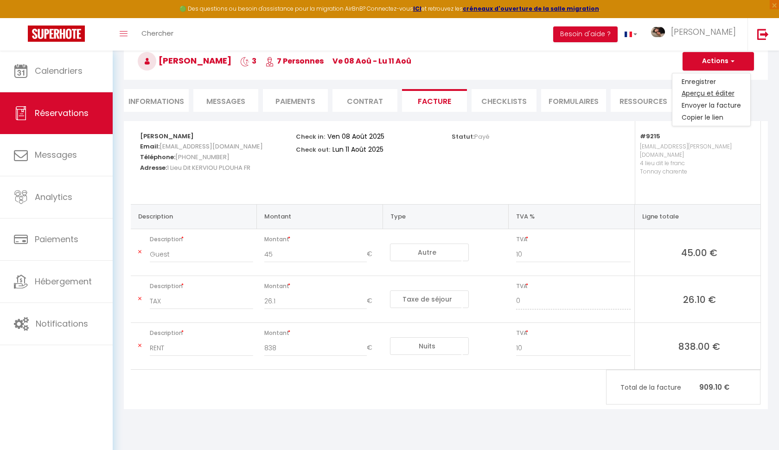
click at [711, 93] on link "Aperçu et éditer" at bounding box center [711, 94] width 78 height 12
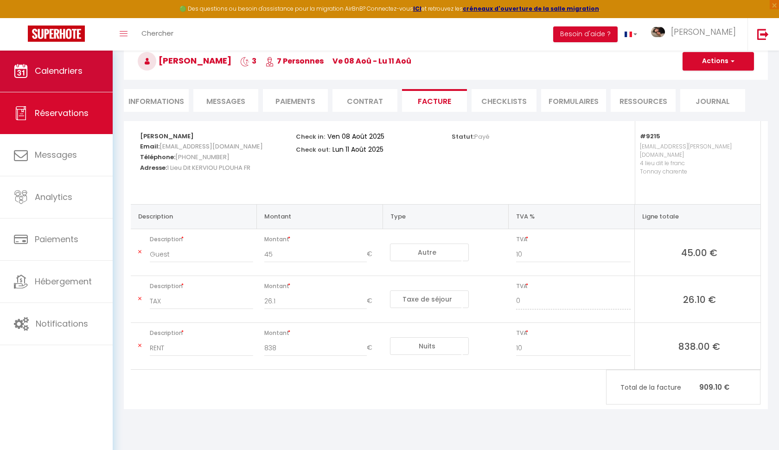
click at [93, 74] on link "Calendriers" at bounding box center [56, 71] width 113 height 42
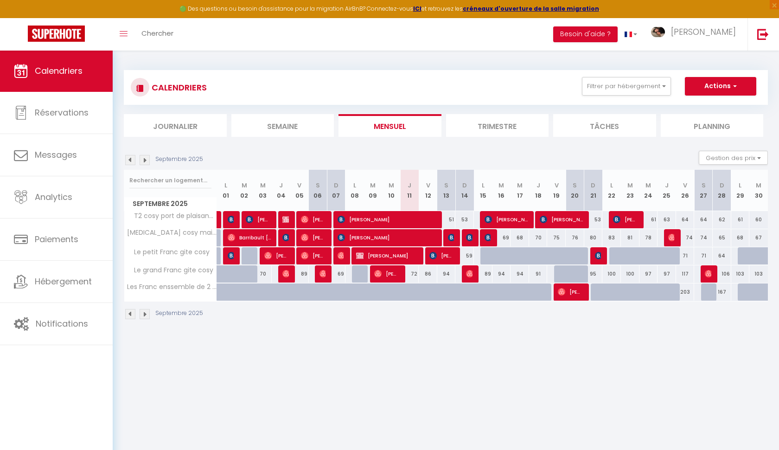
click at [130, 157] on img at bounding box center [130, 160] width 10 height 10
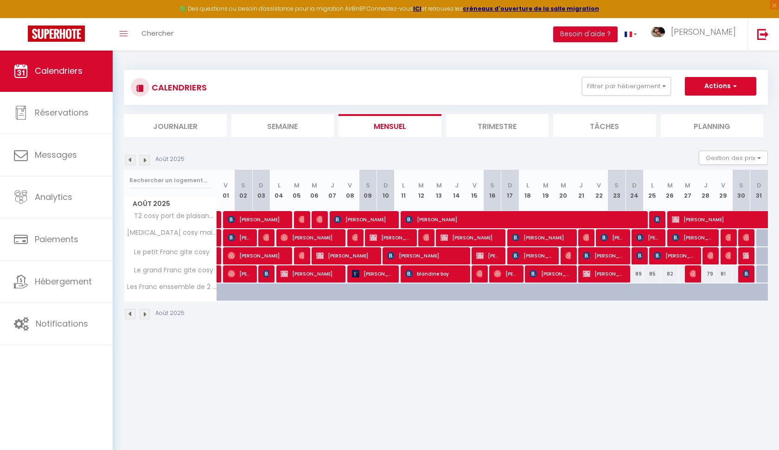
click at [130, 157] on img at bounding box center [130, 160] width 10 height 10
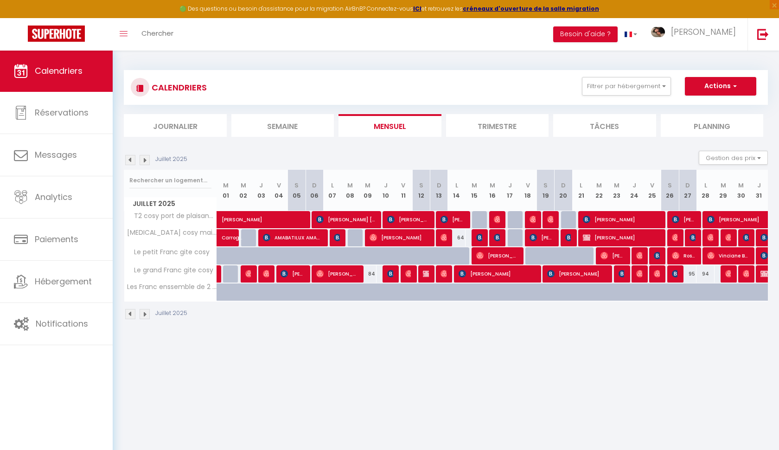
click at [130, 157] on img at bounding box center [130, 160] width 10 height 10
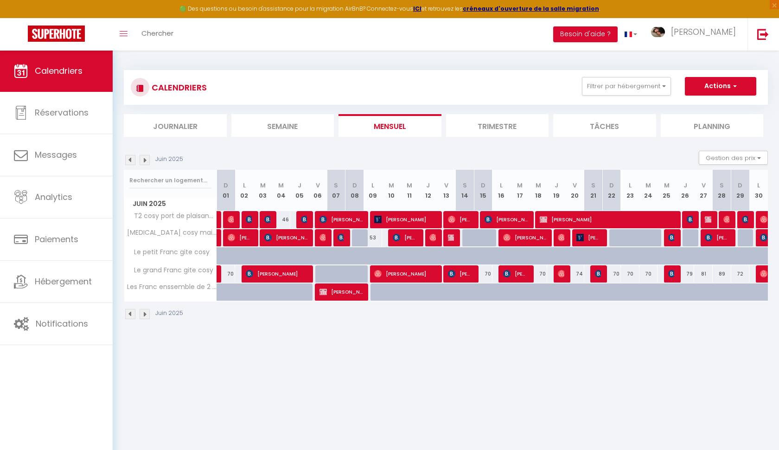
click at [130, 157] on img at bounding box center [130, 160] width 10 height 10
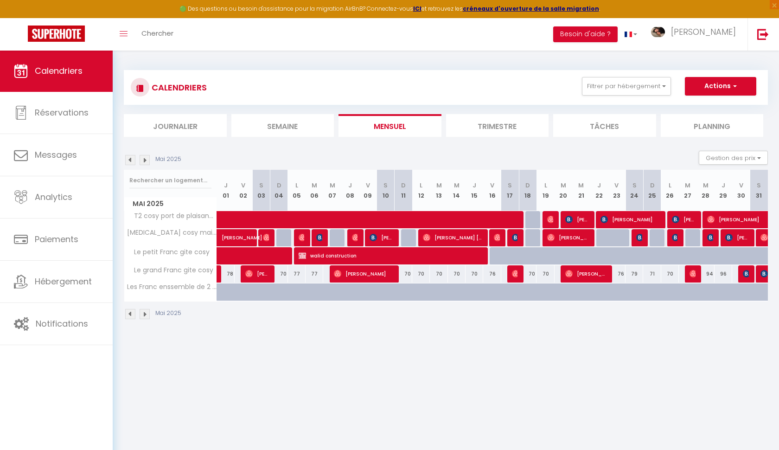
click at [130, 157] on img at bounding box center [130, 160] width 10 height 10
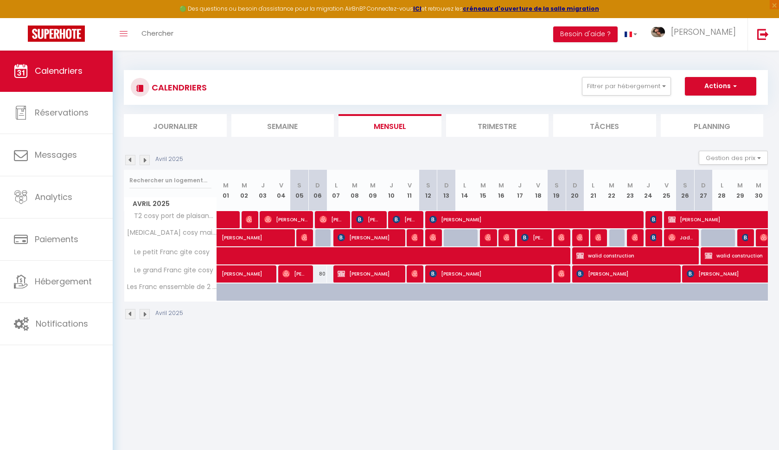
click at [130, 157] on img at bounding box center [130, 160] width 10 height 10
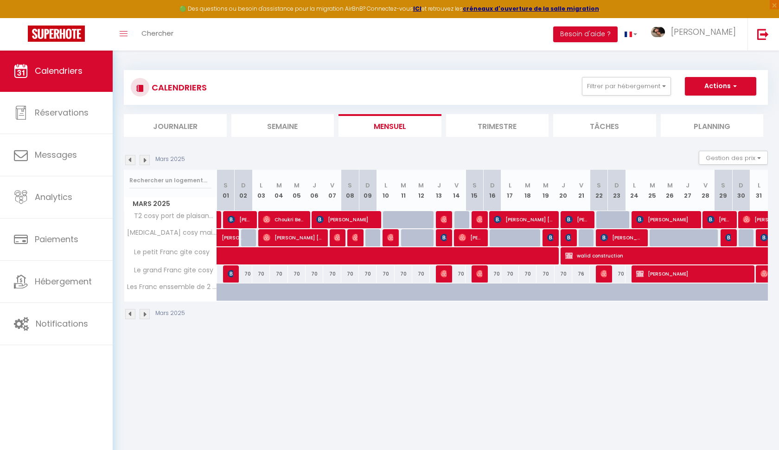
click at [130, 157] on img at bounding box center [130, 160] width 10 height 10
select select
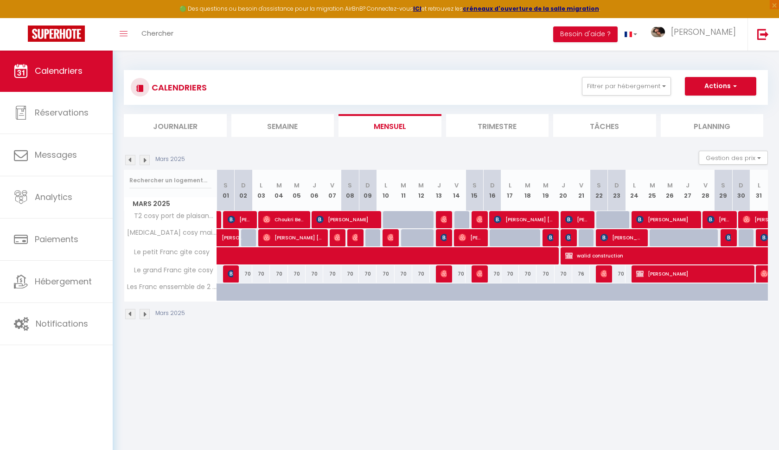
select select
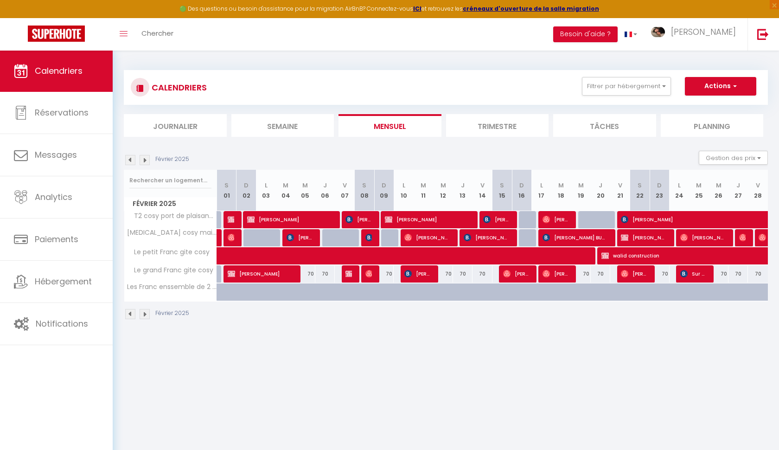
click at [230, 217] on img at bounding box center [231, 219] width 7 height 7
select select "OK"
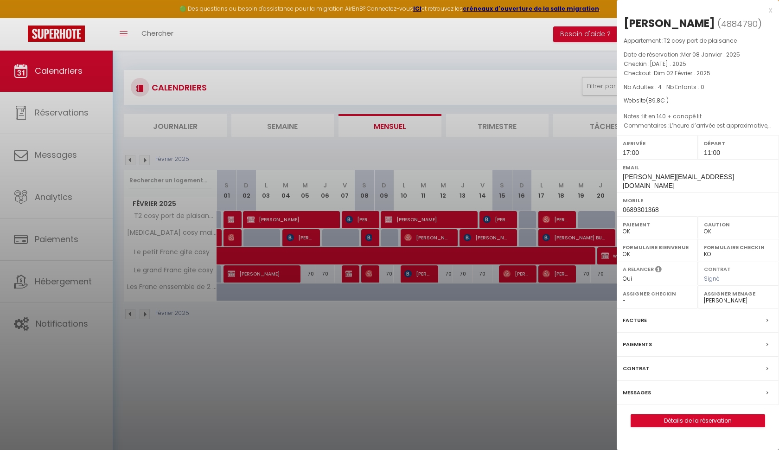
click at [773, 10] on div "x Audrey MARY ( 4884790 ) Appartement : T2 cosy port de plaisance Date de réser…" at bounding box center [698, 220] width 162 height 441
click at [769, 10] on div "x" at bounding box center [694, 10] width 155 height 11
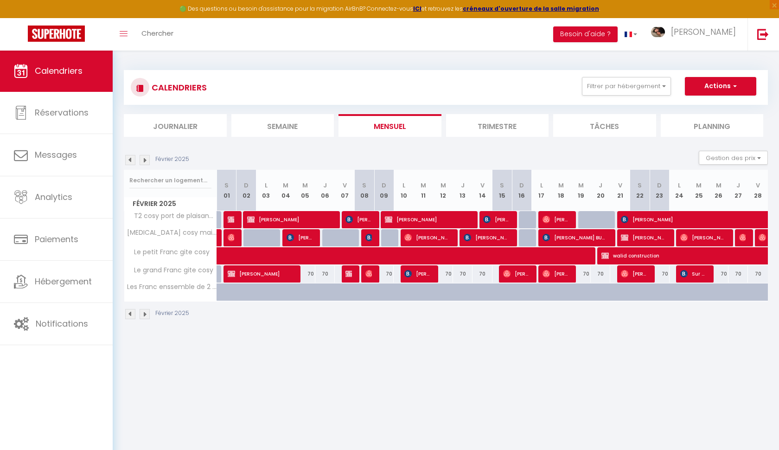
click at [271, 257] on span at bounding box center [430, 256] width 405 height 18
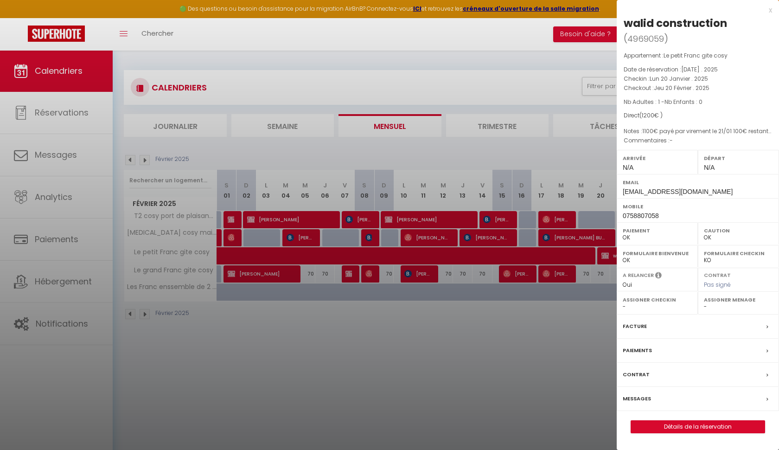
click at [678, 327] on div "Facture" at bounding box center [698, 326] width 162 height 24
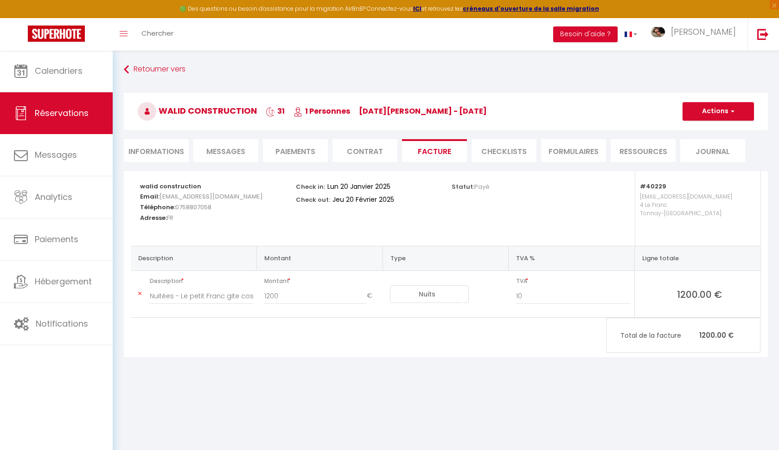
click at [724, 111] on button "Actions" at bounding box center [717, 111] width 71 height 19
click at [713, 146] on link "Aperçu et éditer" at bounding box center [711, 144] width 78 height 12
click at [132, 66] on link "Retourner vers" at bounding box center [446, 69] width 644 height 17
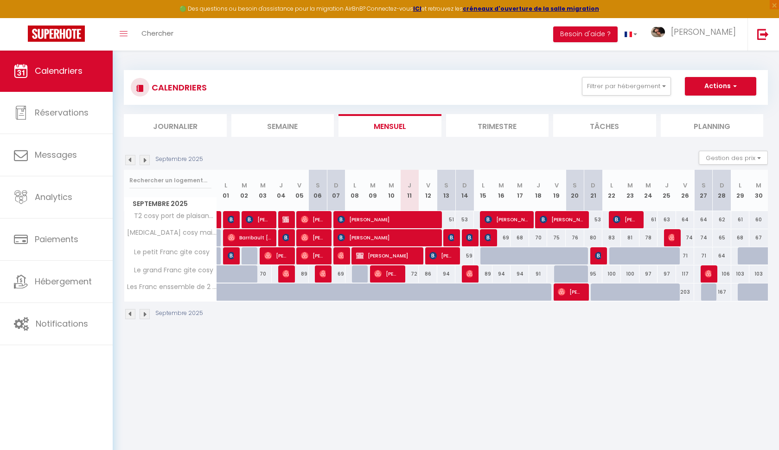
click at [127, 160] on img at bounding box center [130, 160] width 10 height 10
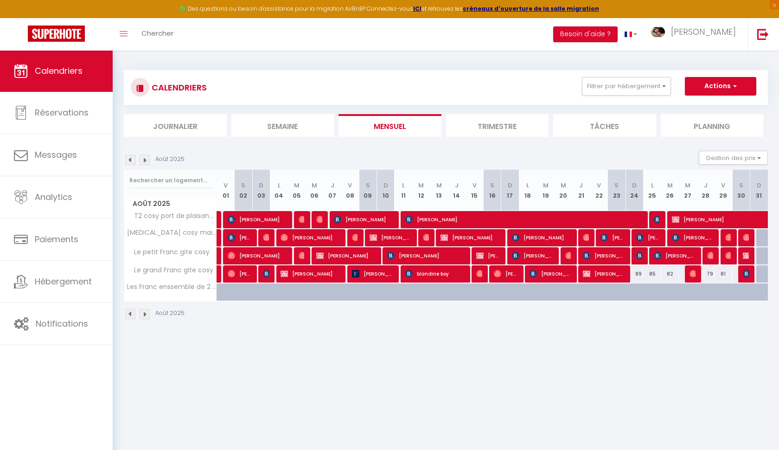
click at [127, 160] on img at bounding box center [130, 160] width 10 height 10
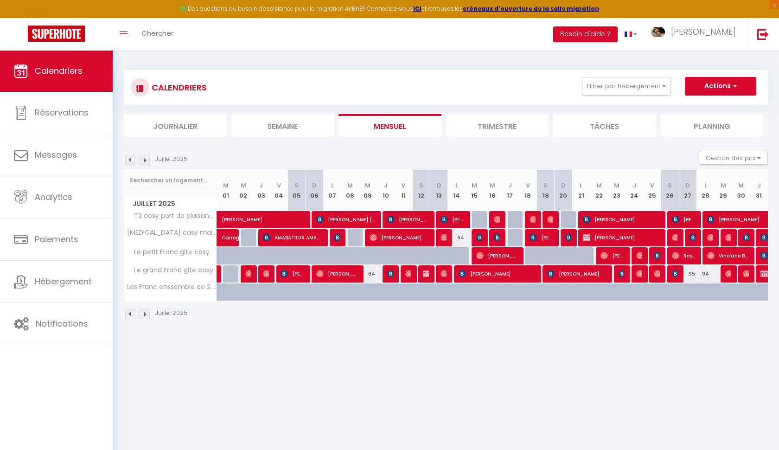
click at [127, 160] on img at bounding box center [130, 160] width 10 height 10
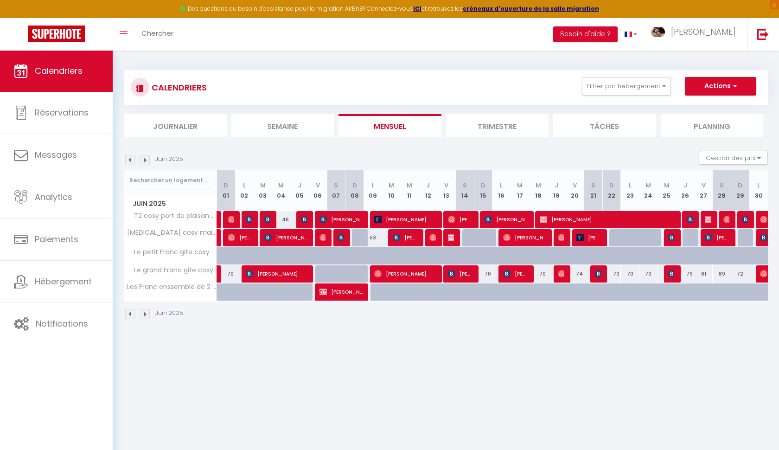
click at [127, 160] on img at bounding box center [130, 160] width 10 height 10
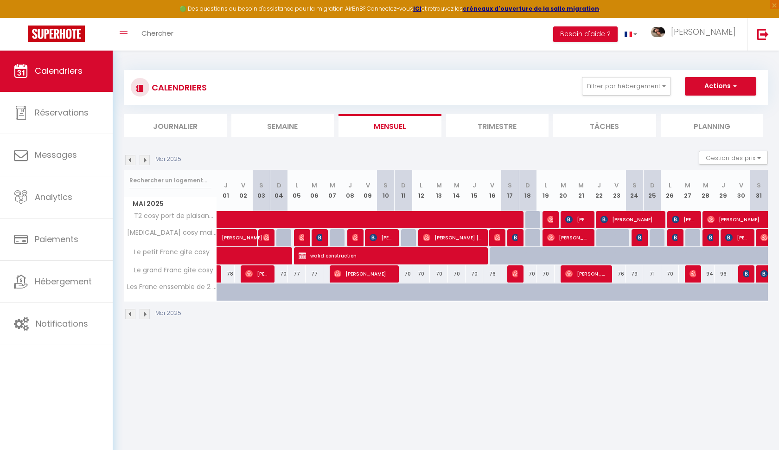
click at [135, 159] on img at bounding box center [130, 160] width 10 height 10
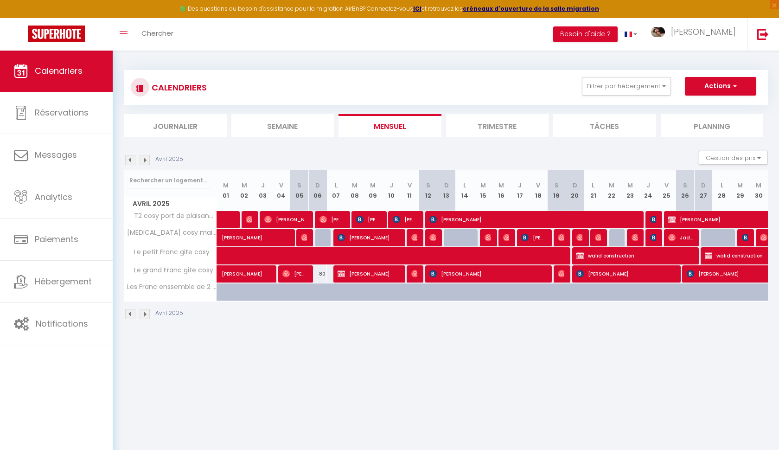
click at [135, 159] on img at bounding box center [130, 160] width 10 height 10
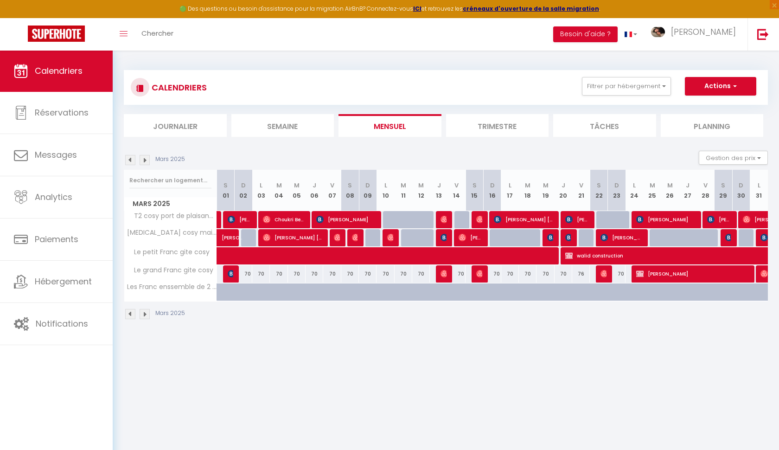
click at [135, 159] on img at bounding box center [130, 160] width 10 height 10
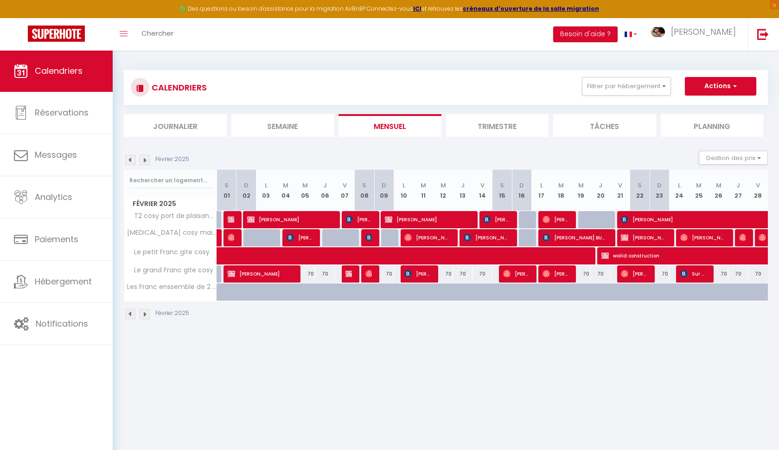
click at [266, 275] on span "Amar Bouzerkria" at bounding box center [260, 274] width 65 height 18
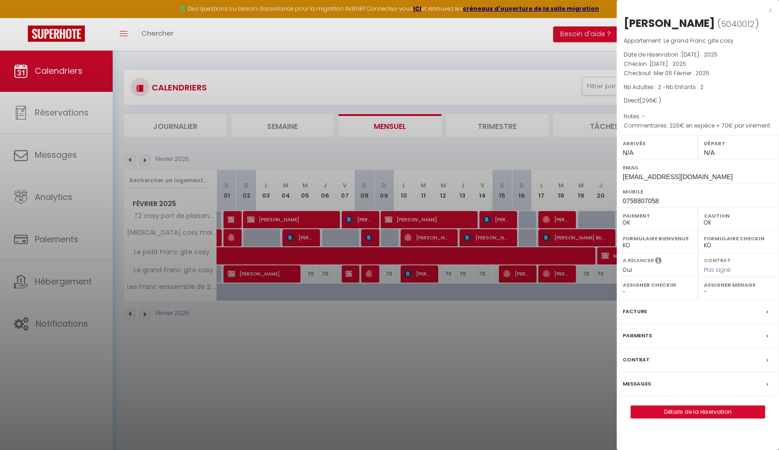
click at [771, 10] on div "x" at bounding box center [694, 10] width 155 height 11
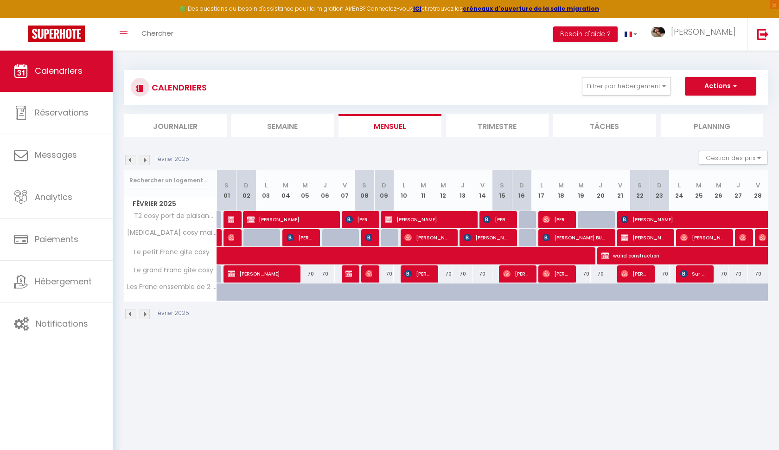
click at [346, 276] on img at bounding box center [348, 273] width 7 height 7
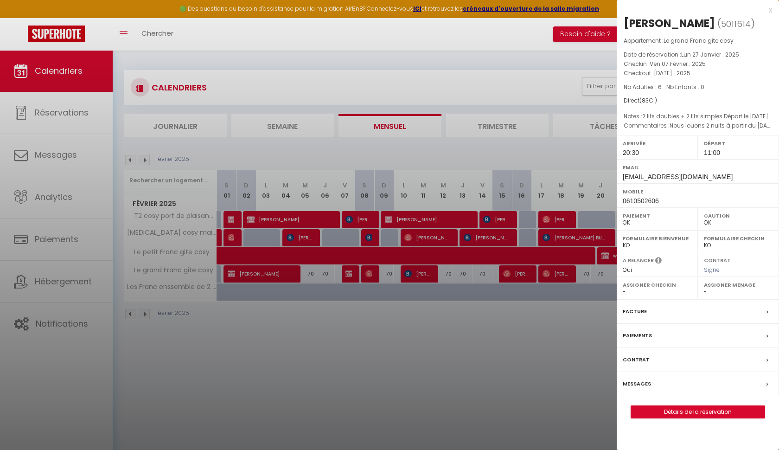
click at [769, 9] on div "x" at bounding box center [694, 10] width 155 height 11
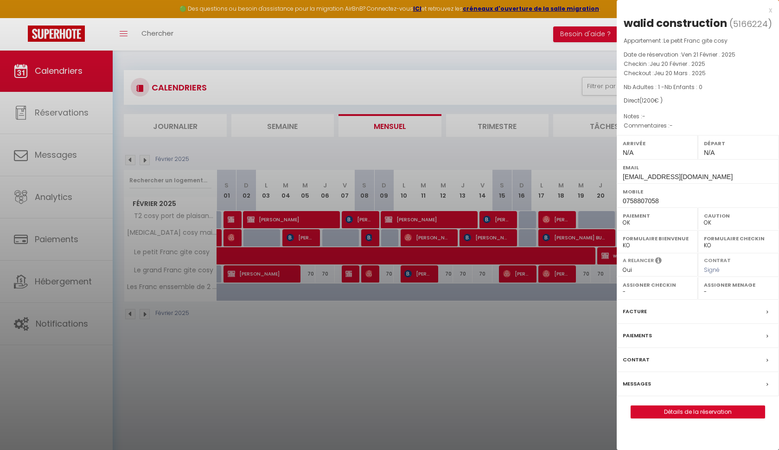
click at [656, 307] on div "Facture" at bounding box center [698, 311] width 162 height 24
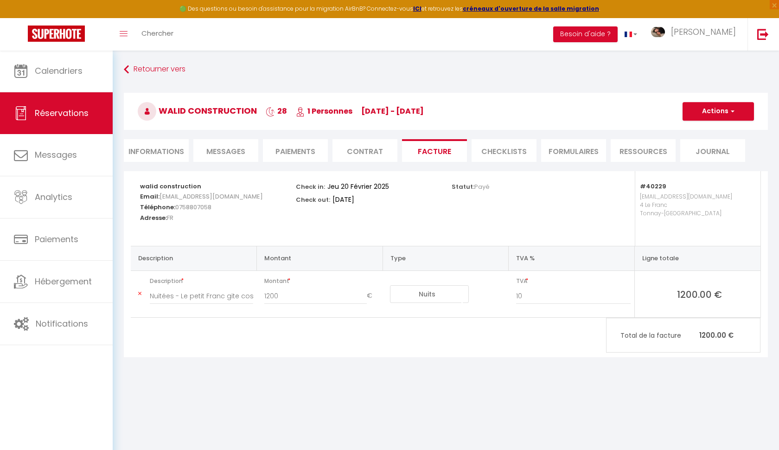
click at [714, 112] on button "Actions" at bounding box center [717, 111] width 71 height 19
click at [702, 145] on link "Aperçu et éditer" at bounding box center [711, 144] width 78 height 12
click at [146, 68] on link "Retourner vers" at bounding box center [446, 69] width 644 height 17
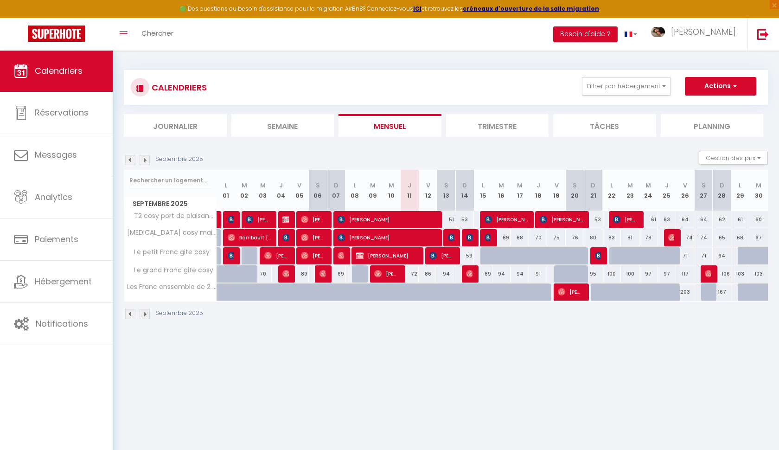
click at [131, 161] on img at bounding box center [130, 160] width 10 height 10
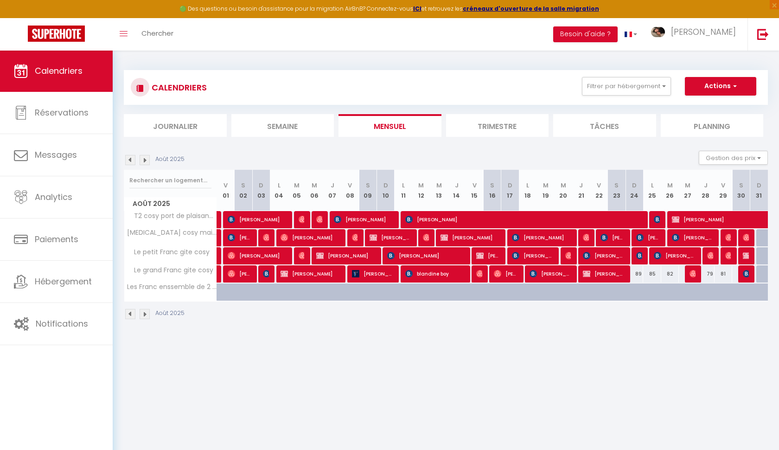
click at [131, 161] on img at bounding box center [130, 160] width 10 height 10
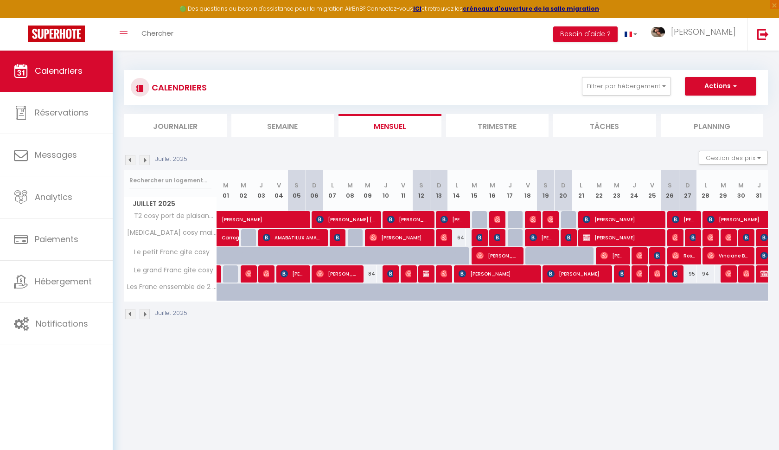
click at [131, 161] on img at bounding box center [130, 160] width 10 height 10
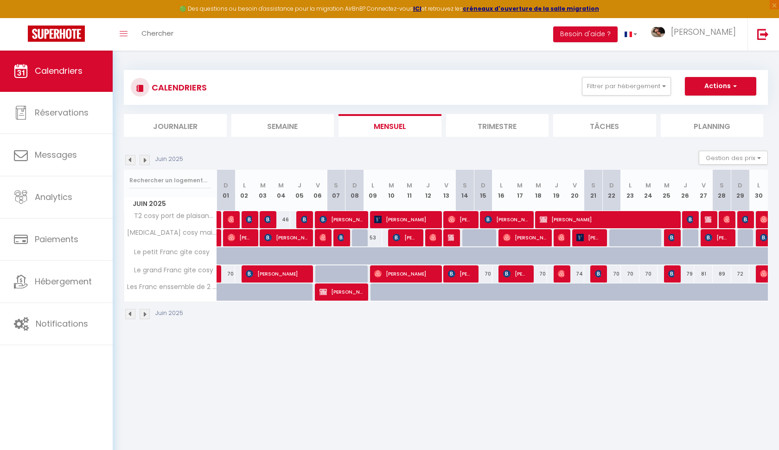
click at [131, 161] on img at bounding box center [130, 160] width 10 height 10
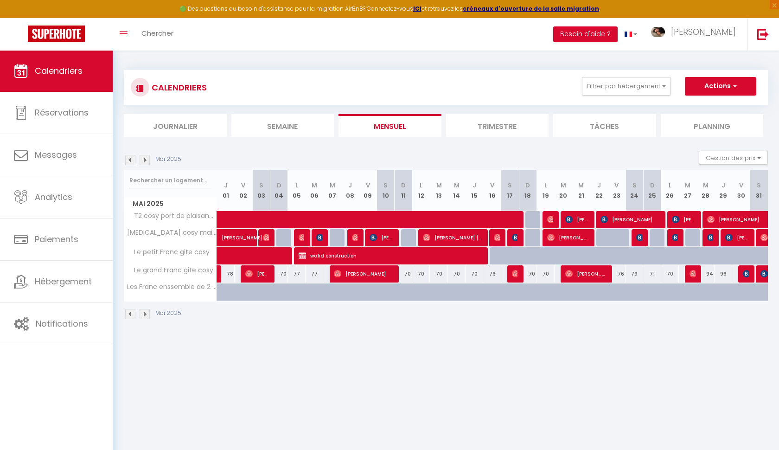
click at [131, 161] on img at bounding box center [130, 160] width 10 height 10
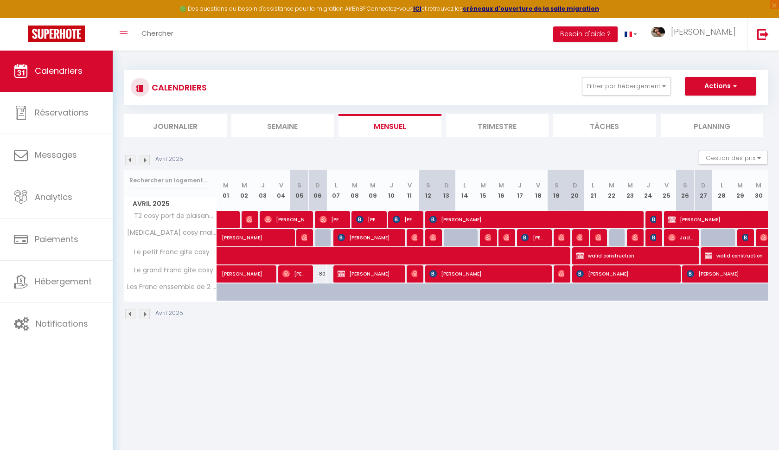
click at [131, 161] on img at bounding box center [130, 160] width 10 height 10
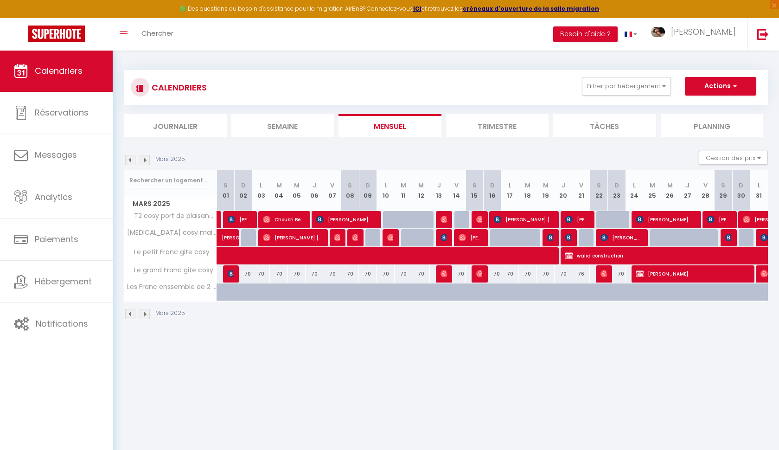
click at [131, 161] on img at bounding box center [130, 160] width 10 height 10
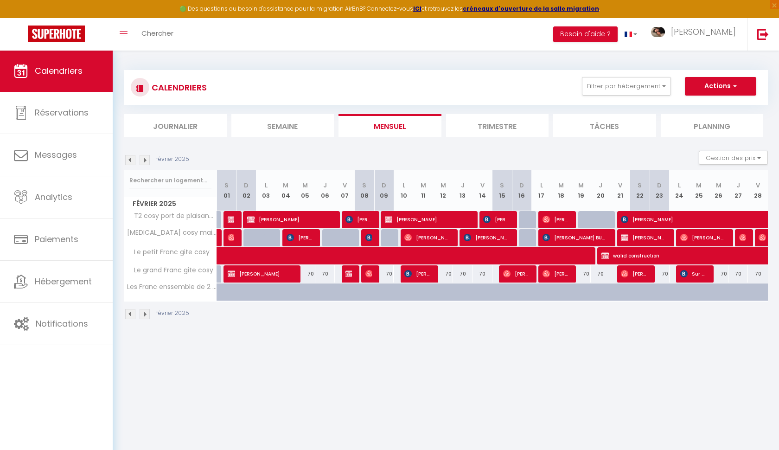
scroll to position [0, 0]
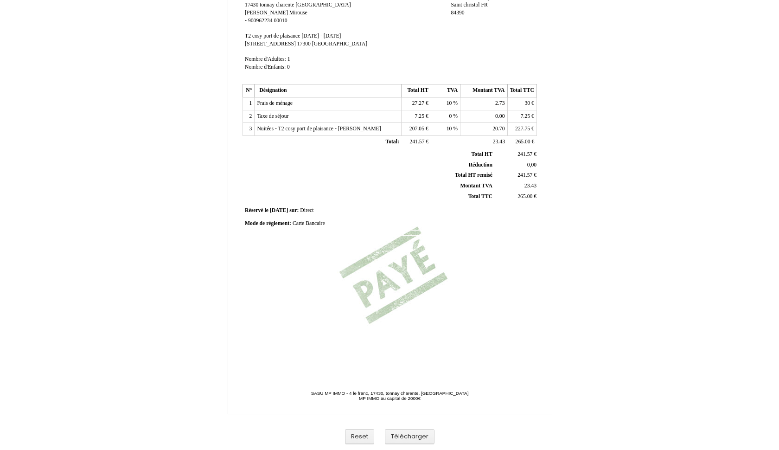
scroll to position [110, 0]
click at [413, 432] on button "Télécharger" at bounding box center [410, 436] width 50 height 15
click at [305, 220] on span "Carte Bancaire" at bounding box center [308, 223] width 32 height 6
click at [0, 0] on input "Carte Bancaire" at bounding box center [0, 0] width 0 height 0
click at [329, 220] on input "Carte Bancaire" at bounding box center [345, 225] width 107 height 10
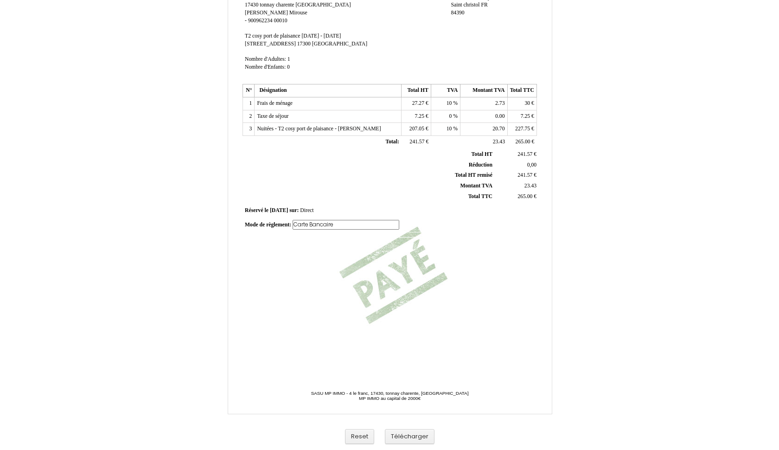
click at [346, 220] on input "Carte Bancaire" at bounding box center [345, 225] width 107 height 10
type input "C"
type input "Virement Bancaire"
click at [449, 250] on div "Facture Facture N° 5045406 5045406 Date de création 02 February 2025 Hebergeur:…" at bounding box center [389, 150] width 297 height 438
click at [420, 433] on button "Télécharger" at bounding box center [410, 436] width 50 height 15
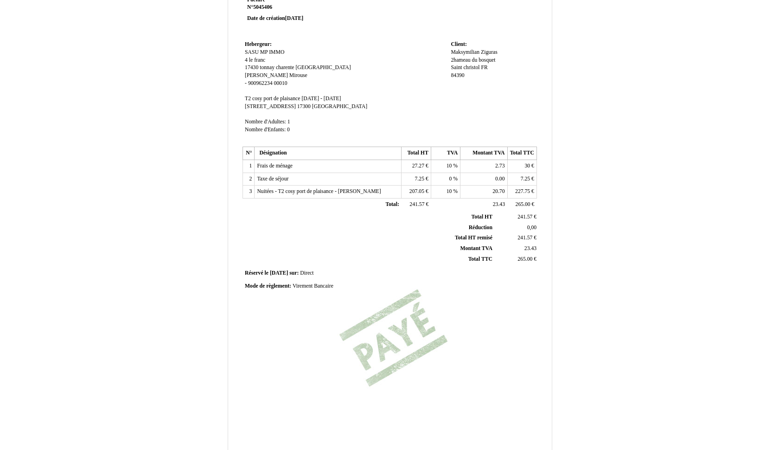
scroll to position [45, 0]
click at [265, 2] on p "Facture Facture N° 5045406 5045406 Date de création 02 February 2025" at bounding box center [302, 11] width 111 height 26
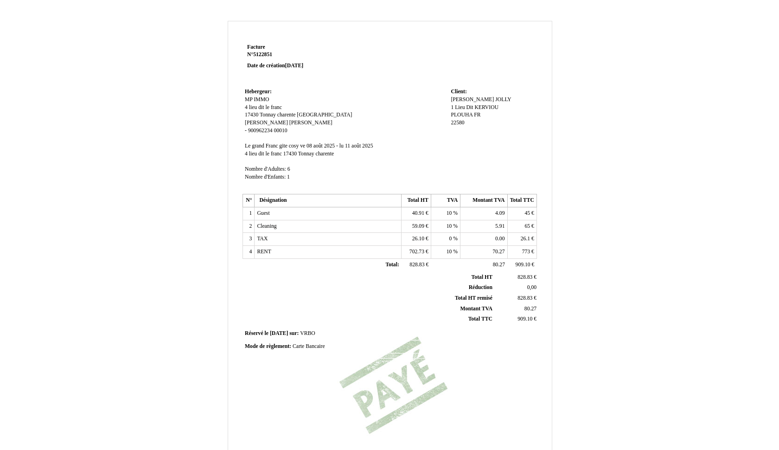
scroll to position [64, 0]
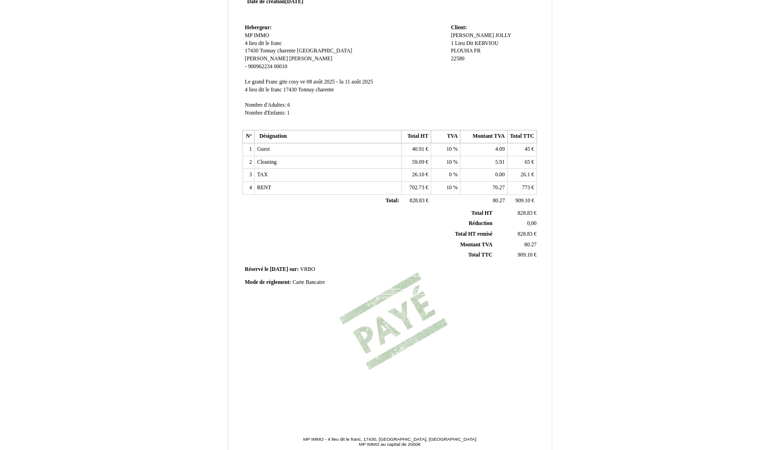
click at [318, 279] on span "Carte Bancaire" at bounding box center [308, 282] width 32 height 6
type input "C"
type input "Carte Bancaire"
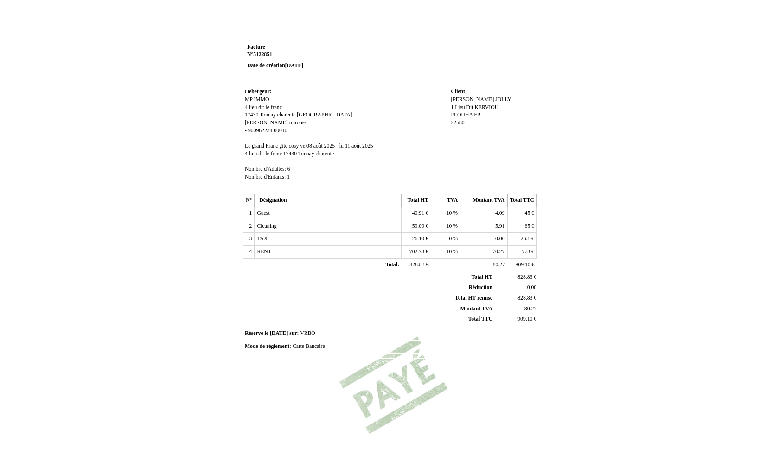
click at [455, 207] on td "10 10 %" at bounding box center [445, 213] width 29 height 13
click at [451, 211] on span "10" at bounding box center [449, 213] width 6 height 6
type input "1"
type input "0"
click at [443, 224] on td "10 10 %" at bounding box center [445, 226] width 29 height 13
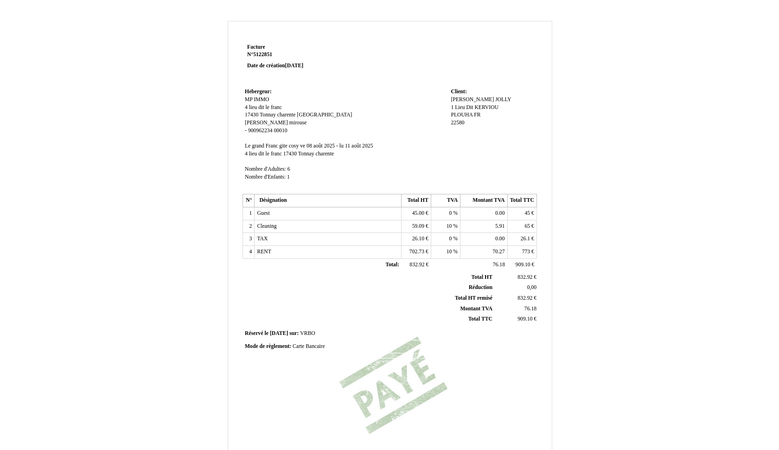
click at [454, 220] on td "10 10 %" at bounding box center [445, 226] width 29 height 13
click at [451, 223] on span "10" at bounding box center [449, 226] width 6 height 6
type input "1"
type input "0"
click at [450, 248] on span "10" at bounding box center [449, 251] width 6 height 6
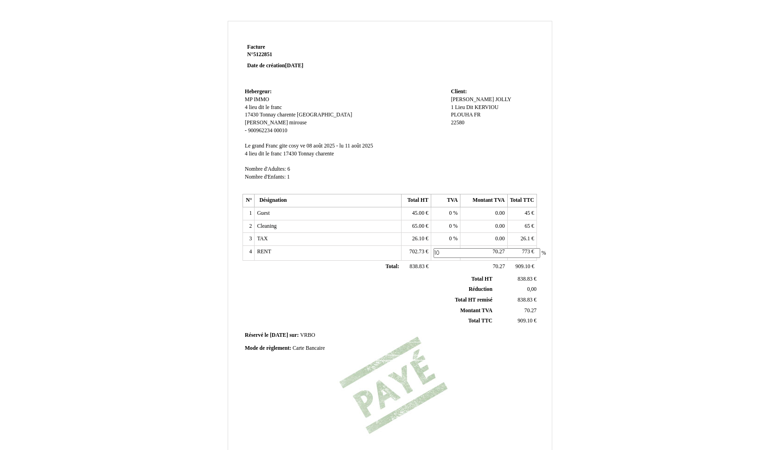
type input "1"
type input "0"
click at [393, 367] on div "Facture Facture N° 5122851 5122851 Date de création 14 February 2025 Hebergeur:…" at bounding box center [389, 260] width 297 height 438
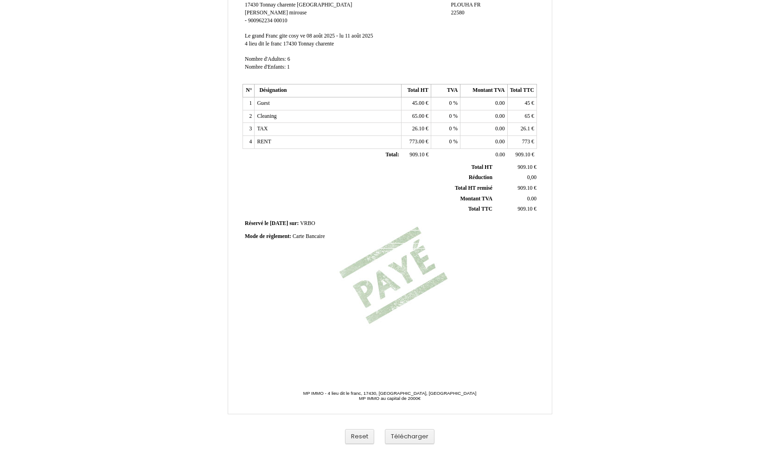
scroll to position [110, 0]
click at [416, 440] on button "Télécharger" at bounding box center [410, 436] width 50 height 15
click at [614, 243] on div "Facture Facture N° 5122851 5122851 Date de création 14 February 2025 Hebergeur:…" at bounding box center [390, 180] width 542 height 538
click at [312, 233] on span "Carte Bancaire" at bounding box center [308, 236] width 32 height 6
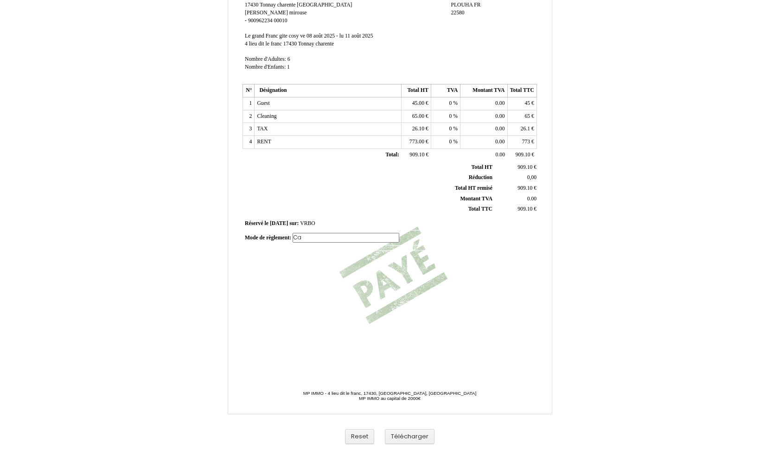
type input "C"
type input "Stripe"
click at [410, 438] on button "Télécharger" at bounding box center [410, 436] width 50 height 15
click at [213, 449] on div "Reset Télécharger" at bounding box center [390, 437] width 528 height 26
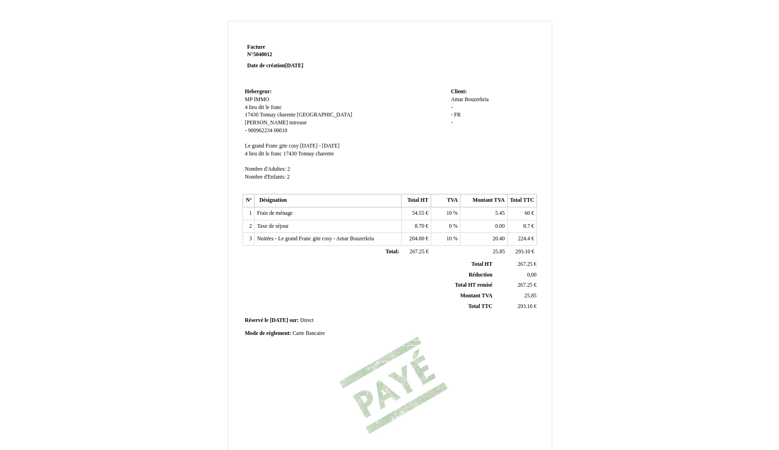
click at [451, 210] on span "10" at bounding box center [449, 213] width 6 height 6
type input "1"
type input "0"
click at [451, 237] on span "10" at bounding box center [449, 240] width 6 height 6
type input "1"
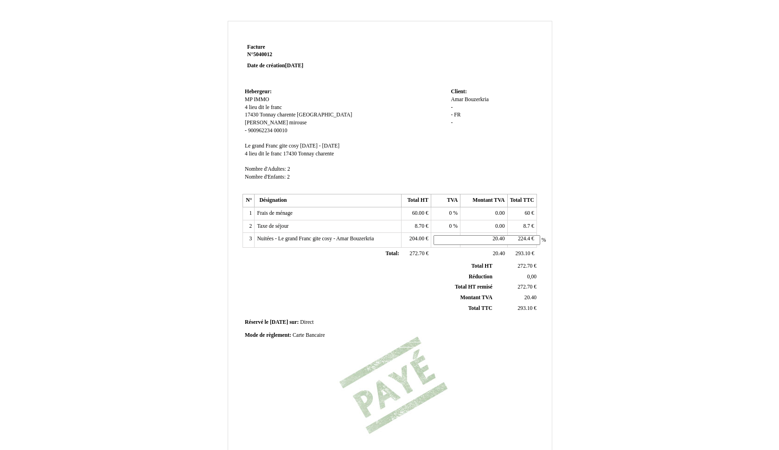
type input "0"
click at [395, 291] on th "Montant TVA Montant TVA" at bounding box center [369, 296] width 250 height 11
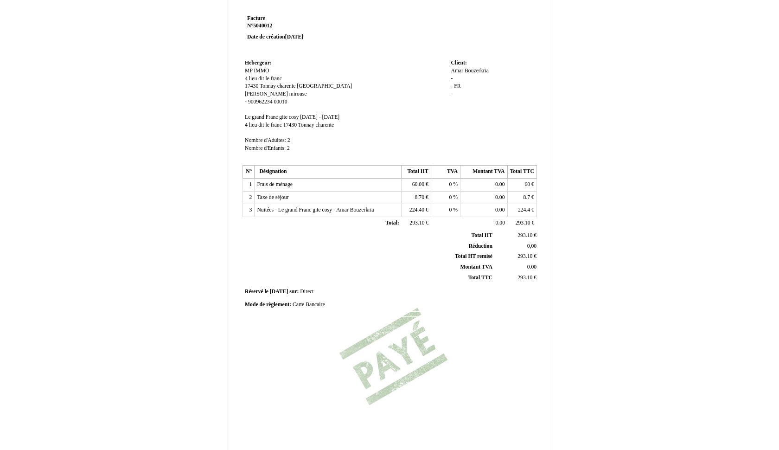
scroll to position [36, 0]
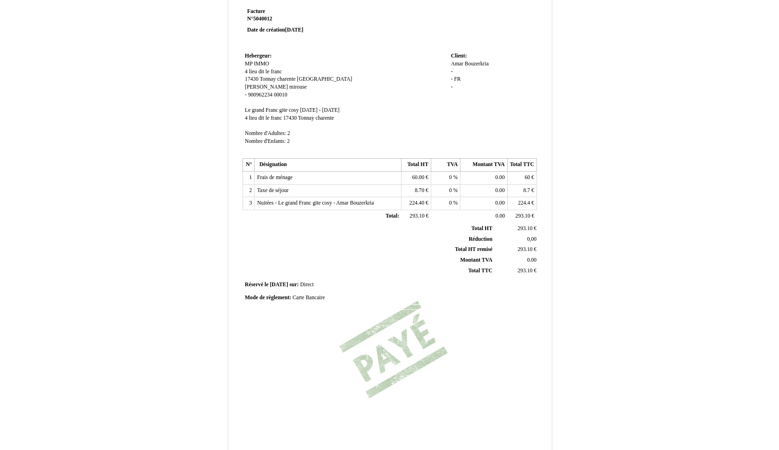
click at [322, 294] on span "Carte Bancaire" at bounding box center [308, 297] width 32 height 6
type input "C"
type input "226€ espèces + 70€ virement"
click at [276, 305] on div "Facture Facture N° 5040012 5040012 Date de création 01 February 2025 Hebergeur:…" at bounding box center [389, 225] width 297 height 438
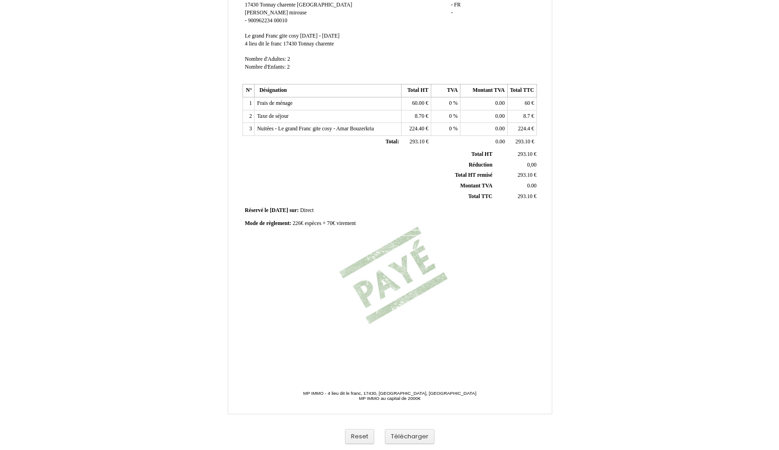
scroll to position [110, 0]
click at [418, 437] on button "Télécharger" at bounding box center [410, 436] width 50 height 15
click at [636, 287] on div "Facture Facture N° 5040012 5040012 Date de création 01 February 2025 Hebergeur:…" at bounding box center [390, 180] width 542 height 538
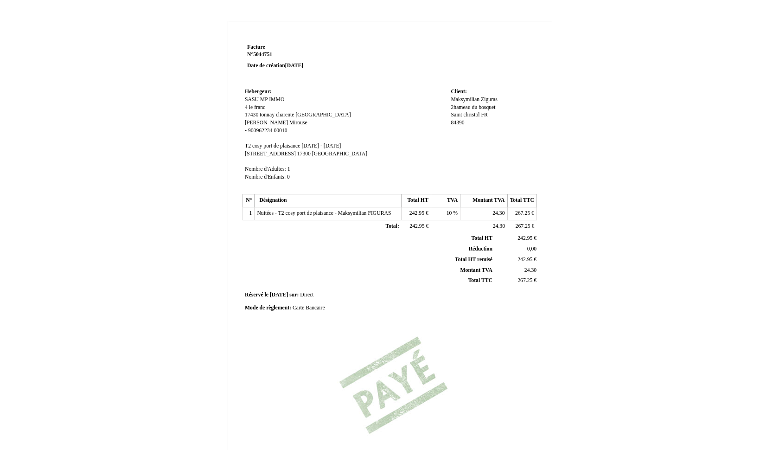
click at [322, 305] on span "Carte Bancaire" at bounding box center [308, 308] width 32 height 6
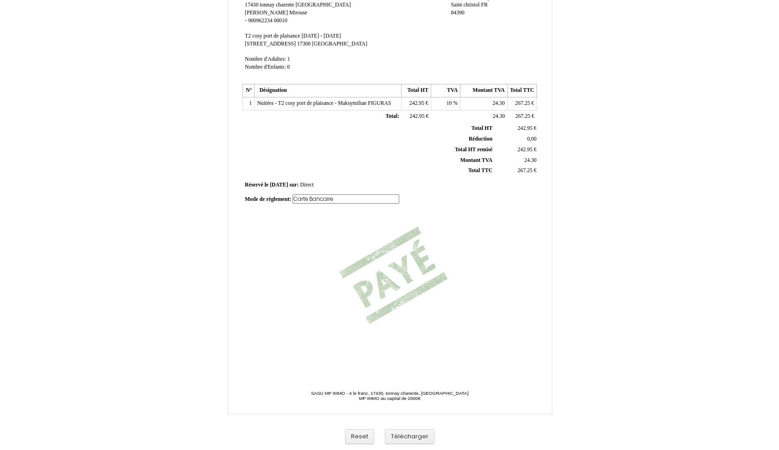
scroll to position [110, 0]
click at [413, 437] on button "Télécharger" at bounding box center [410, 436] width 50 height 15
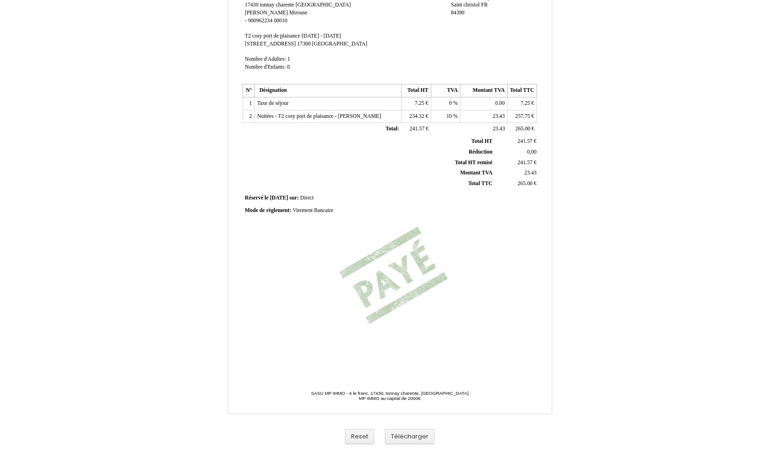
scroll to position [110, 0]
click at [416, 438] on button "Télécharger" at bounding box center [410, 436] width 50 height 15
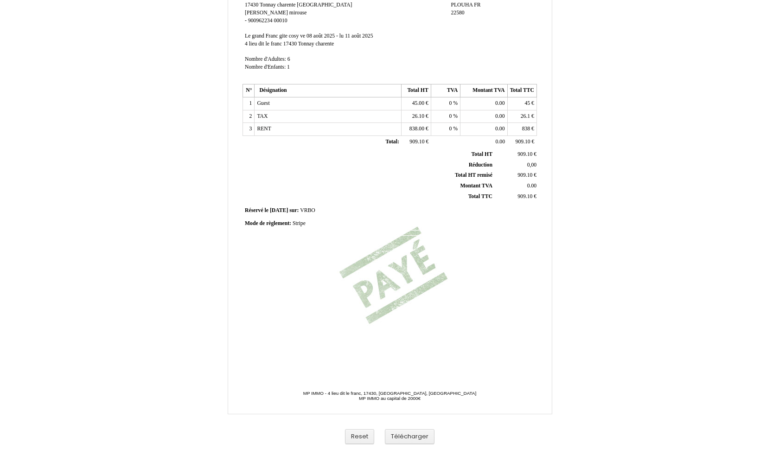
scroll to position [110, 0]
click at [417, 439] on button "Télécharger" at bounding box center [410, 436] width 50 height 15
click at [134, 168] on div "Facture Facture N° 5122851 5122851 Date de création [DATE] [GEOGRAPHIC_DATA]: H…" at bounding box center [390, 180] width 542 height 538
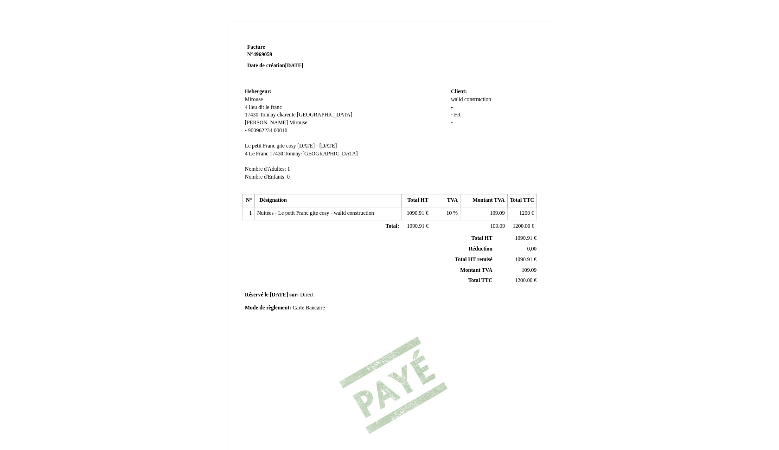
click at [309, 305] on span "Carte Bancaire" at bounding box center [308, 308] width 32 height 6
type input "C"
type input "1100 € virement (restant payé le 26/01 avec le [MEDICAL_DATA] maison de ville d…"
click at [347, 409] on div "Facture Facture N° 4969059 4969059 Date de création [DATE] Hebergeur: [GEOGRAPH…" at bounding box center [389, 260] width 297 height 438
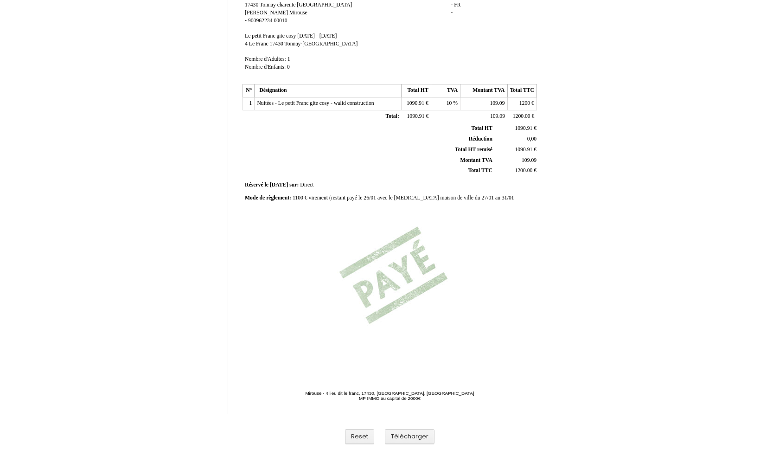
scroll to position [110, 0]
click at [406, 437] on button "Télécharger" at bounding box center [410, 436] width 50 height 15
click at [413, 438] on button "Télécharger" at bounding box center [410, 436] width 50 height 15
